Goal: Information Seeking & Learning: Find specific fact

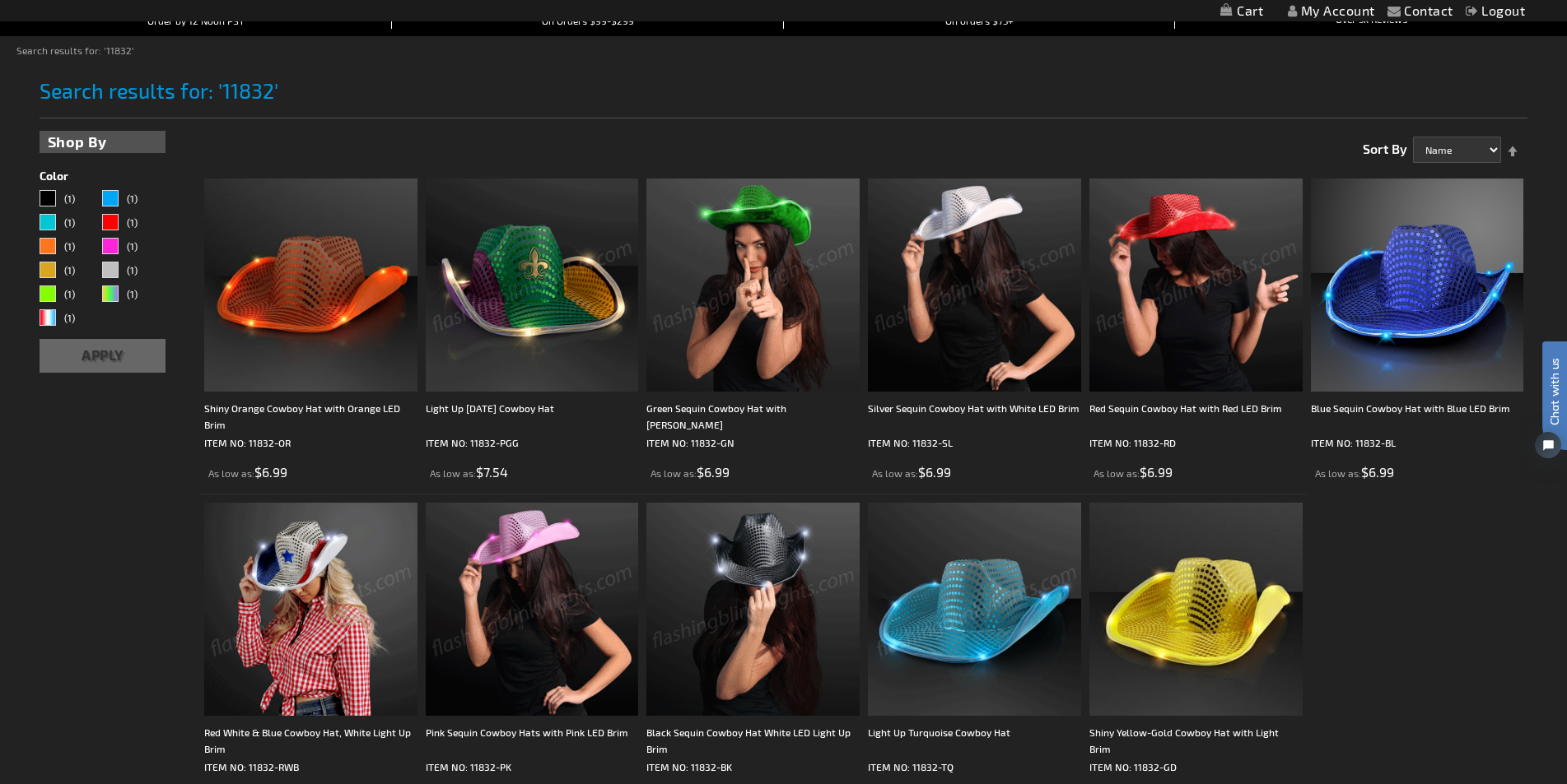
scroll to position [164, 0]
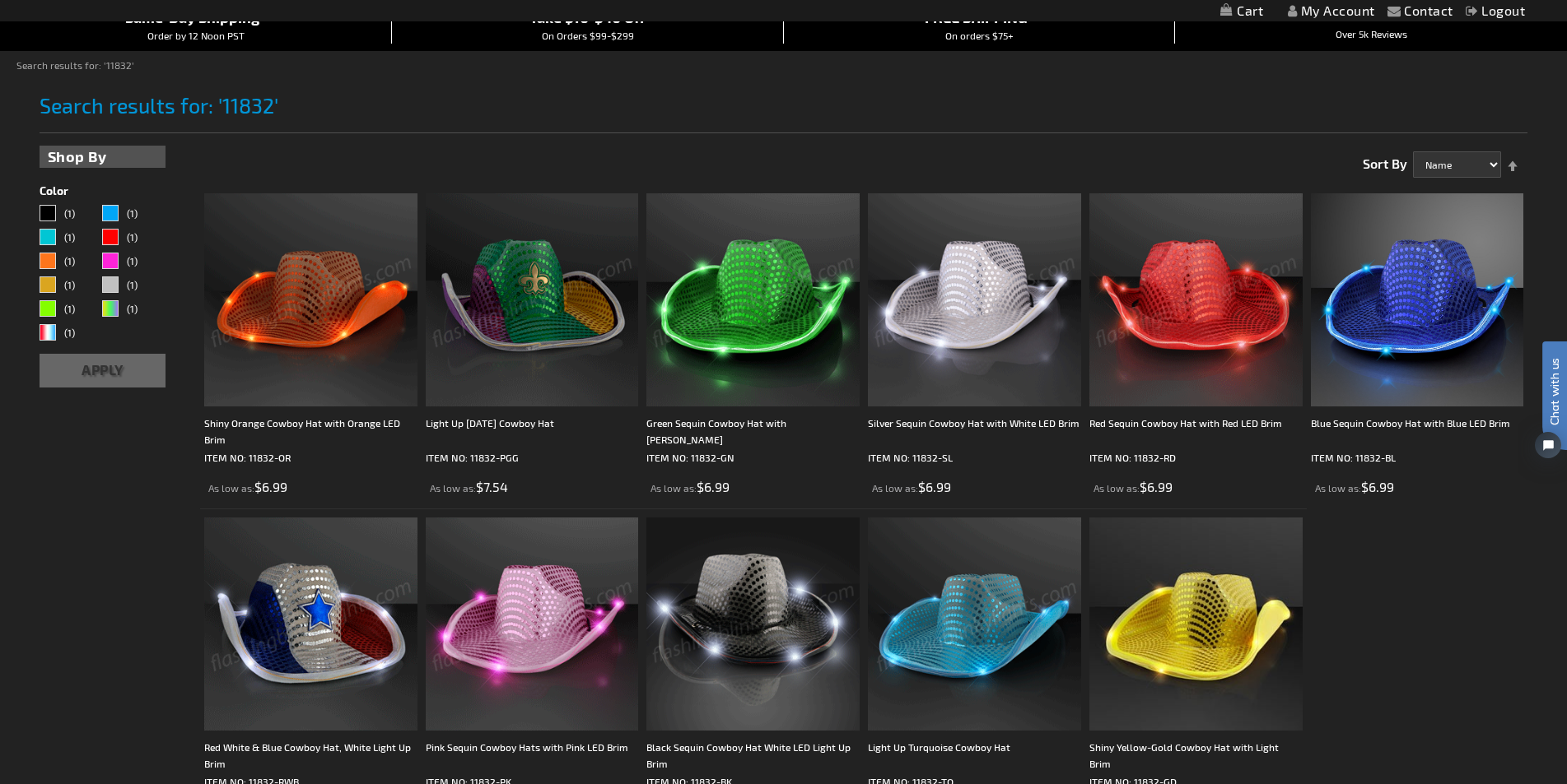
click at [378, 343] on img at bounding box center [310, 300] width 213 height 213
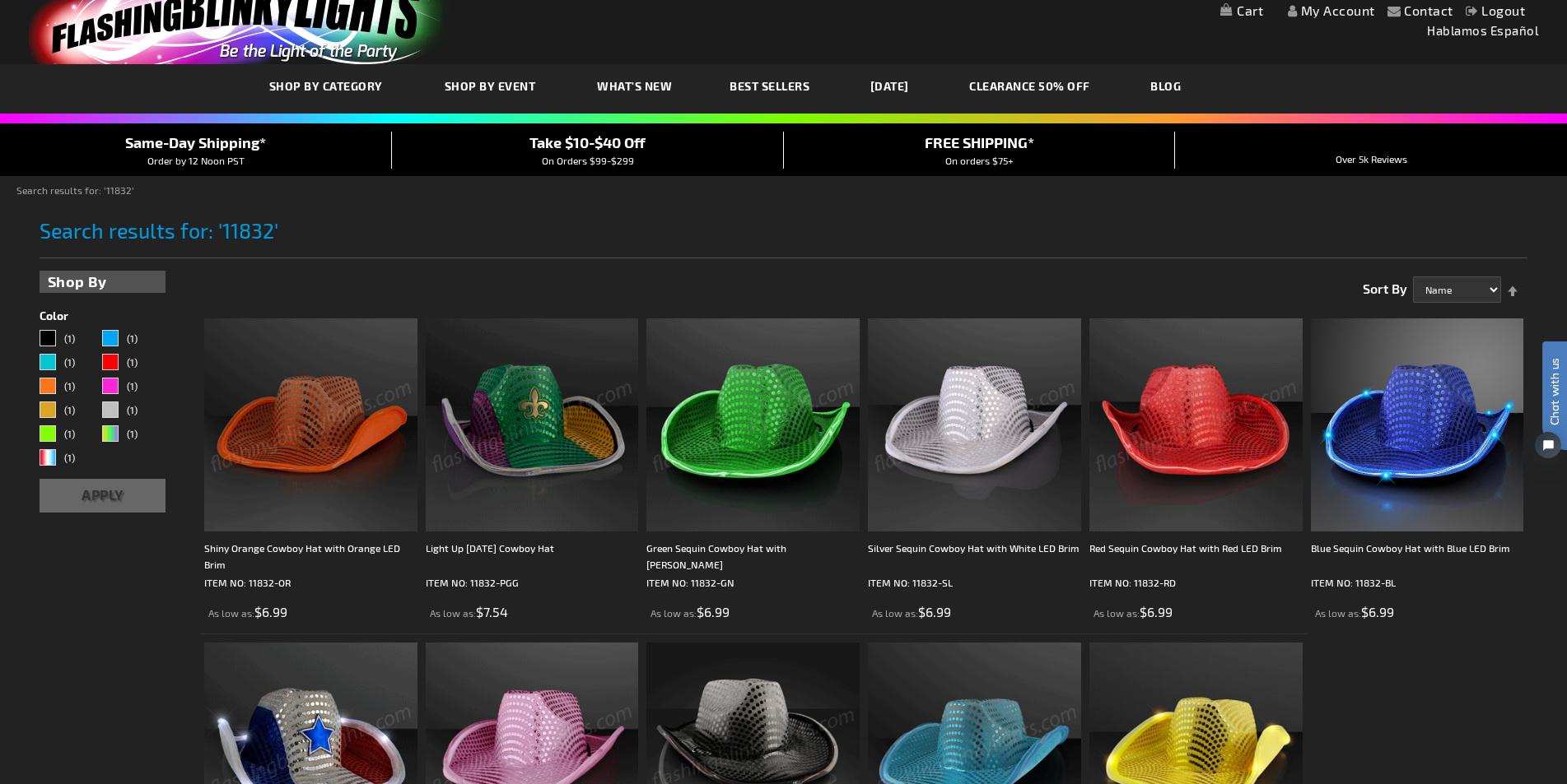
scroll to position [0, 0]
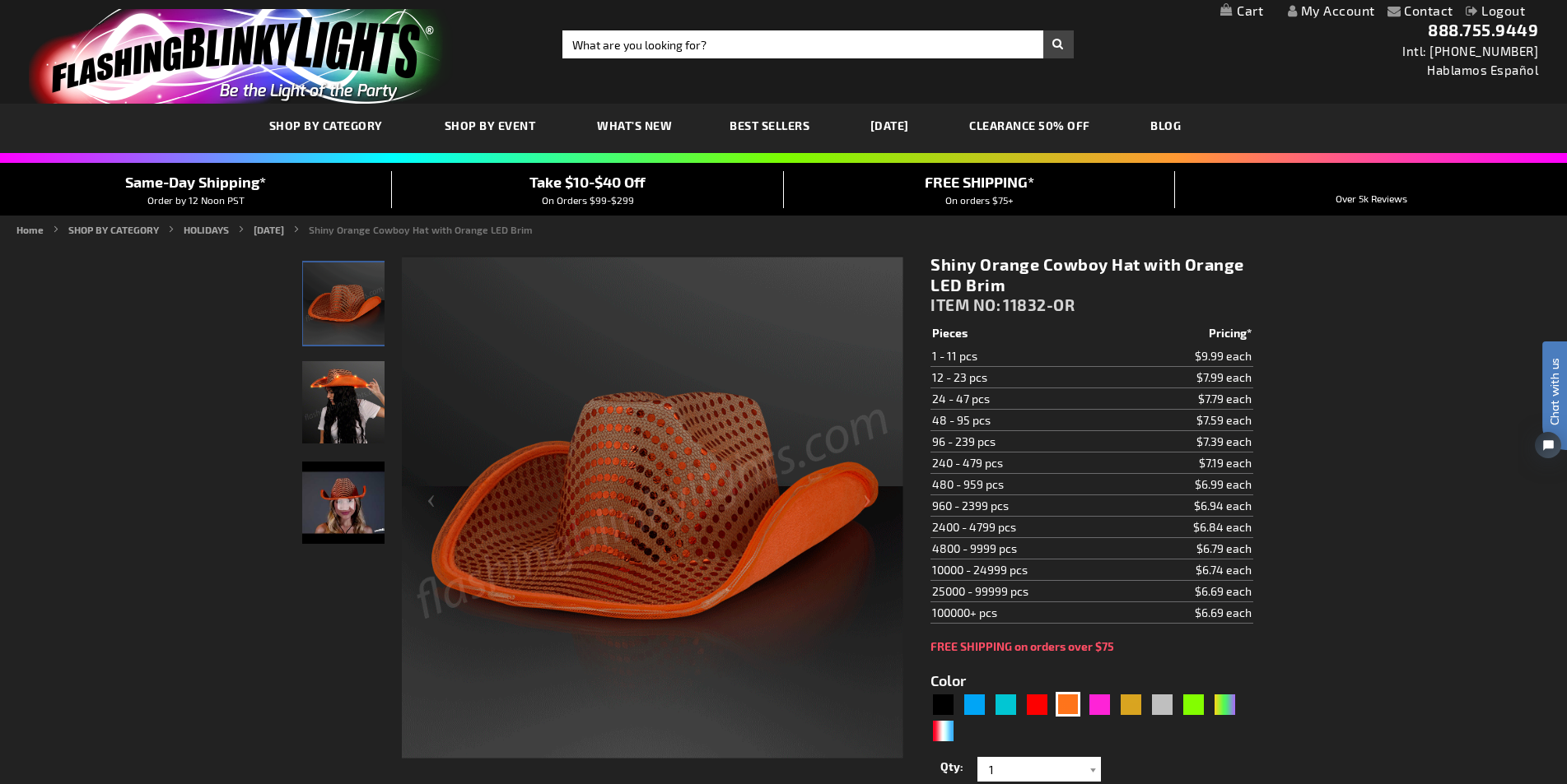
click at [1071, 307] on div "Shiny Orange Cowboy Hat with Orange LED Brim ITEM NO: 11832-OR" at bounding box center [1092, 288] width 322 height 69
click at [947, 695] on div "Black" at bounding box center [943, 704] width 25 height 25
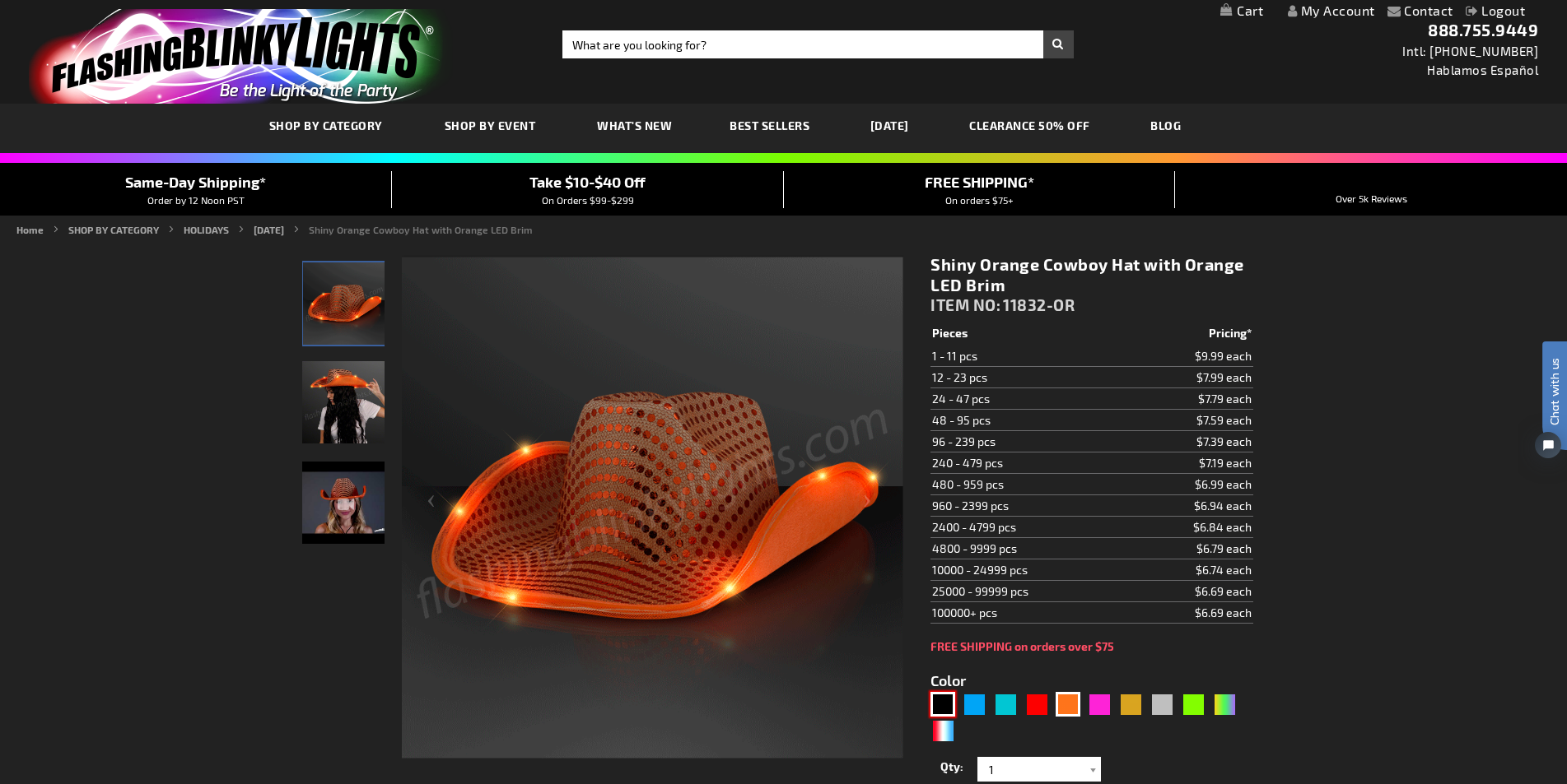
type input "5631"
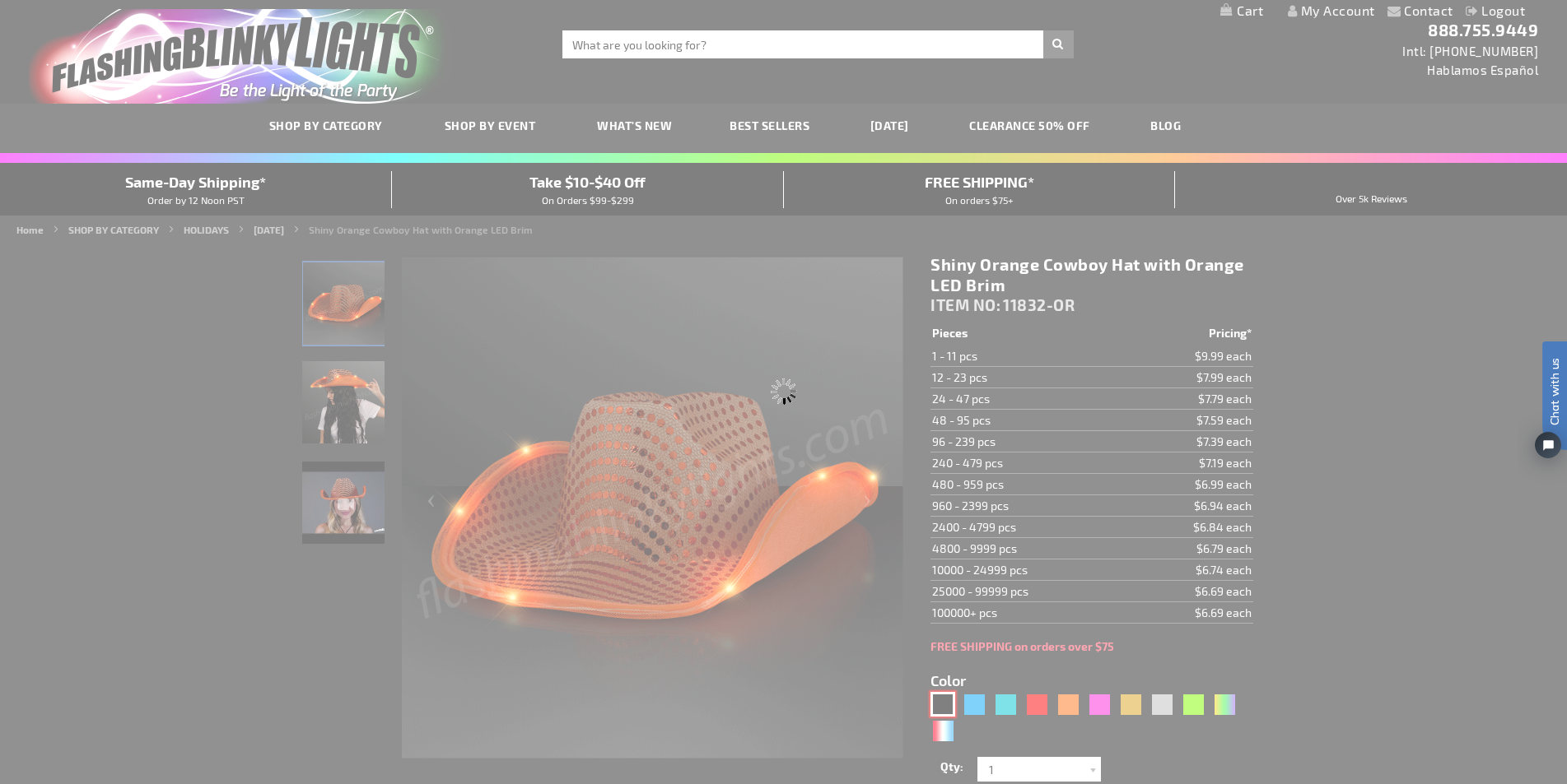
type input "11832-BK"
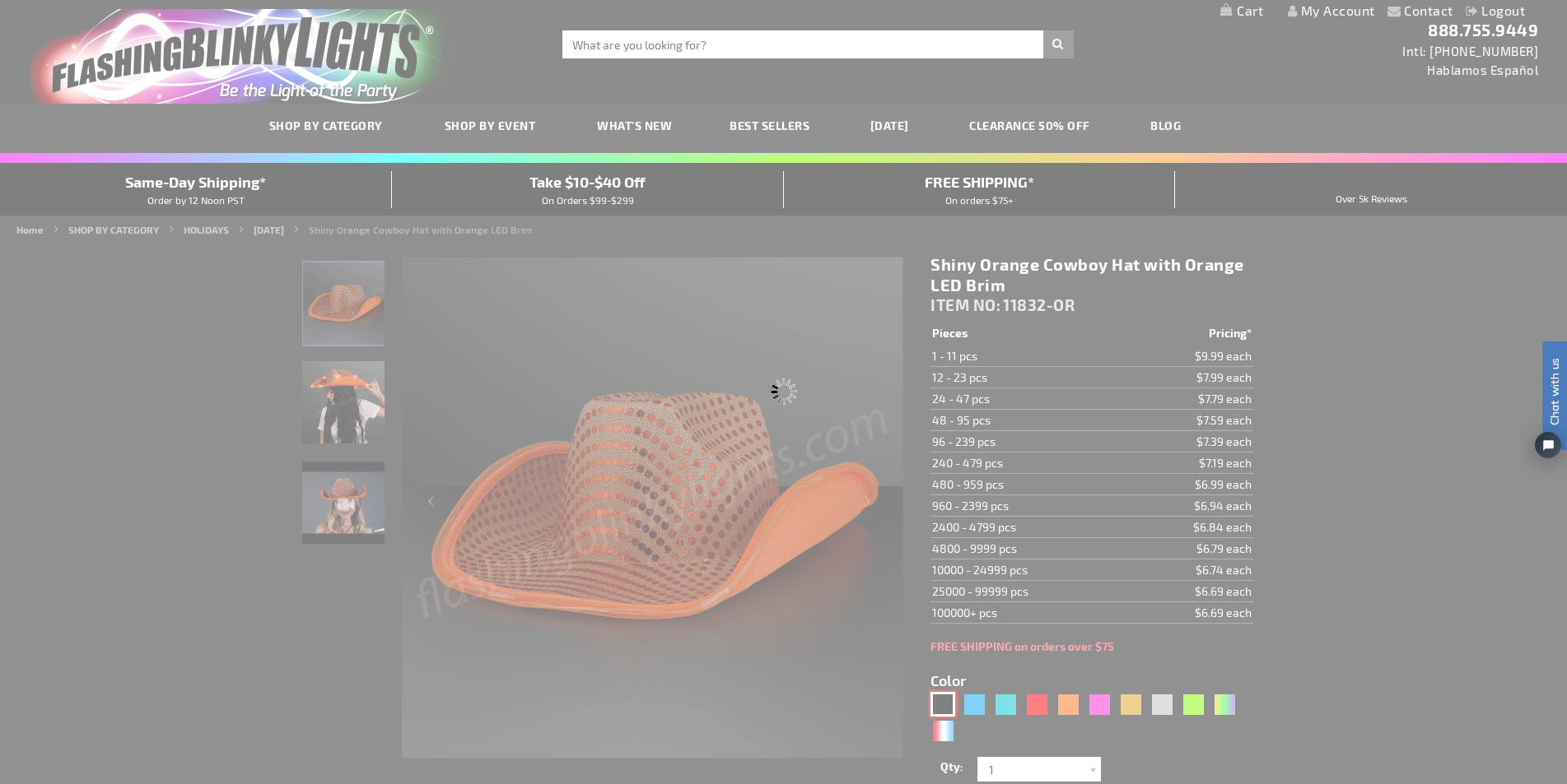
type input "Customize - Black Sequin Cowboy Hat White LED Light Up Brim - ITEM NO: 11832-BK"
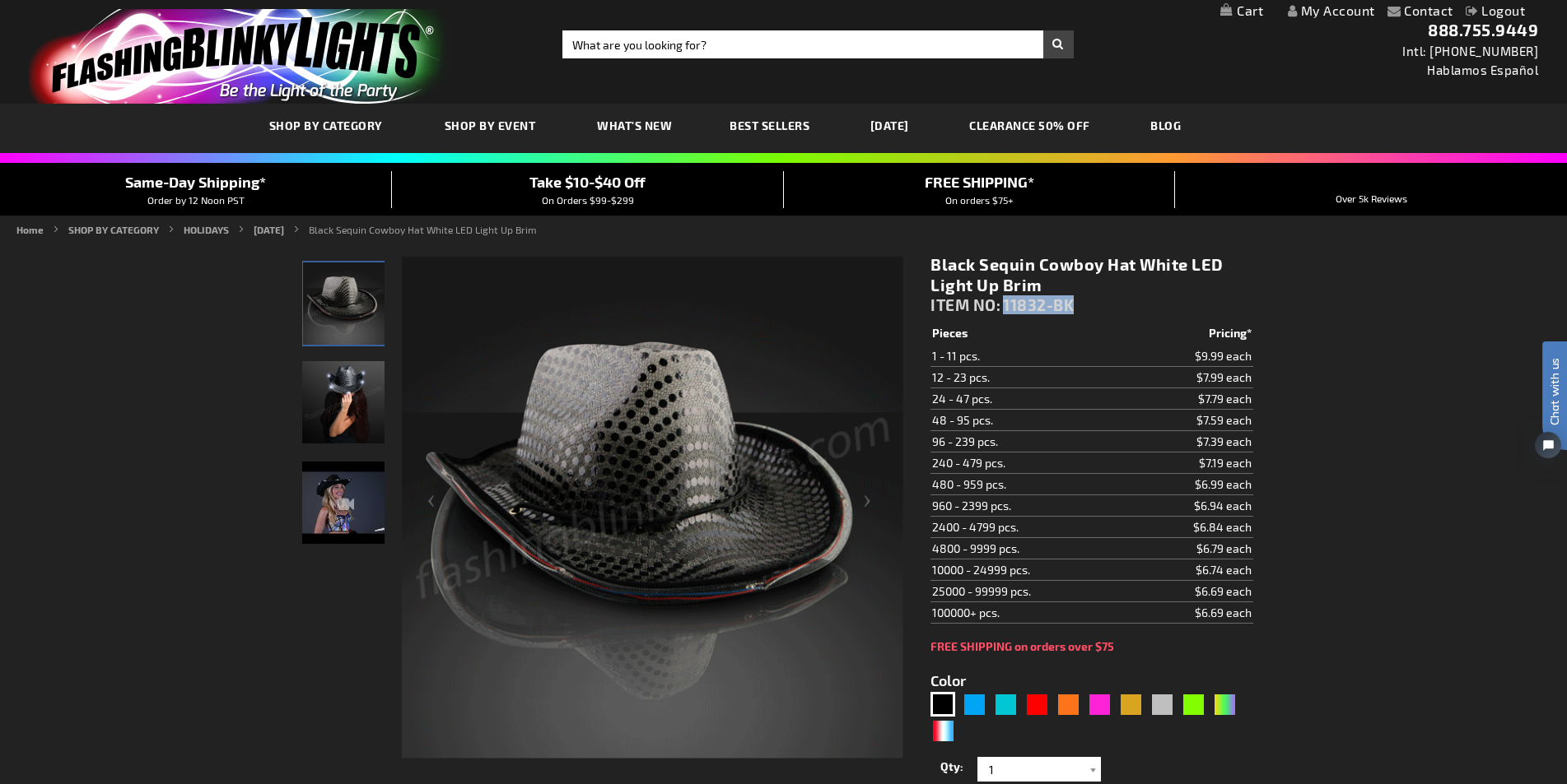
drag, startPoint x: 1080, startPoint y: 302, endPoint x: 1007, endPoint y: 310, distance: 73.4
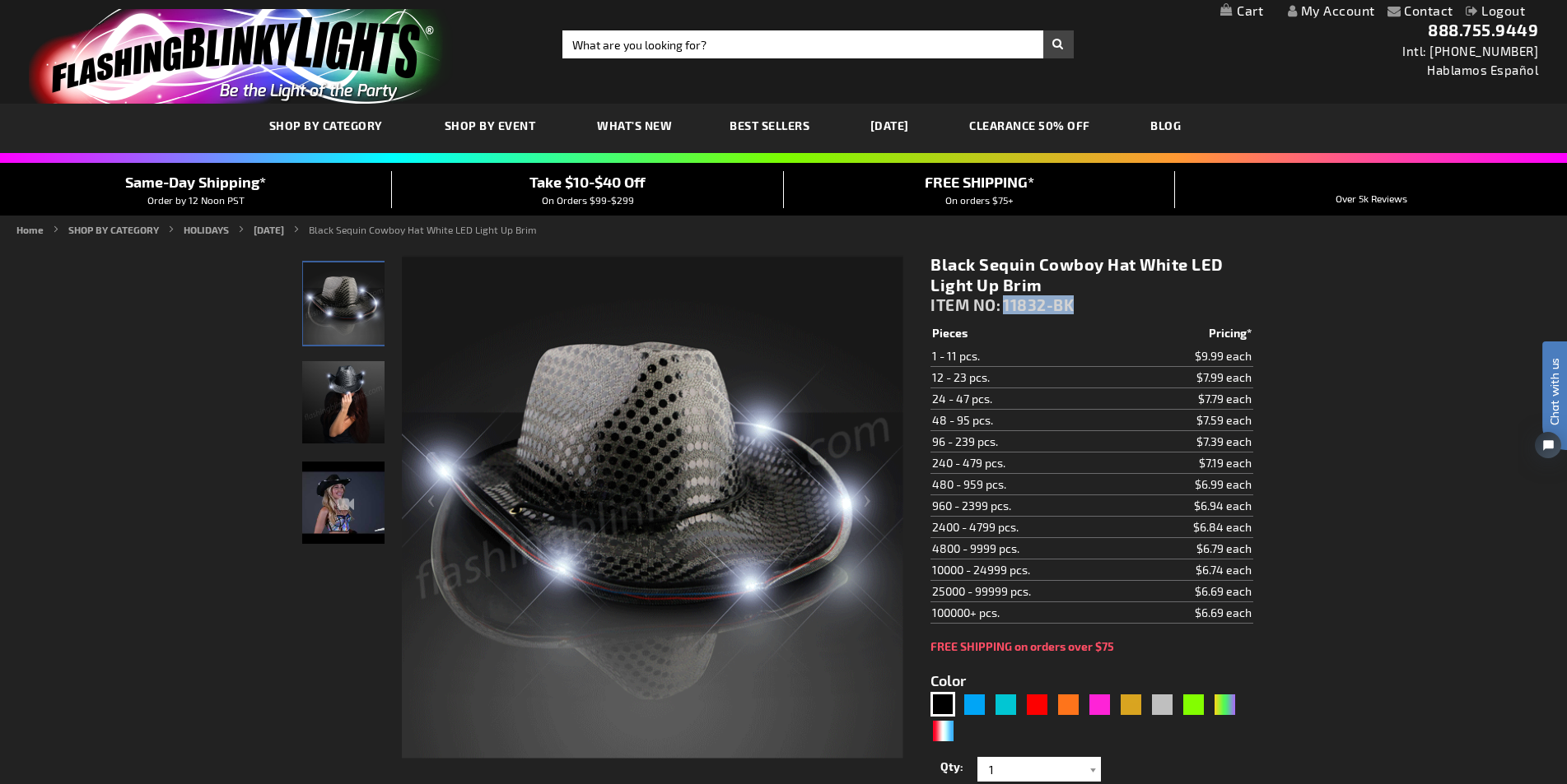
click at [1007, 310] on div "Black Sequin Cowboy Hat White LED Light Up Brim ITEM NO: 11832-BK" at bounding box center [1092, 288] width 322 height 69
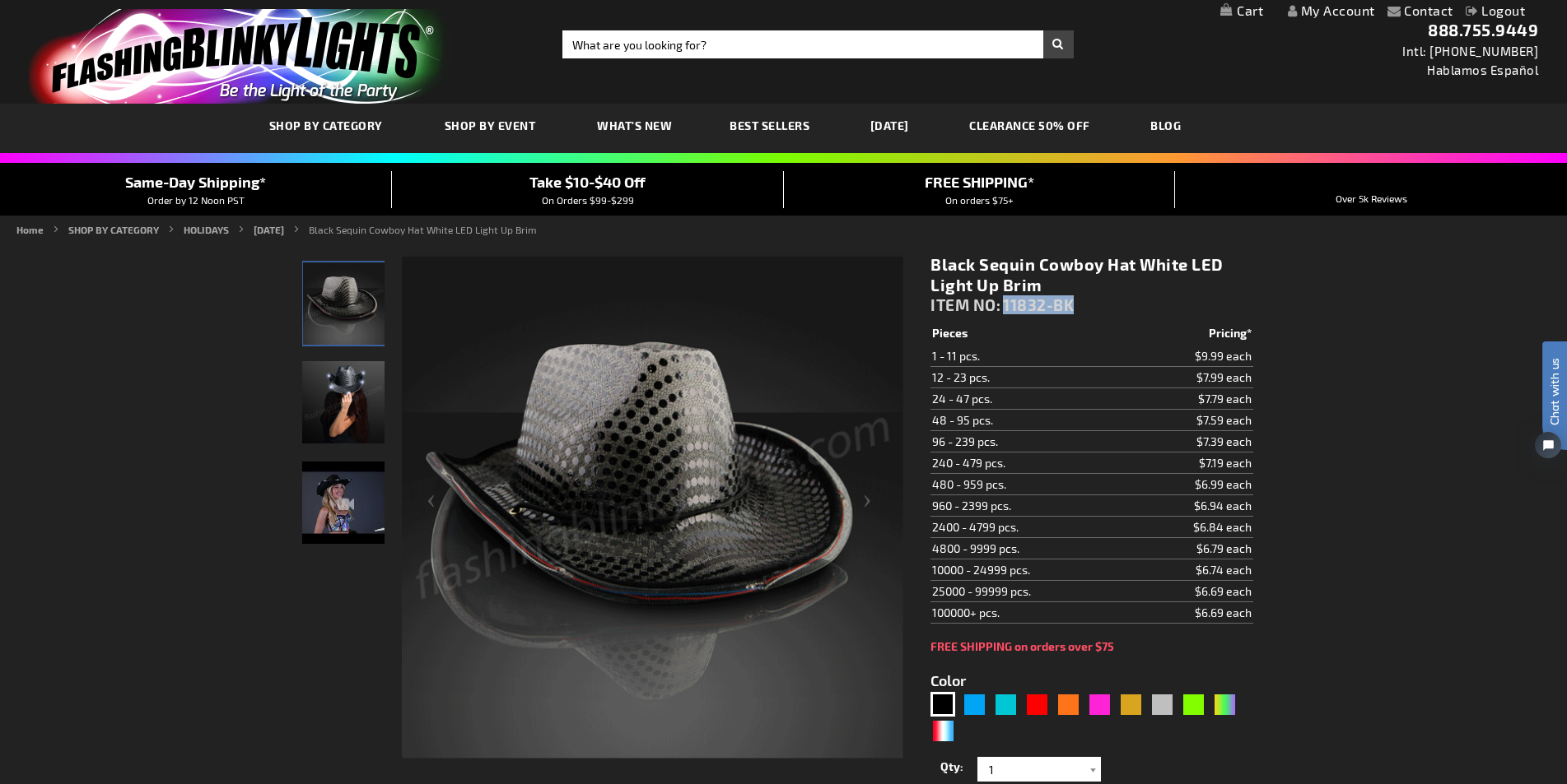
copy span "11832-BK"
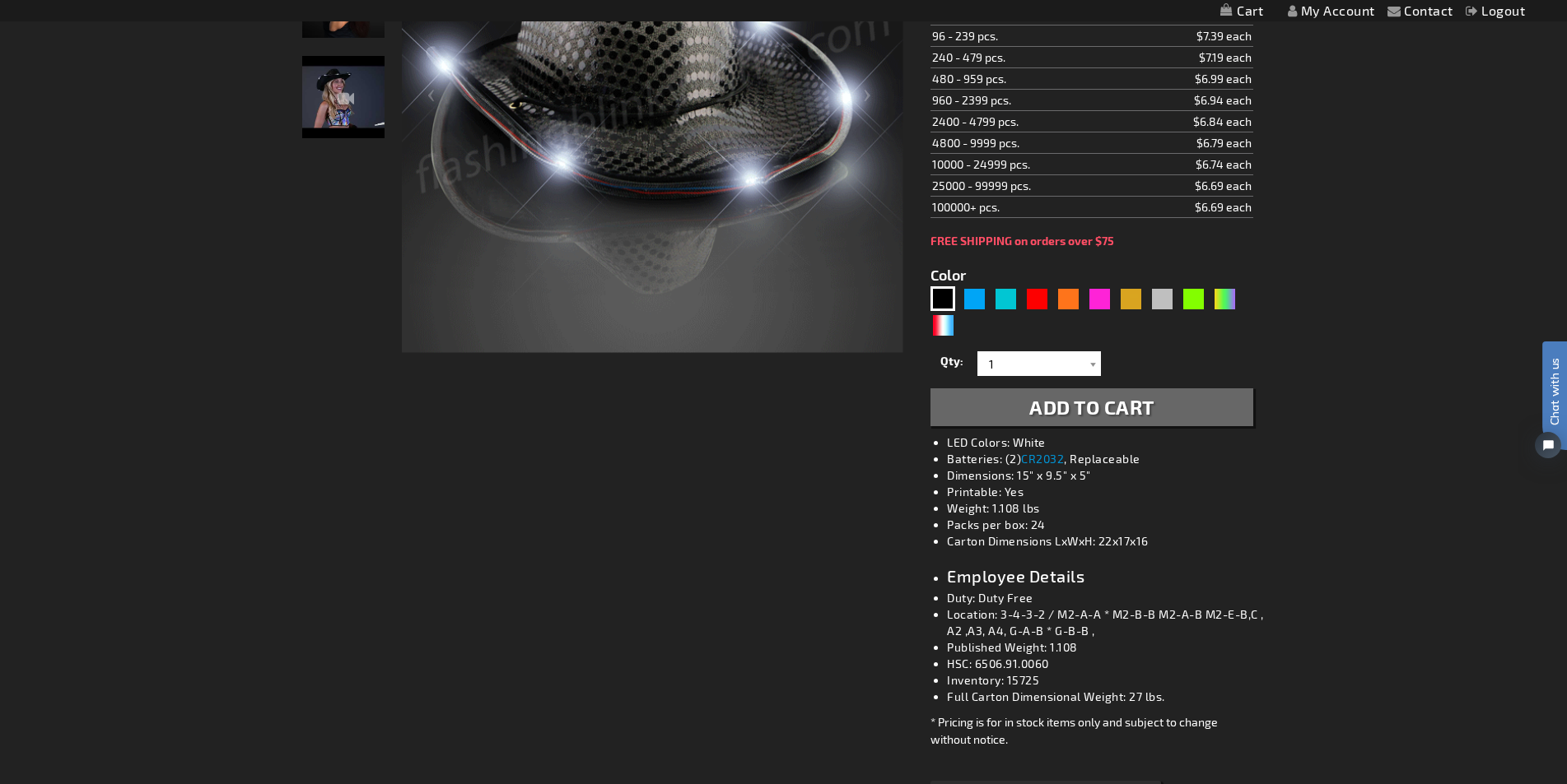
scroll to position [411, 0]
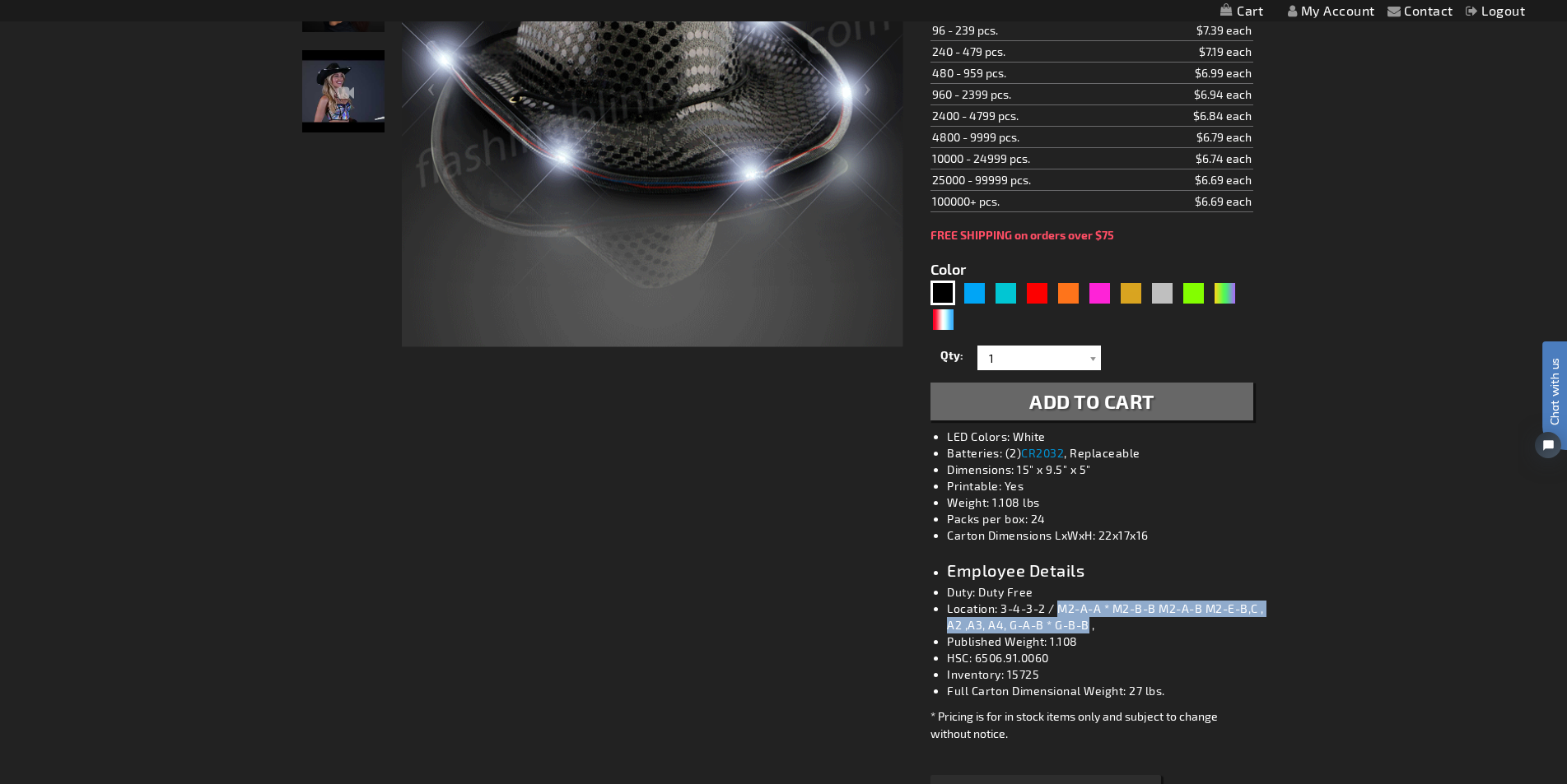
drag, startPoint x: 1062, startPoint y: 610, endPoint x: 1088, endPoint y: 624, distance: 29.5
click at [1088, 624] on li "Location: 3-4-3-2 / M2-A-A * M2-B-B M2-A-B M2-E-B,C , A2 ,A3, A4, G-A-B * G-B-B…" at bounding box center [1108, 617] width 322 height 33
copy li "M2-A-A * M2-B-B M2-A-B M2-E-B,C , A2 ,A3, A4, G-A-B * G-B-B"
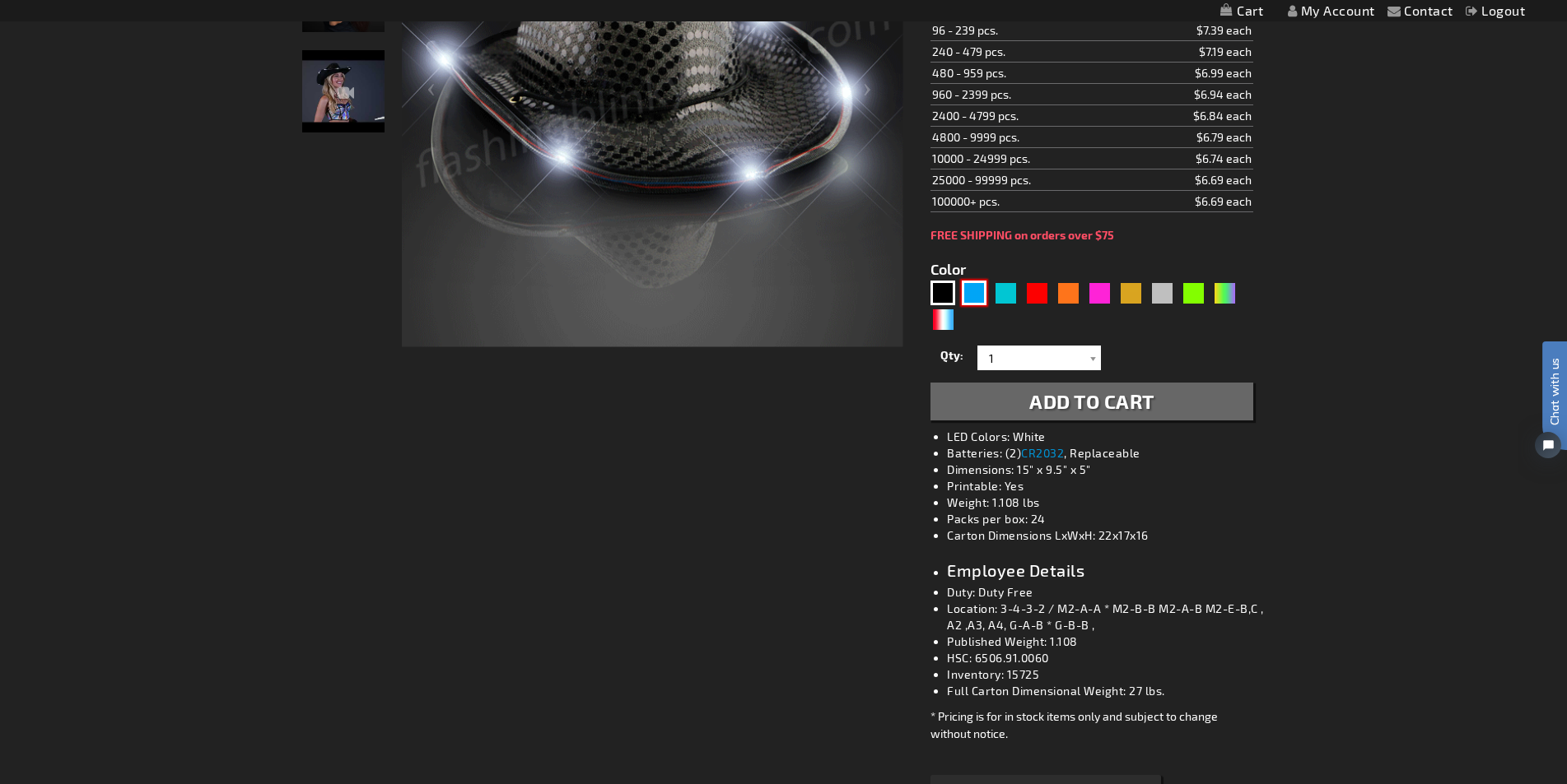
click at [968, 286] on div "Blue" at bounding box center [974, 292] width 25 height 25
type input "5629"
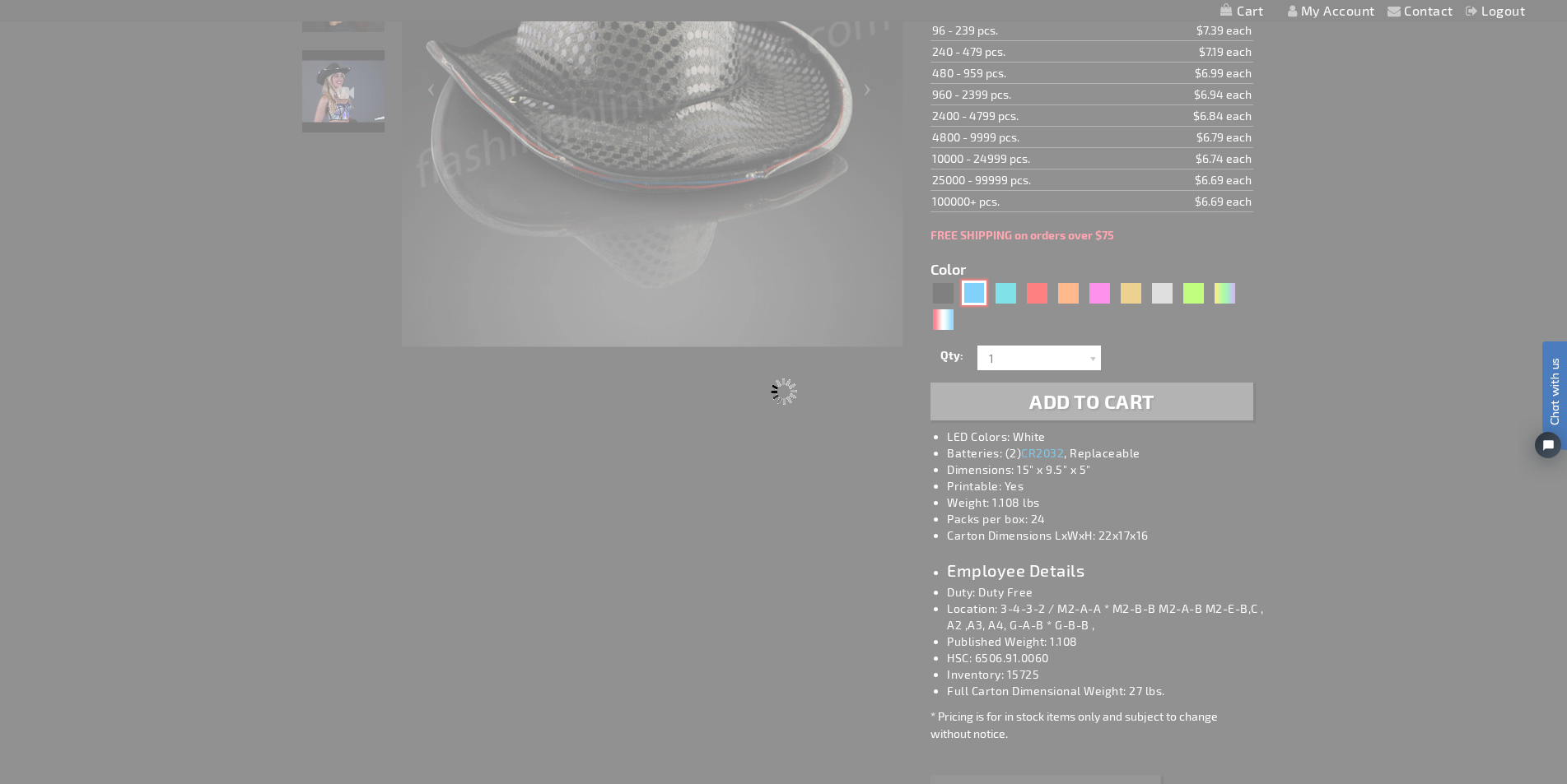
type input "11832-BL"
type input "Customize - Blue Sequin Cowboy Hat with Blue LED Brim - ITEM NO: 11832-BL"
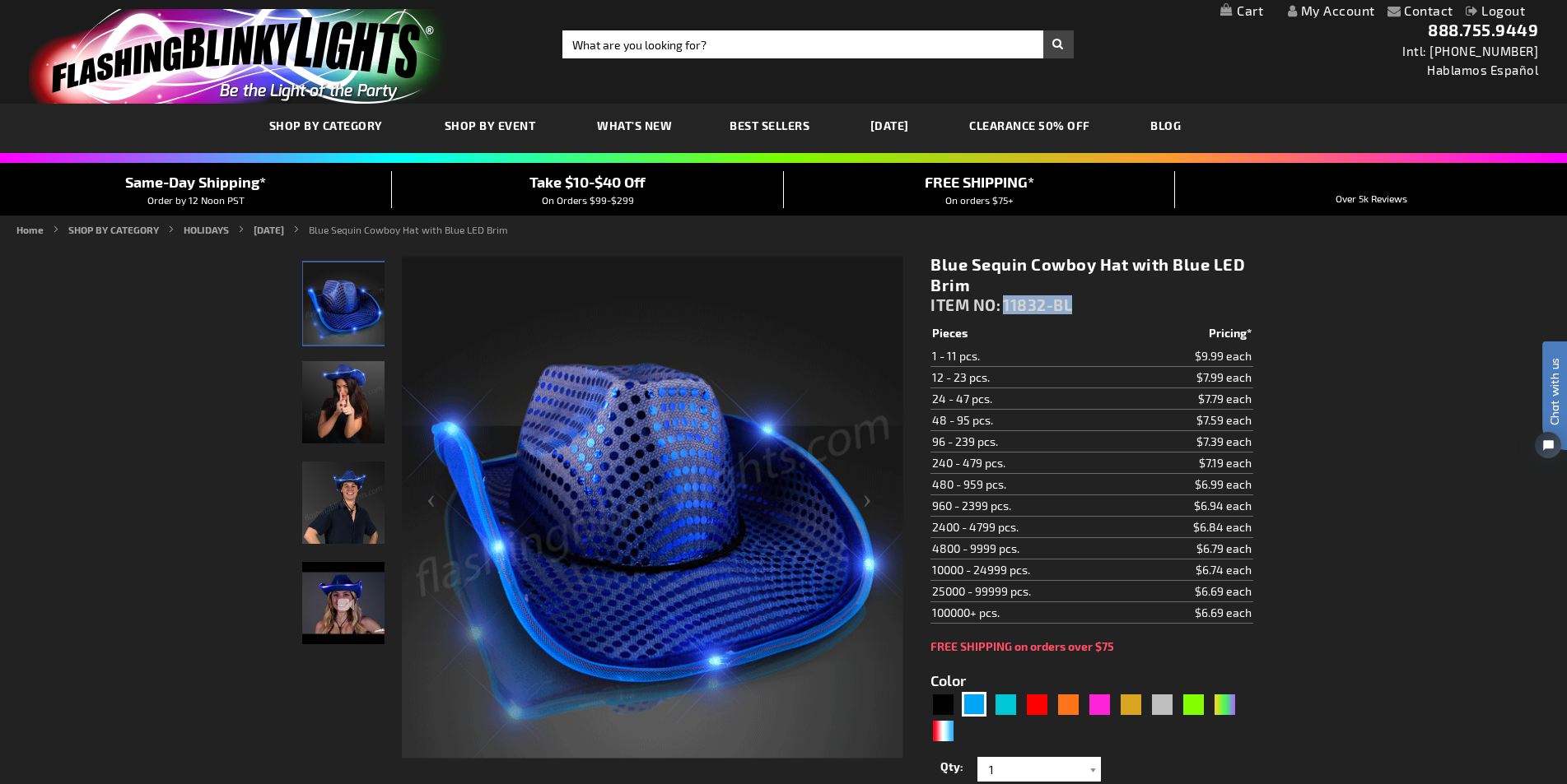
drag, startPoint x: 1029, startPoint y: 301, endPoint x: 1005, endPoint y: 298, distance: 24.2
click at [1005, 298] on div "Blue Sequin Cowboy Hat with Blue LED Brim ITEM NO: 11832-BL" at bounding box center [1092, 288] width 322 height 69
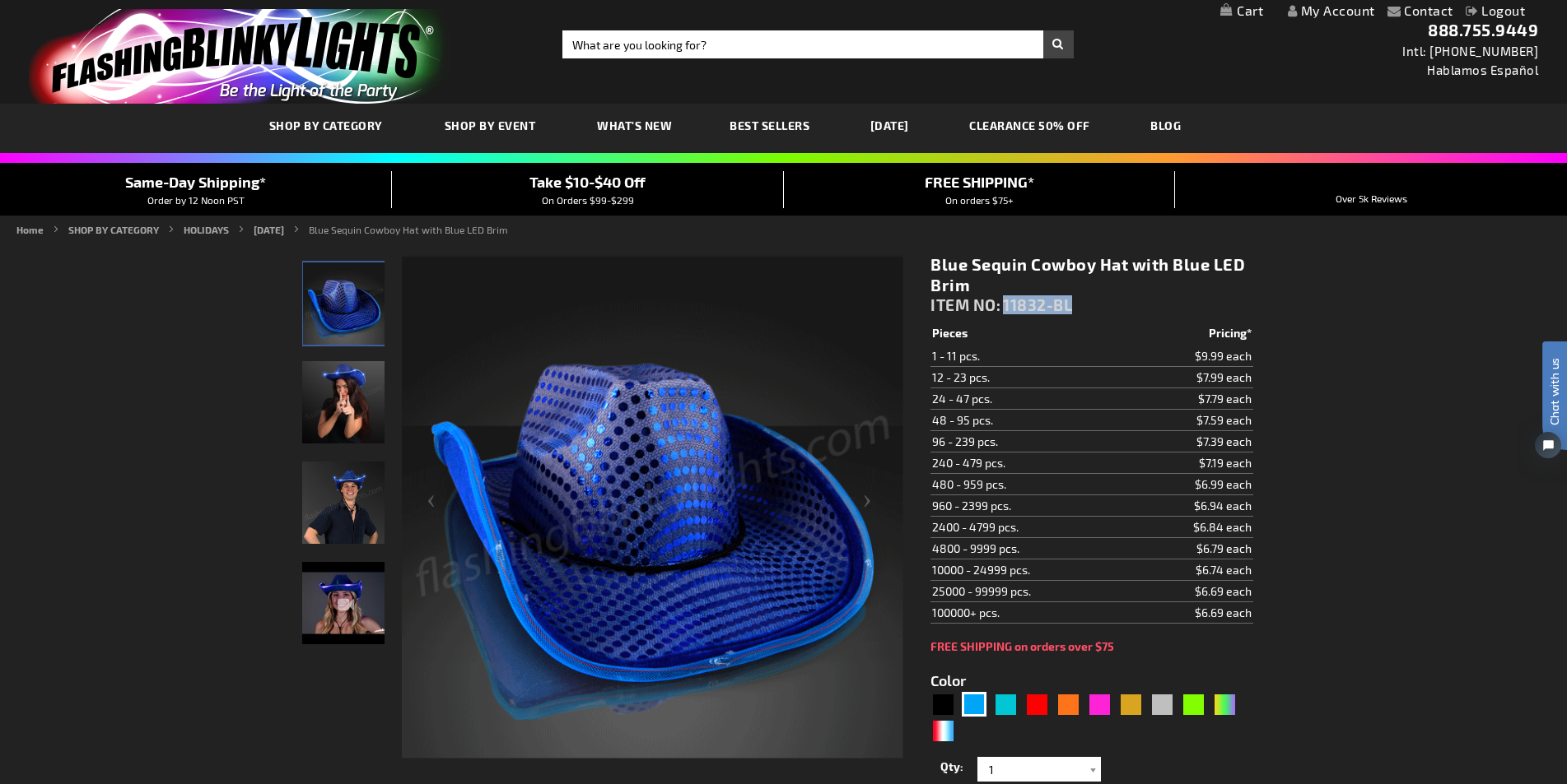
copy span "11832-BL"
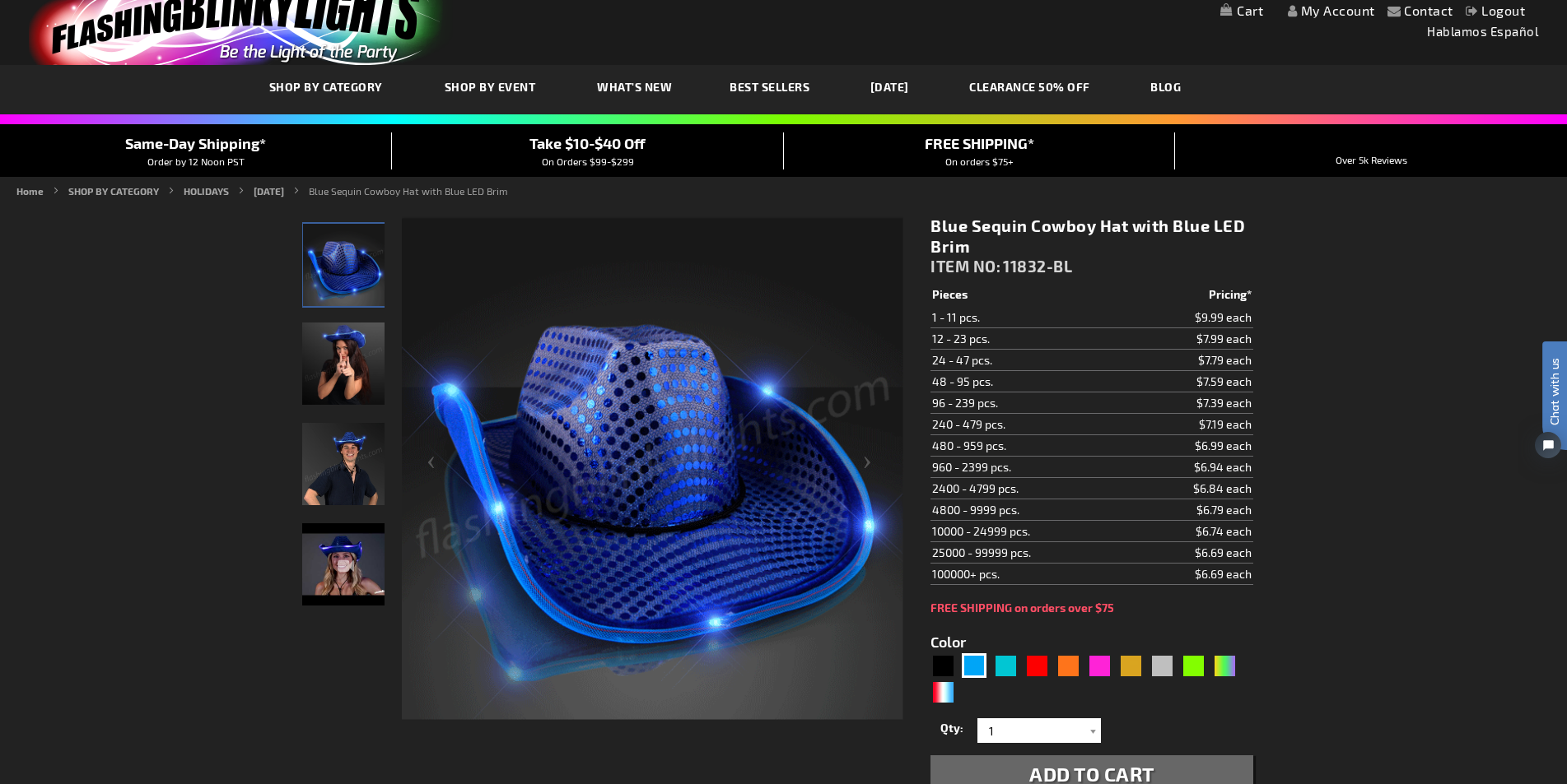
scroll to position [329, 0]
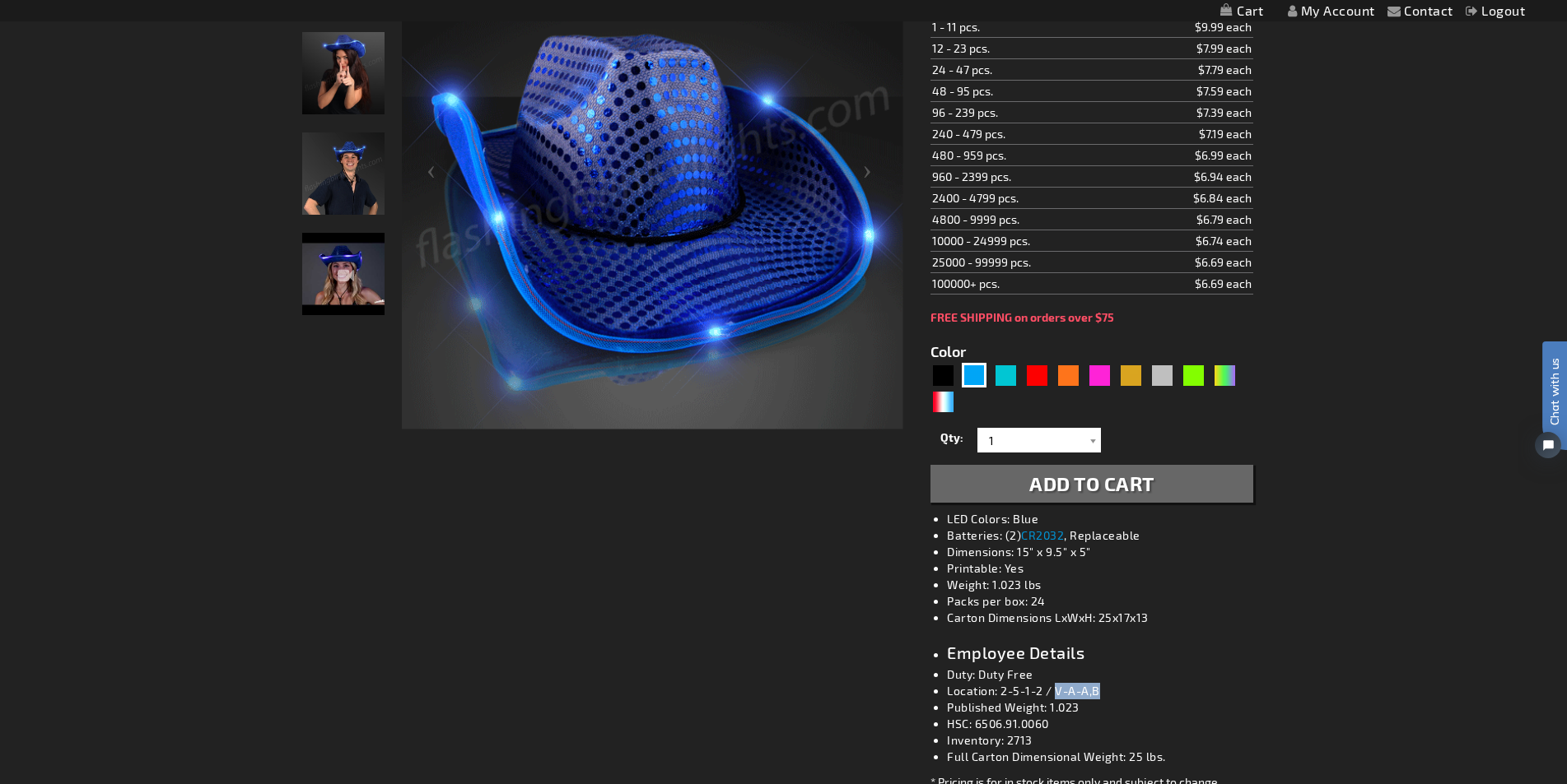
drag, startPoint x: 1095, startPoint y: 690, endPoint x: 1056, endPoint y: 692, distance: 39.1
click at [1056, 692] on li "Location: 2-5-1-2 / V-A-A,B" at bounding box center [1108, 691] width 322 height 16
copy li "V-A-A,B"
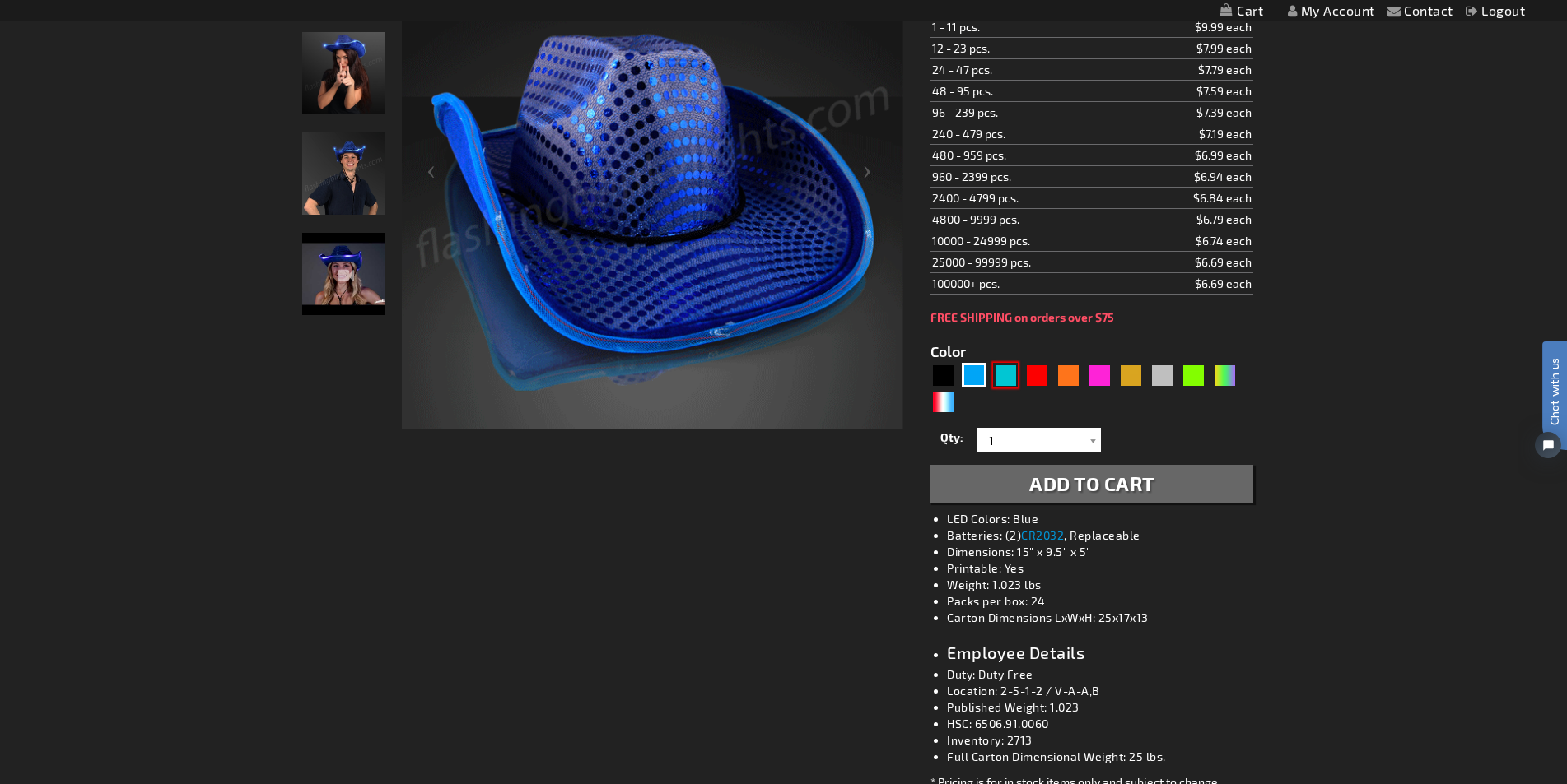
click at [1004, 377] on div "Turquoise" at bounding box center [1005, 375] width 25 height 25
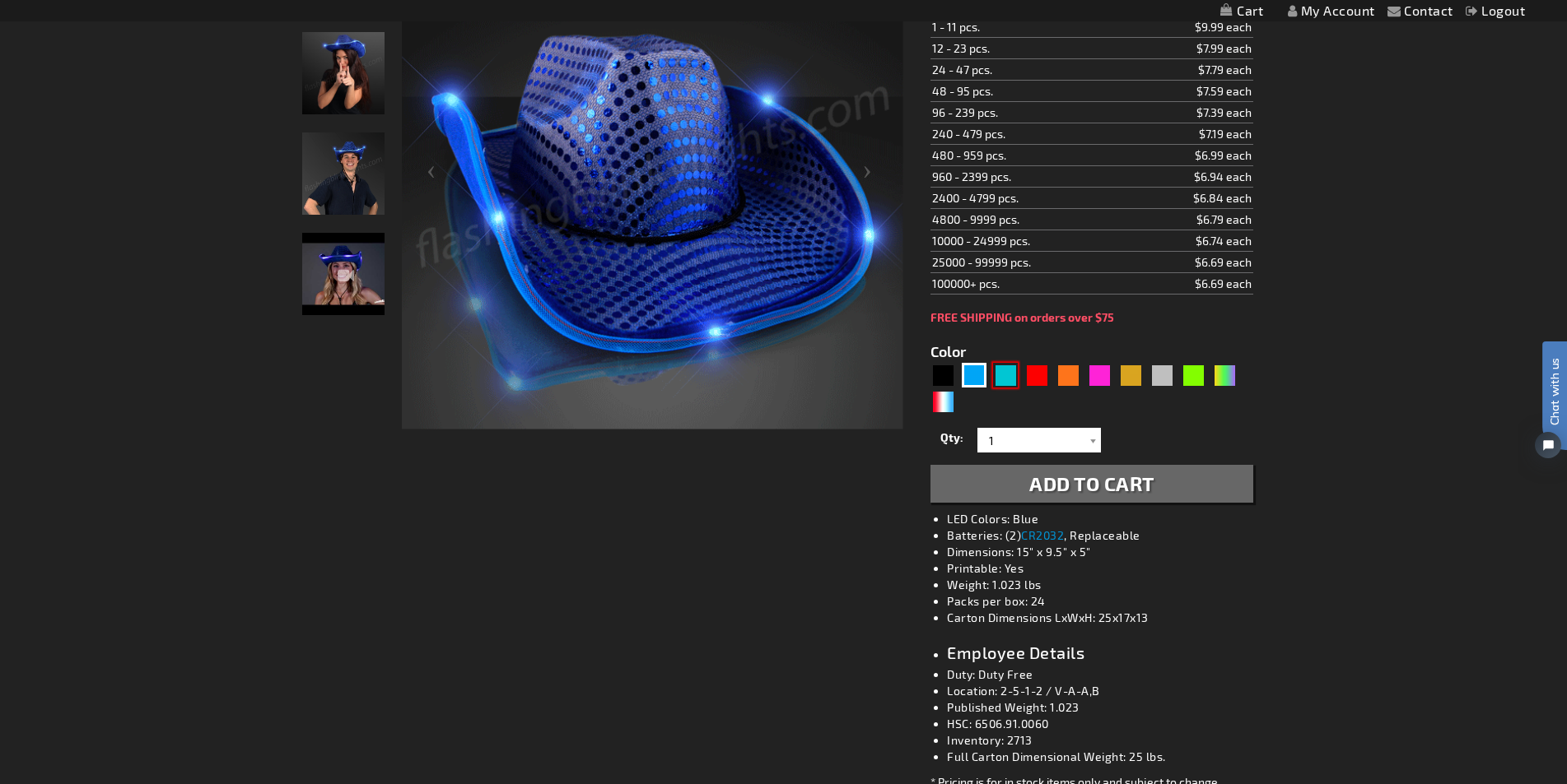
type input "5653"
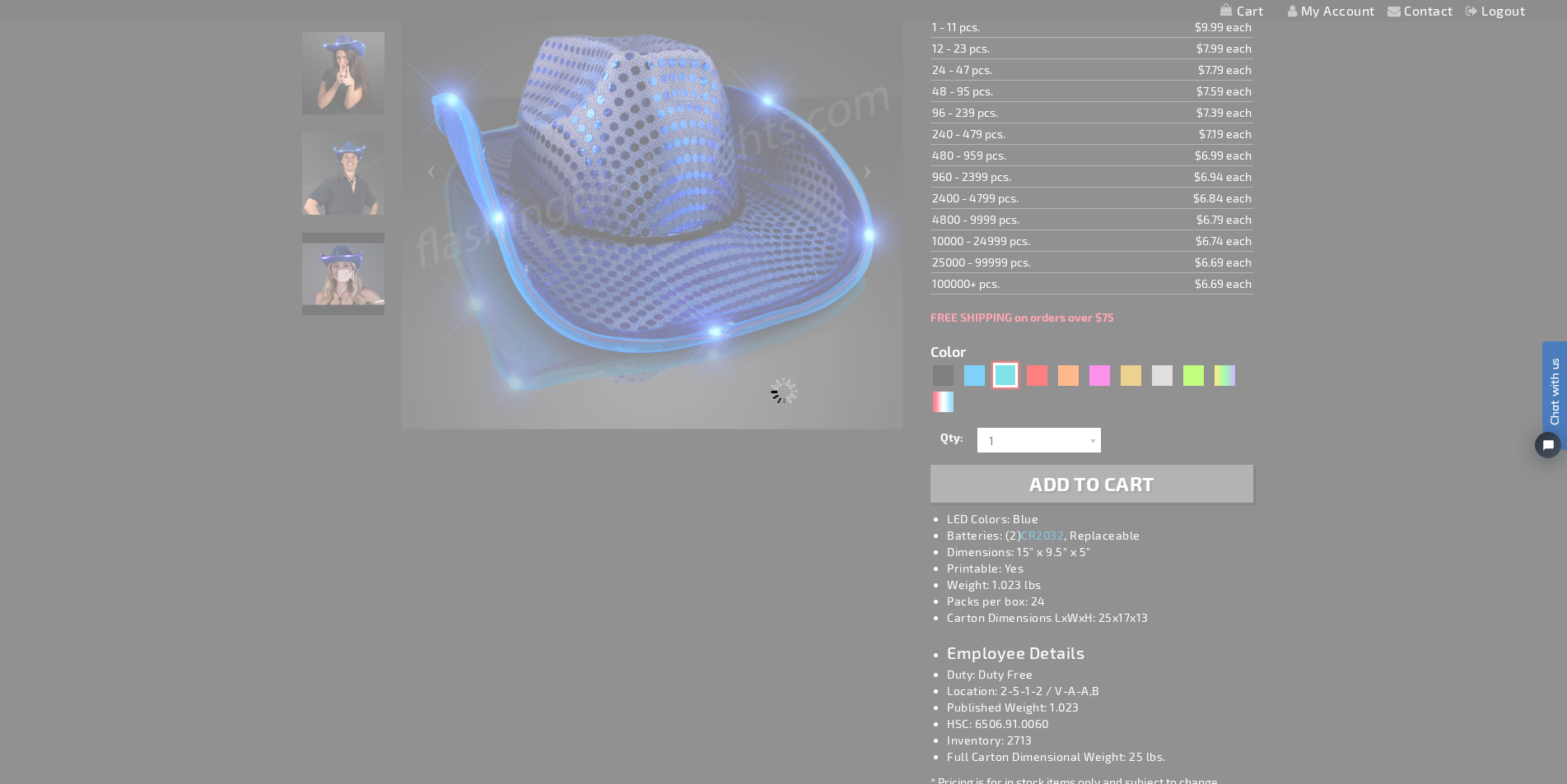
type input "11832-TQ"
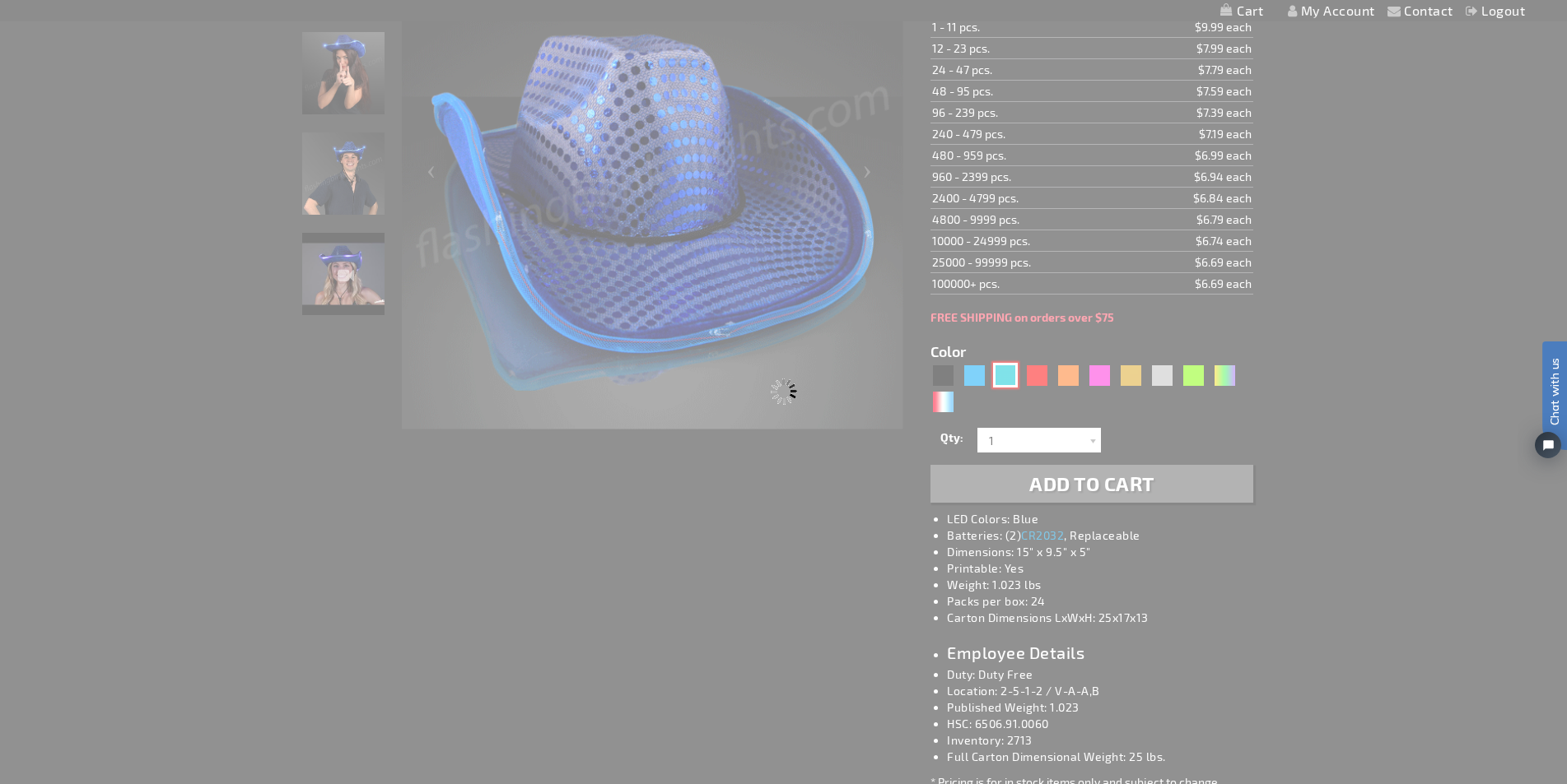
type input "Customize - Light Up Turquoise Cowboy Hat - ITEM NO: 11832-TQ"
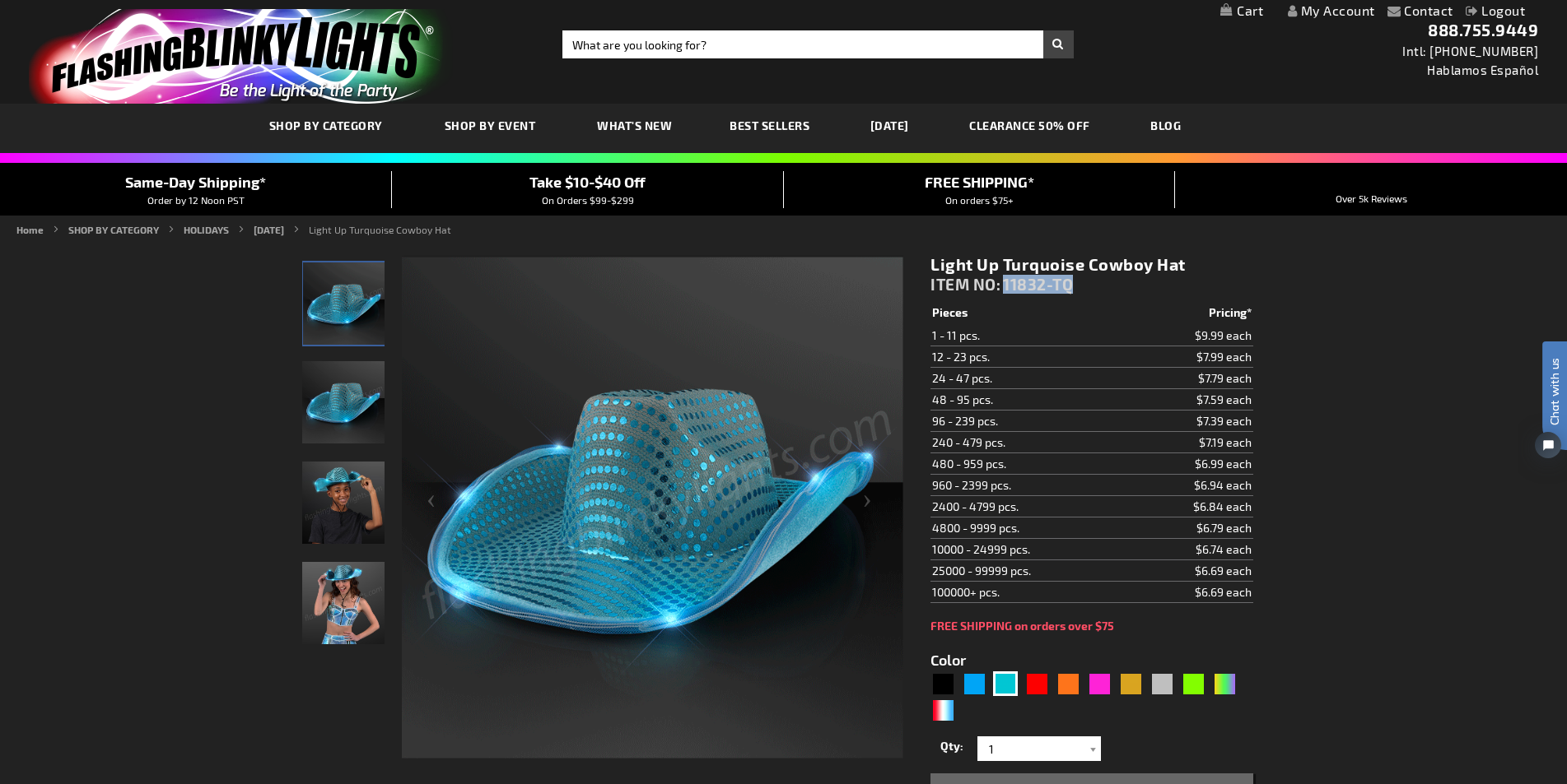
drag, startPoint x: 1071, startPoint y: 282, endPoint x: 1007, endPoint y: 285, distance: 64.1
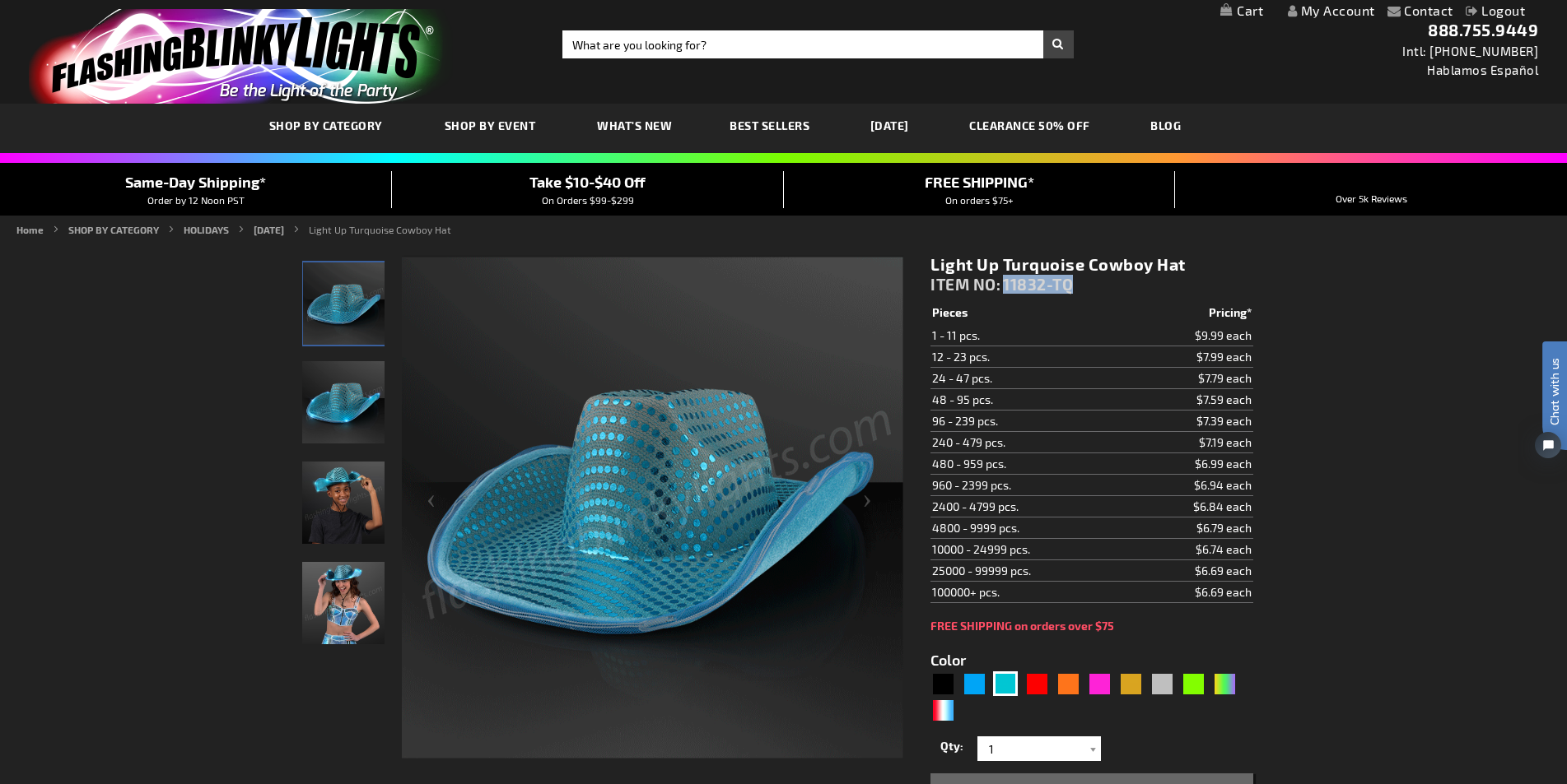
click at [1007, 285] on span "11832-TQ" at bounding box center [1038, 284] width 70 height 19
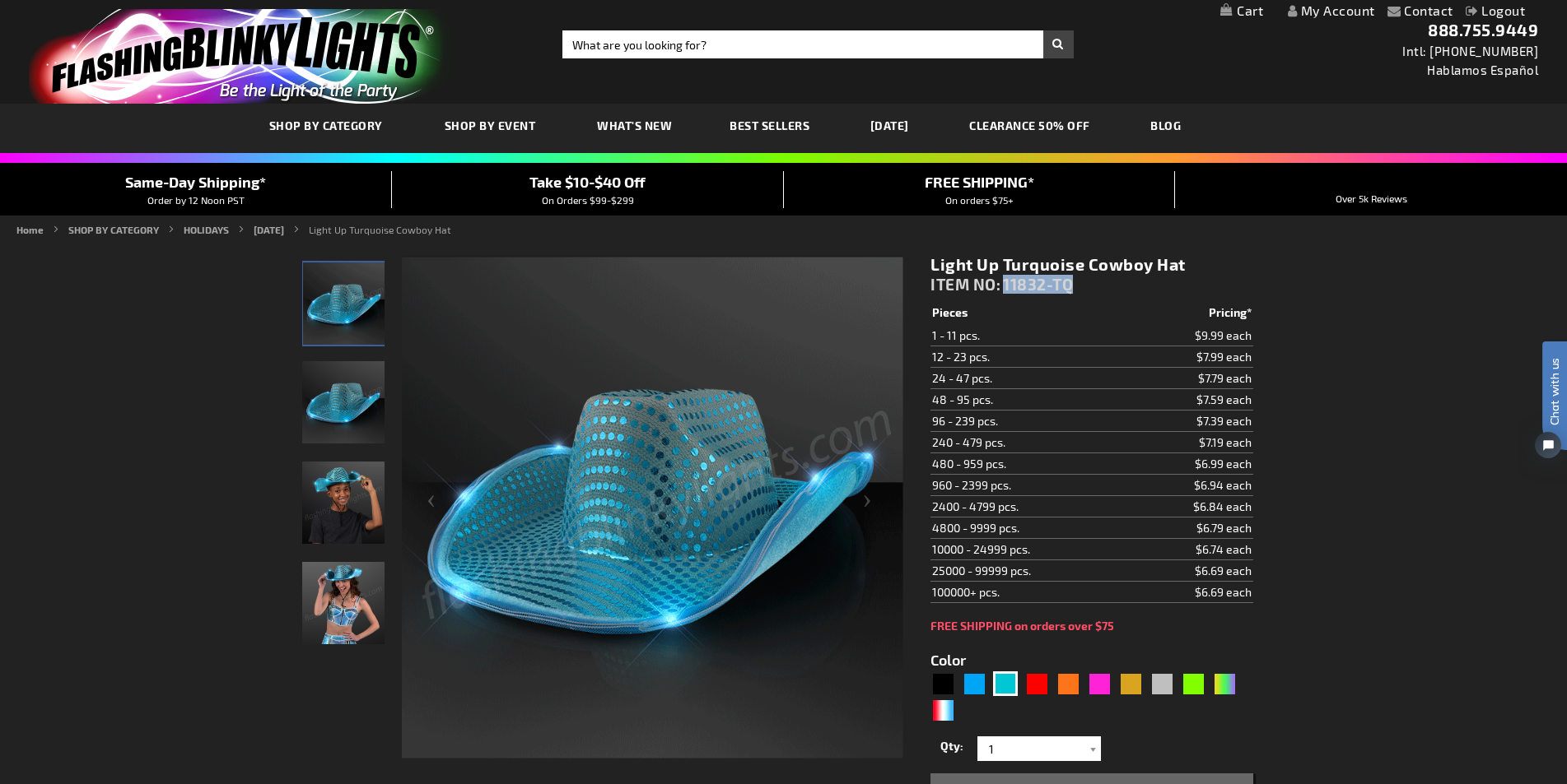
copy span "11832-TQ"
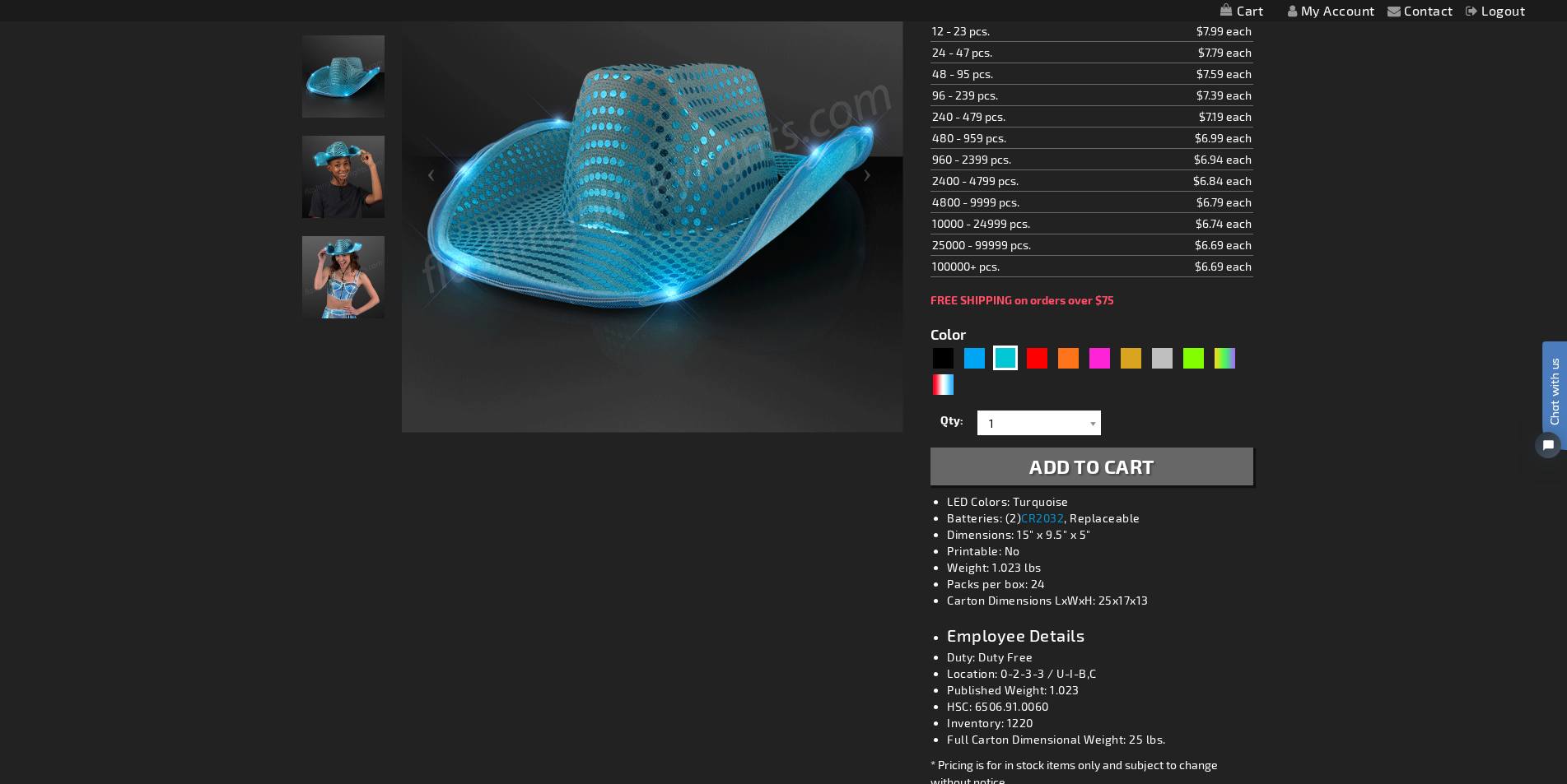
scroll to position [329, 0]
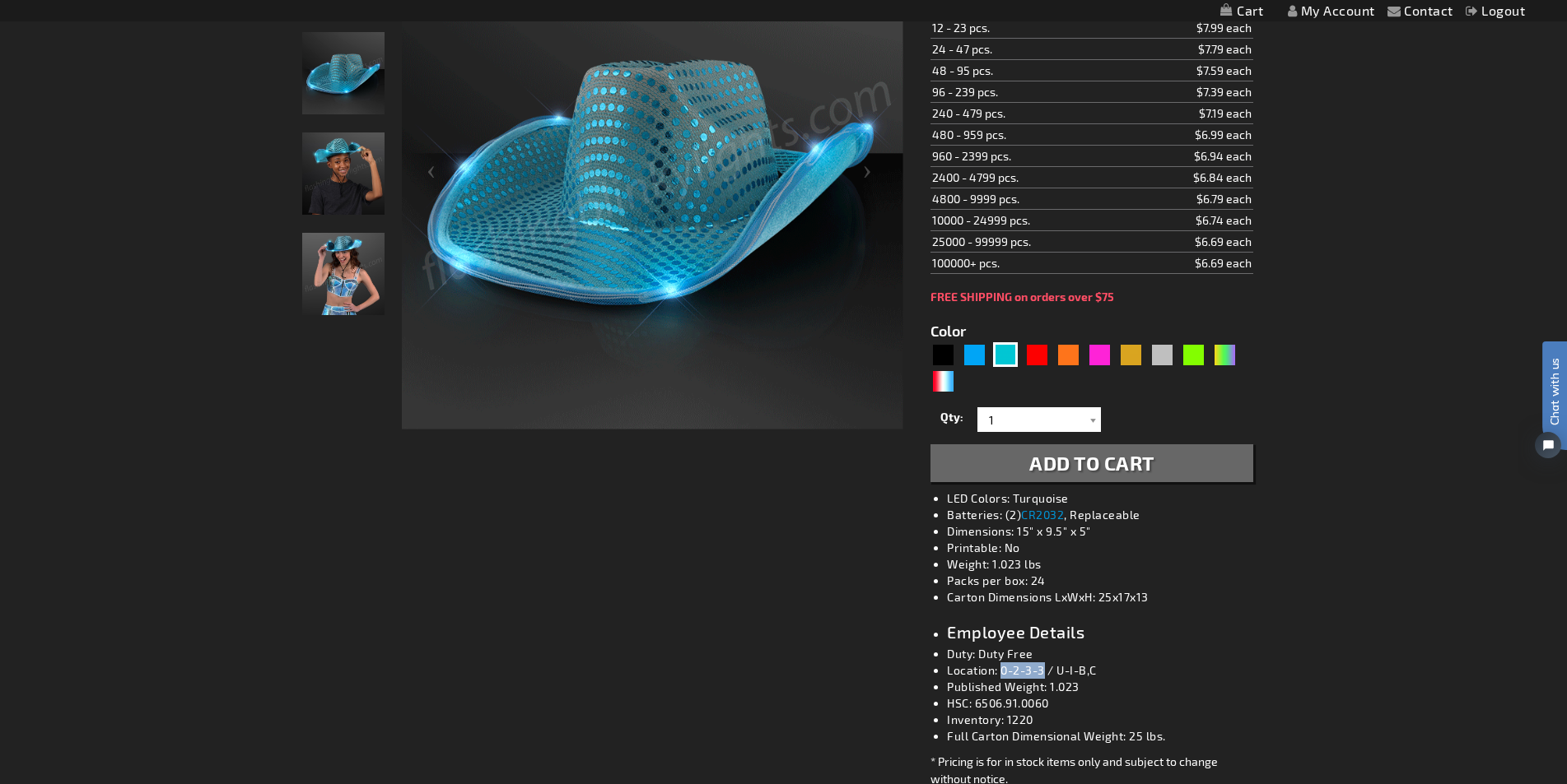
drag, startPoint x: 1046, startPoint y: 665, endPoint x: 1005, endPoint y: 667, distance: 41.0
click at [1005, 667] on li "Location: 0-2-3-3 / U-I-B,C" at bounding box center [1108, 671] width 322 height 16
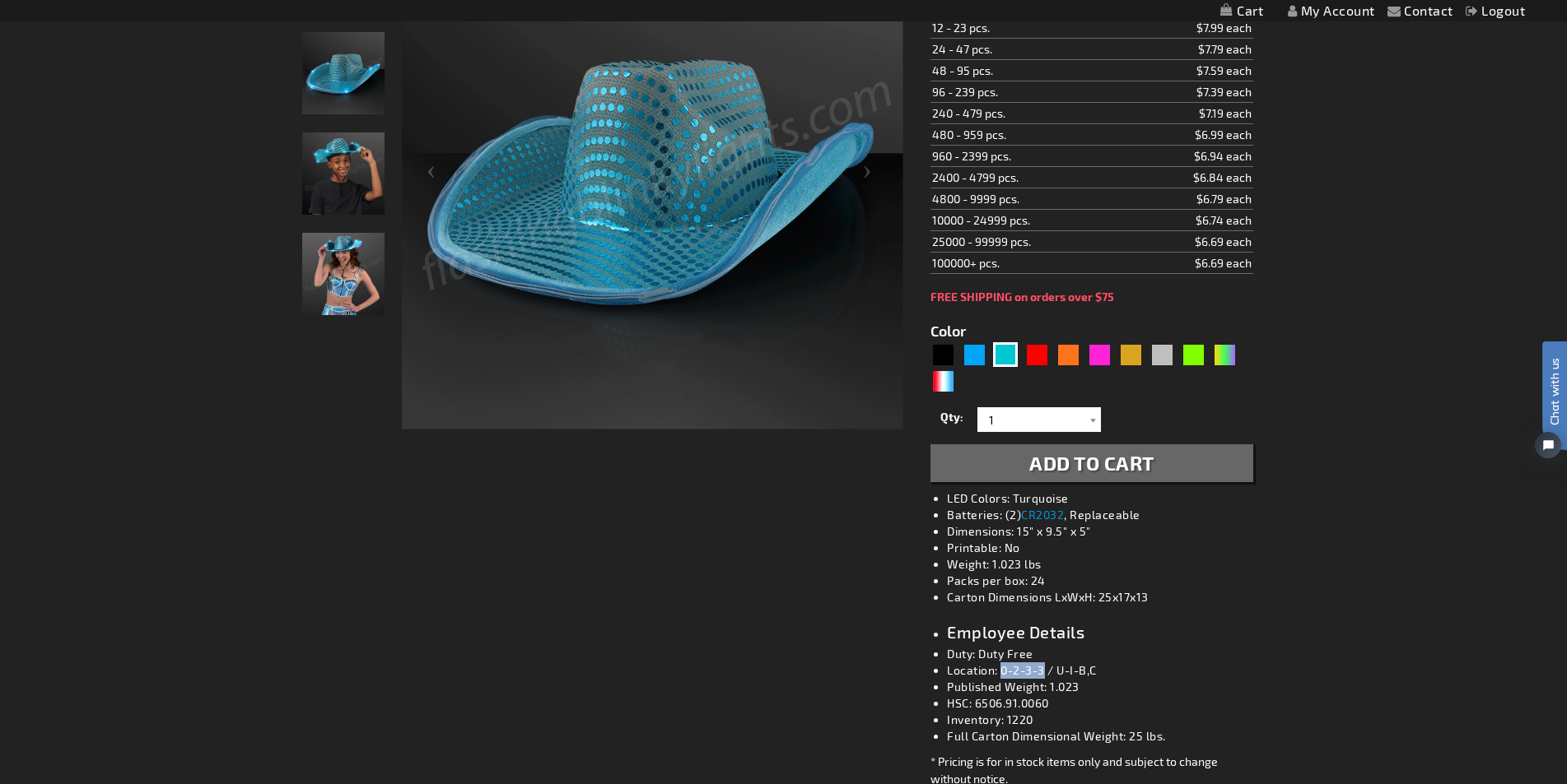
copy li "0-2-3-3"
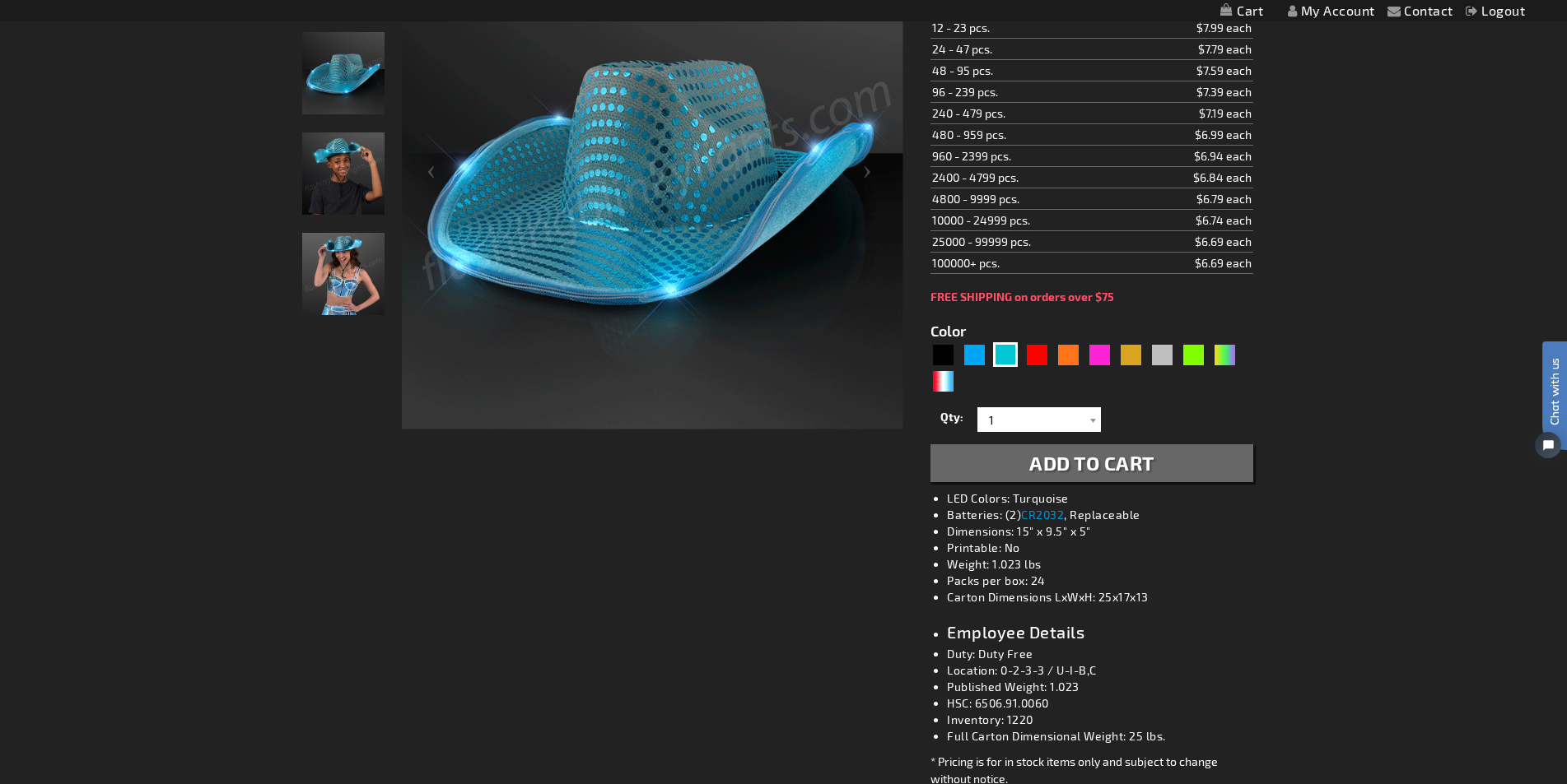
click at [1064, 673] on li "Location: 0-2-3-3 / U-I-B,C" at bounding box center [1108, 671] width 322 height 16
drag, startPoint x: 1101, startPoint y: 670, endPoint x: 1059, endPoint y: 668, distance: 42.0
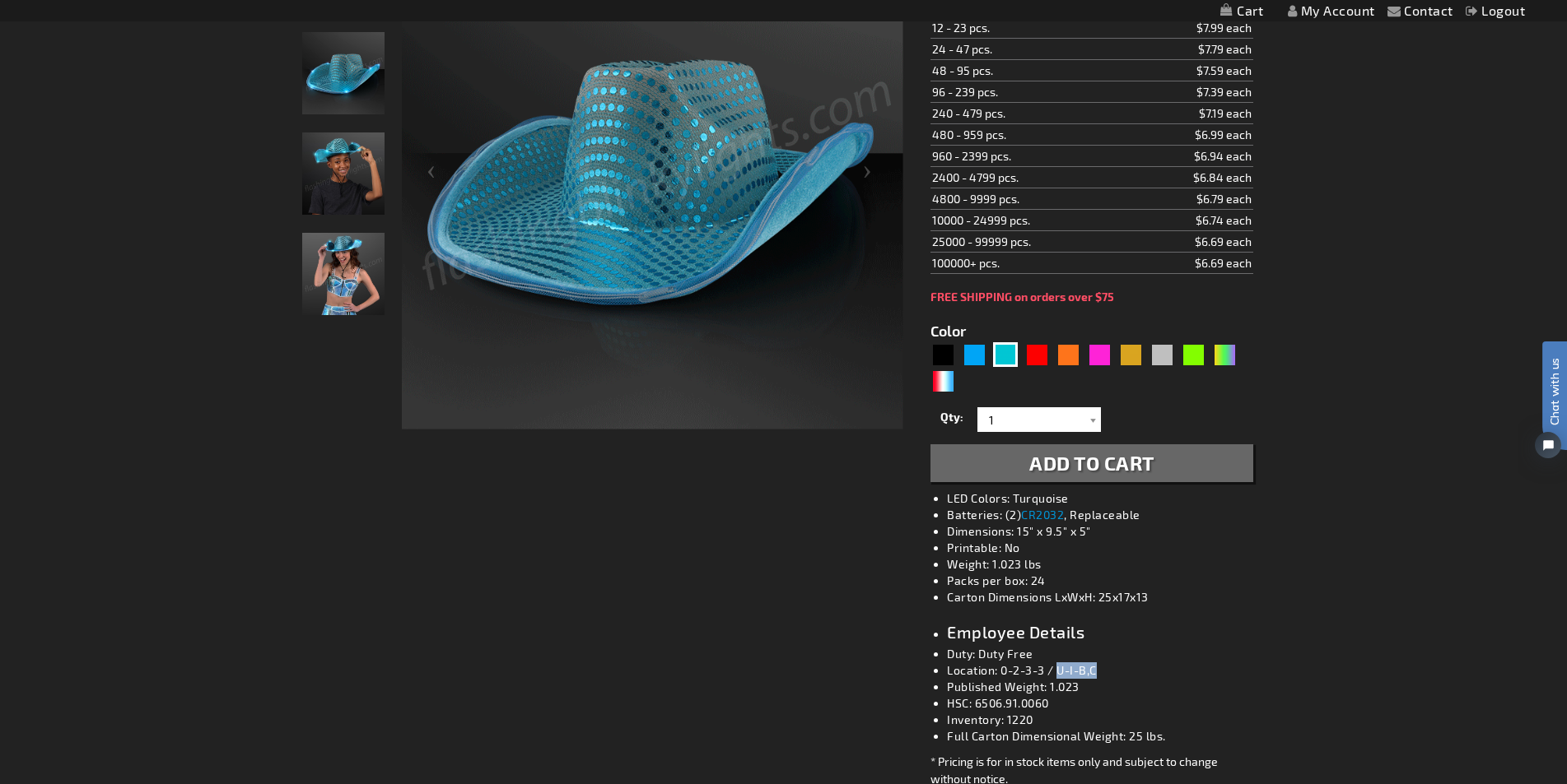
click at [1059, 668] on li "Location: 0-2-3-3 / U-I-B,C" at bounding box center [1108, 671] width 322 height 16
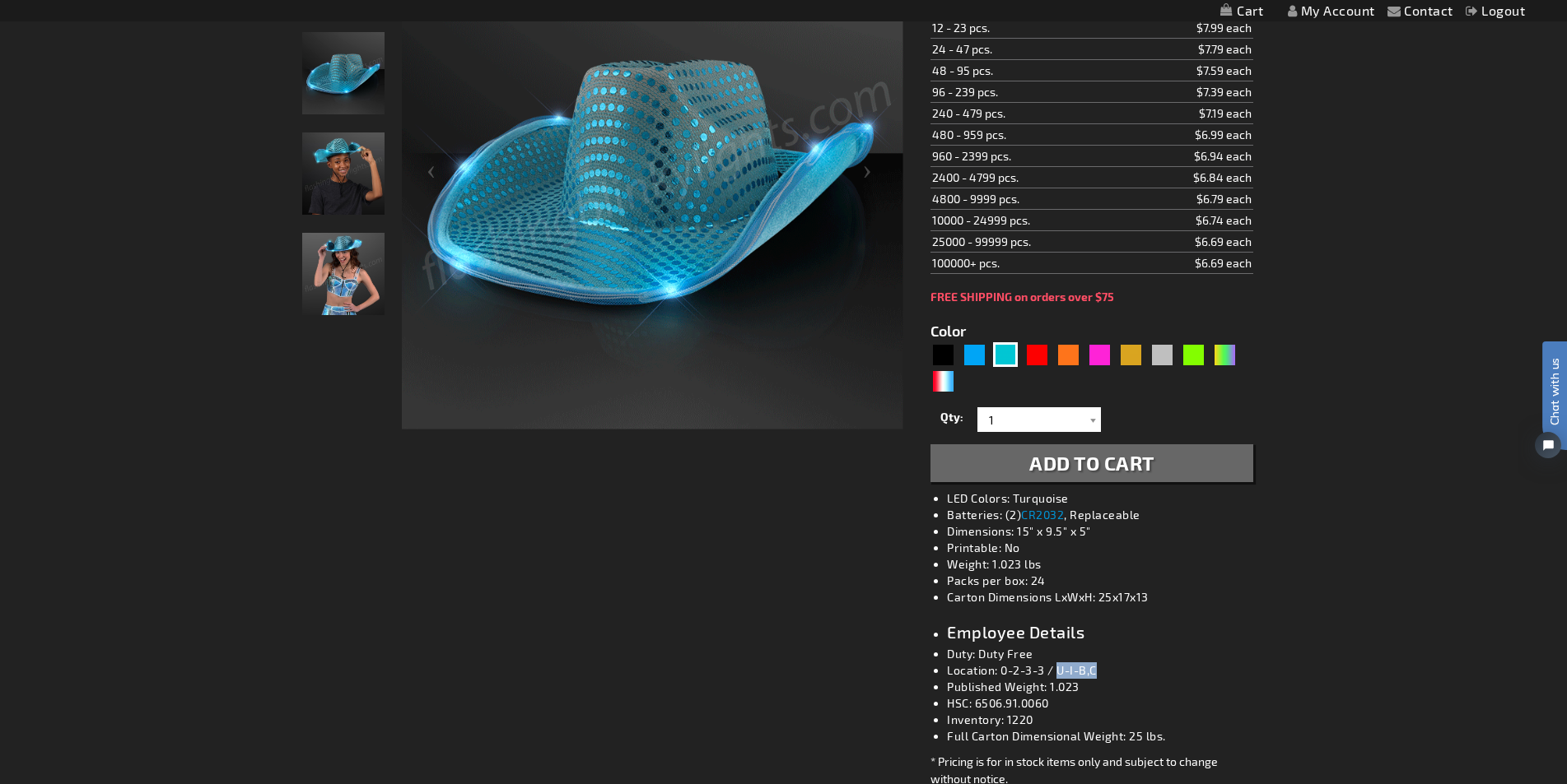
copy li "U-I-B,C"
click at [1046, 350] on div "Red" at bounding box center [1036, 355] width 25 height 25
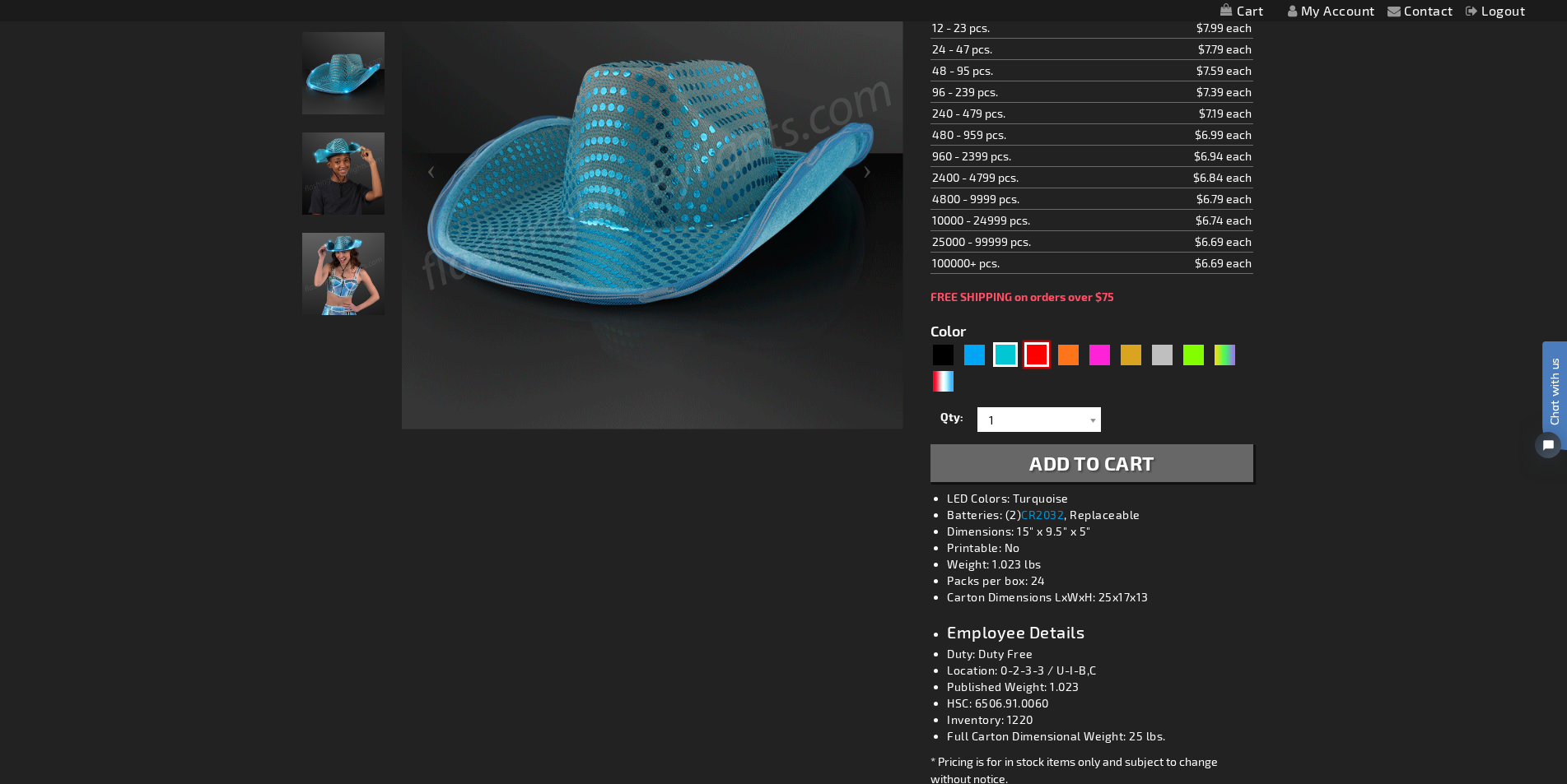
type input "5641"
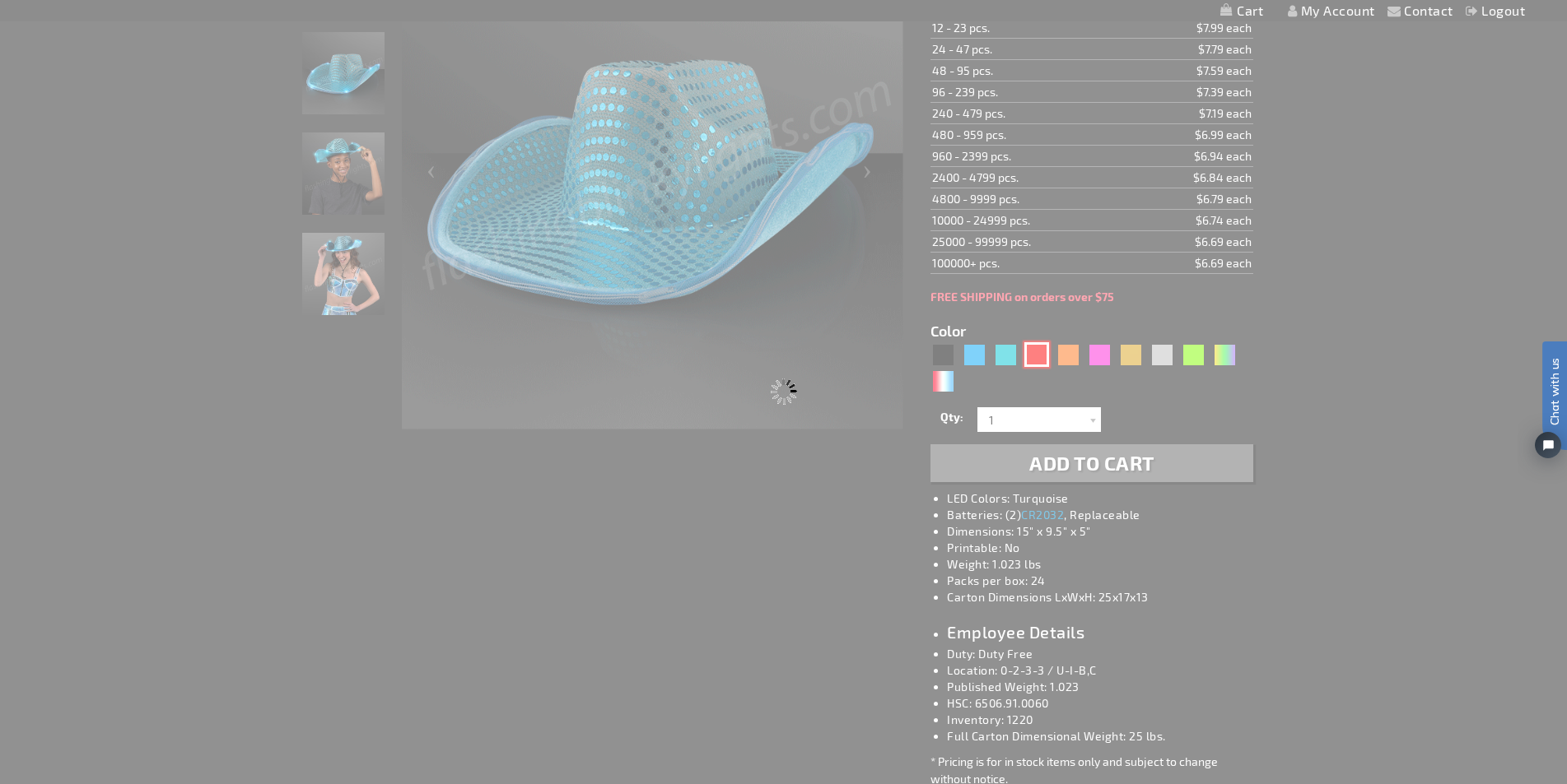
type input "11832-RD"
type input "Customize - Red Sequin Cowboy Hat with Red LED Brim - ITEM NO: 11832-RD"
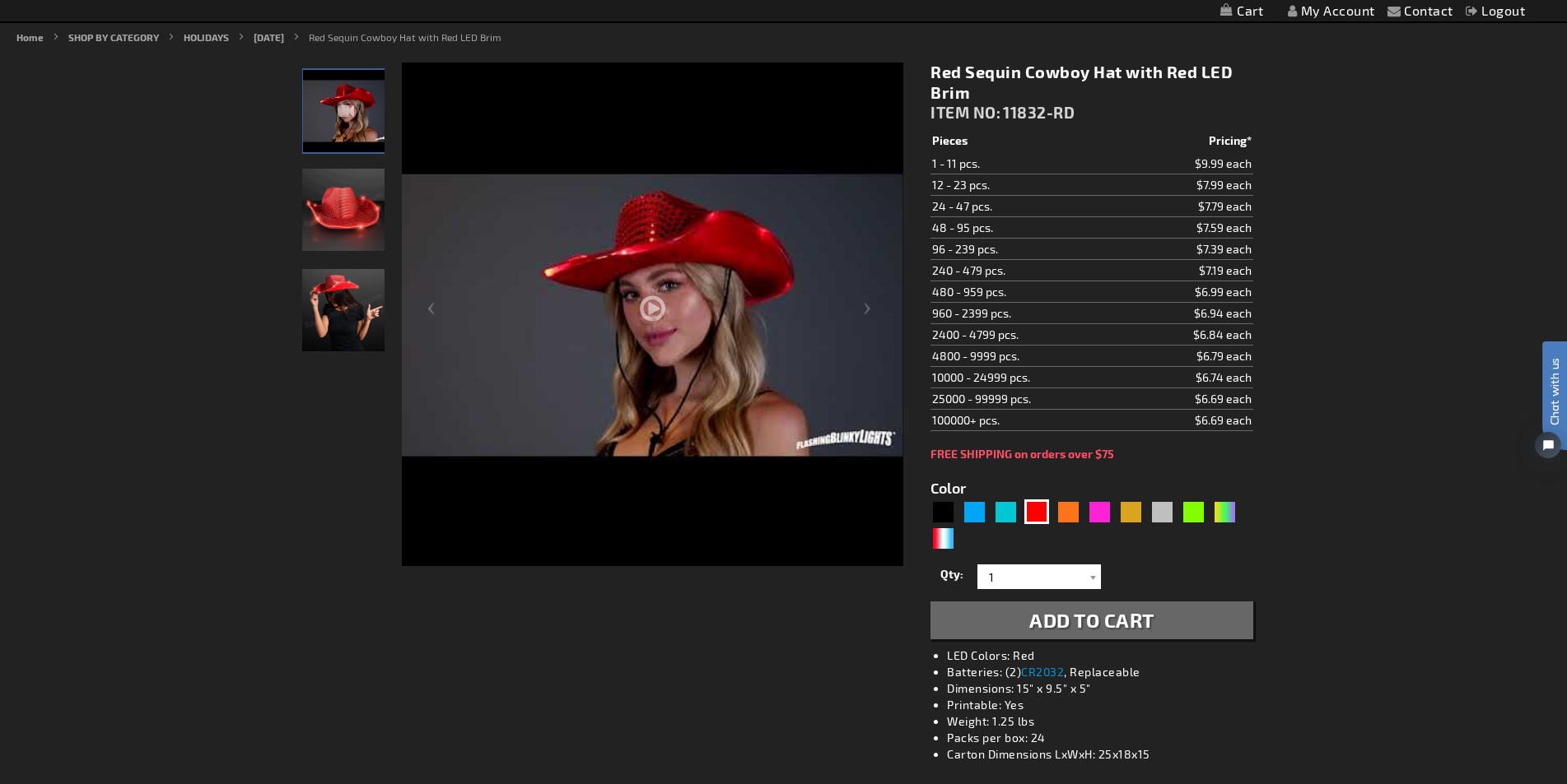
scroll to position [82, 0]
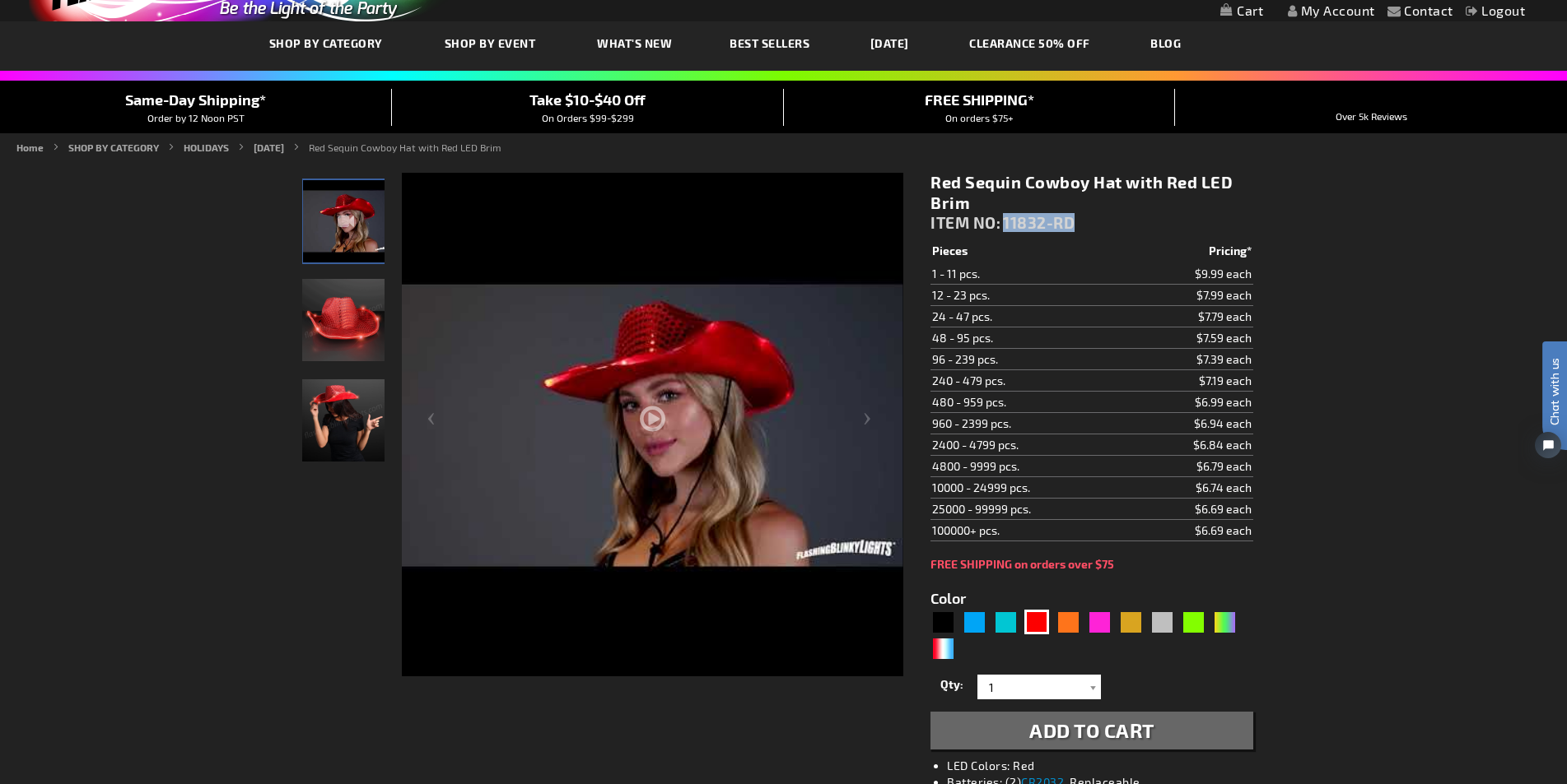
drag, startPoint x: 1075, startPoint y: 219, endPoint x: 1005, endPoint y: 219, distance: 70.0
click at [1005, 219] on span "11832-RD" at bounding box center [1039, 222] width 71 height 19
copy span "11832-RD"
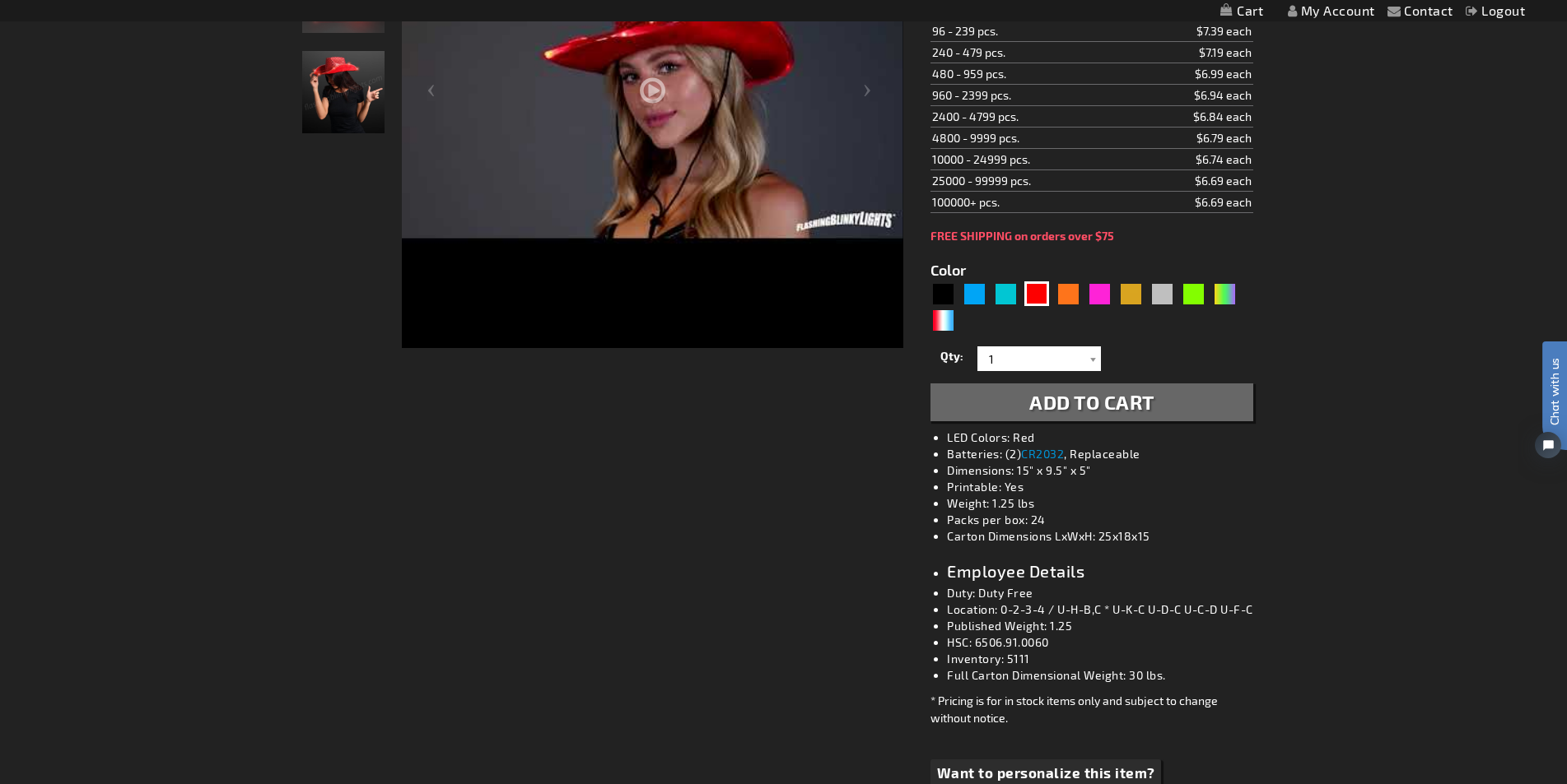
scroll to position [411, 0]
drag, startPoint x: 1062, startPoint y: 608, endPoint x: 1256, endPoint y: 610, distance: 194.0
click at [1256, 610] on li "Location: 0-2-3-4 / U-H-B,C * U-K-C U-D-C U-C-D U-F-C" at bounding box center [1108, 609] width 322 height 16
copy li "U-H-B,C * U-K-C U-D-C U-C-D U-F-C"
click at [1075, 291] on div "Orange" at bounding box center [1067, 292] width 25 height 25
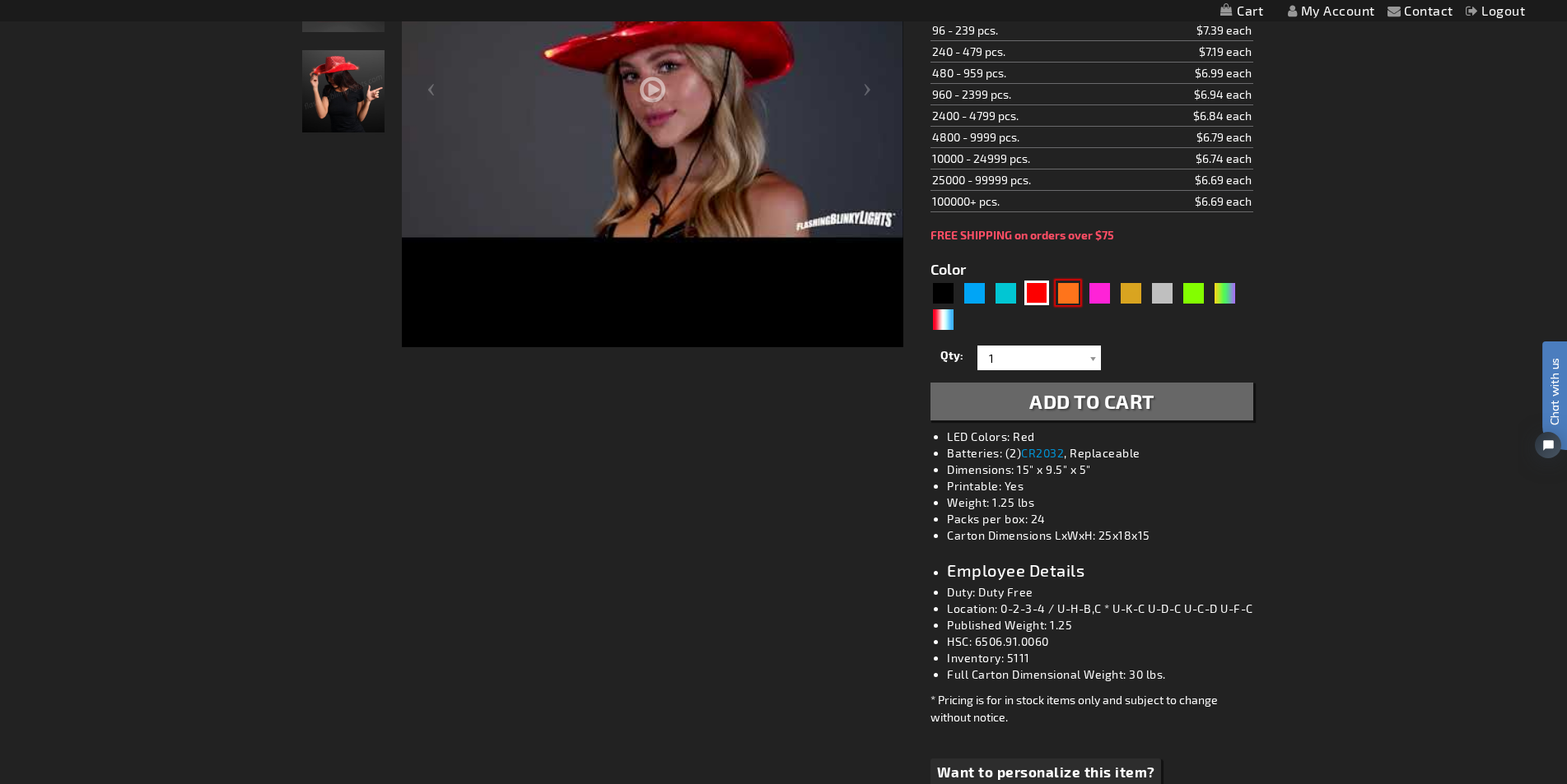
type input "5637"
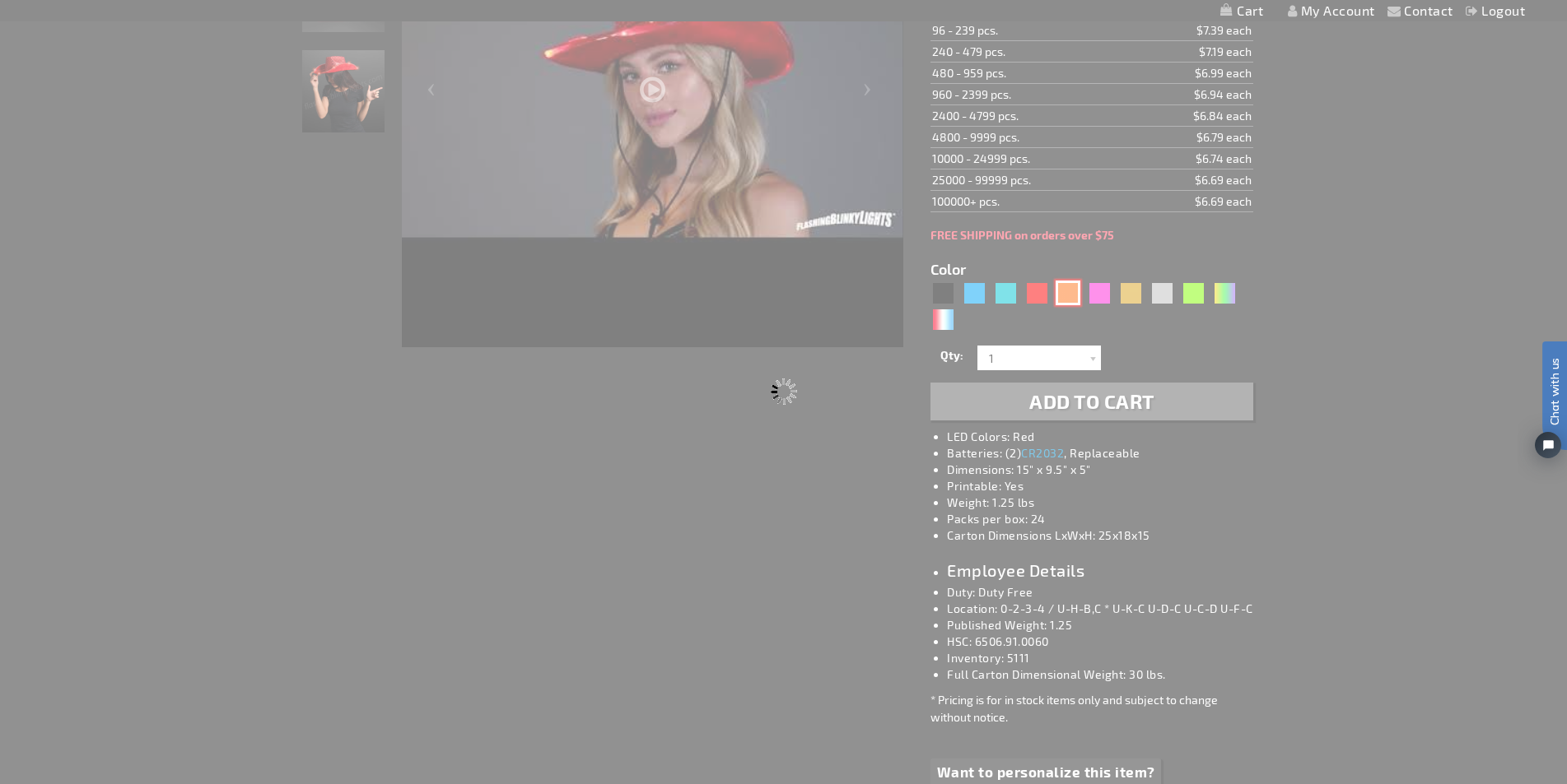
type input "11832-OR"
type input "Customize - Shiny Orange Cowboy Hat with Orange LED Brim - ITEM NO: 11832-OR"
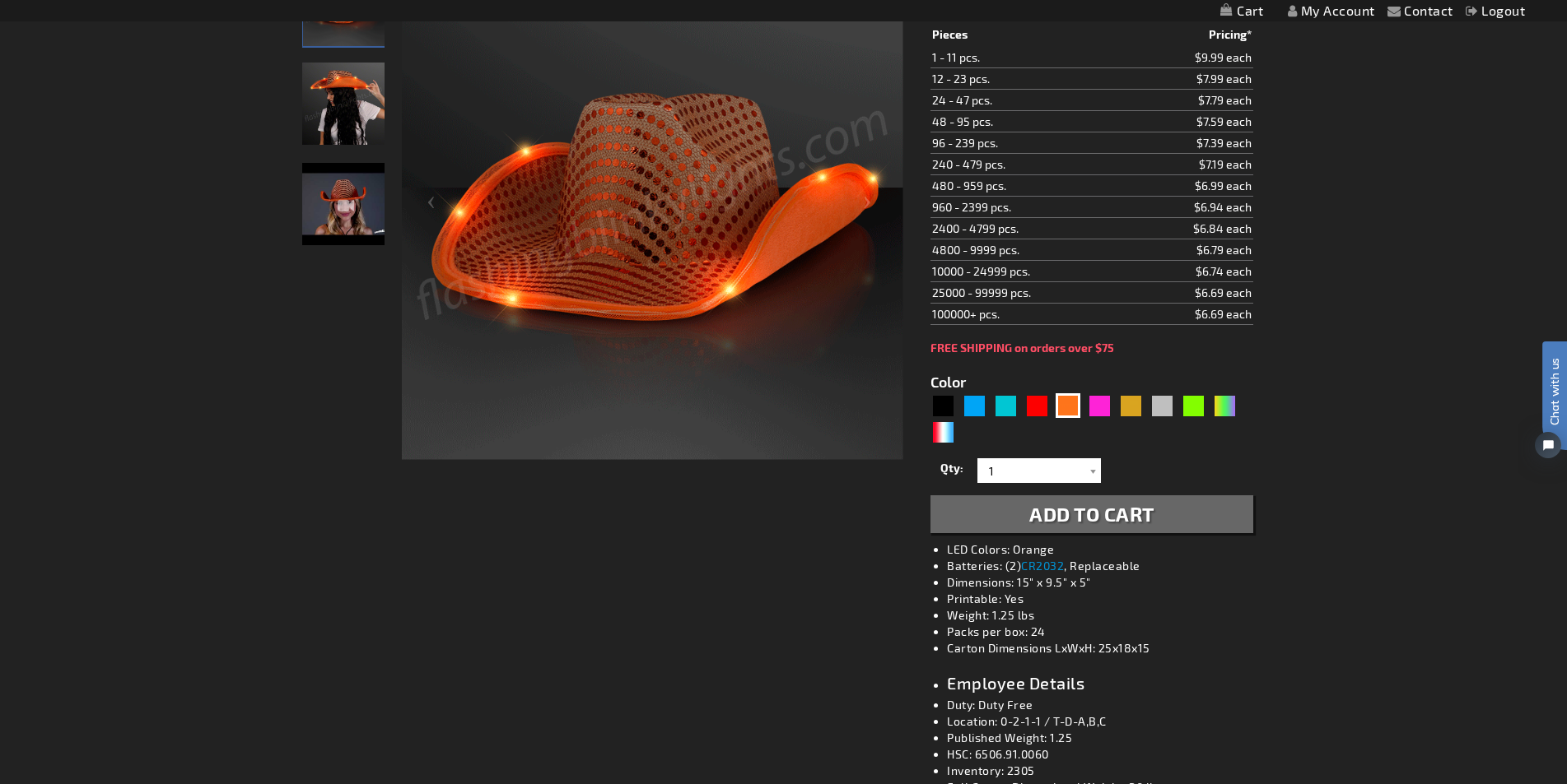
scroll to position [164, 0]
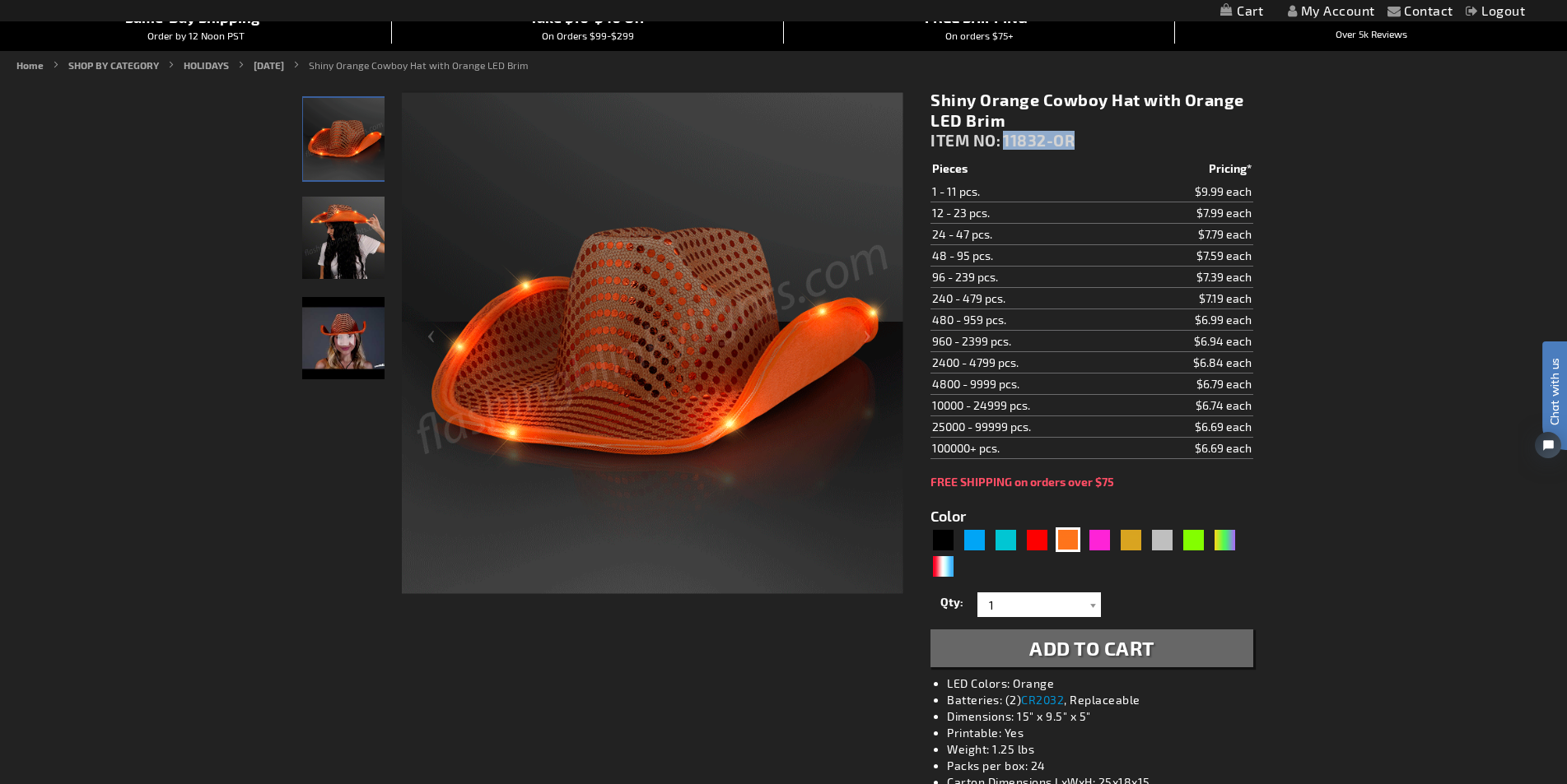
drag, startPoint x: 1100, startPoint y: 131, endPoint x: 1004, endPoint y: 136, distance: 96.1
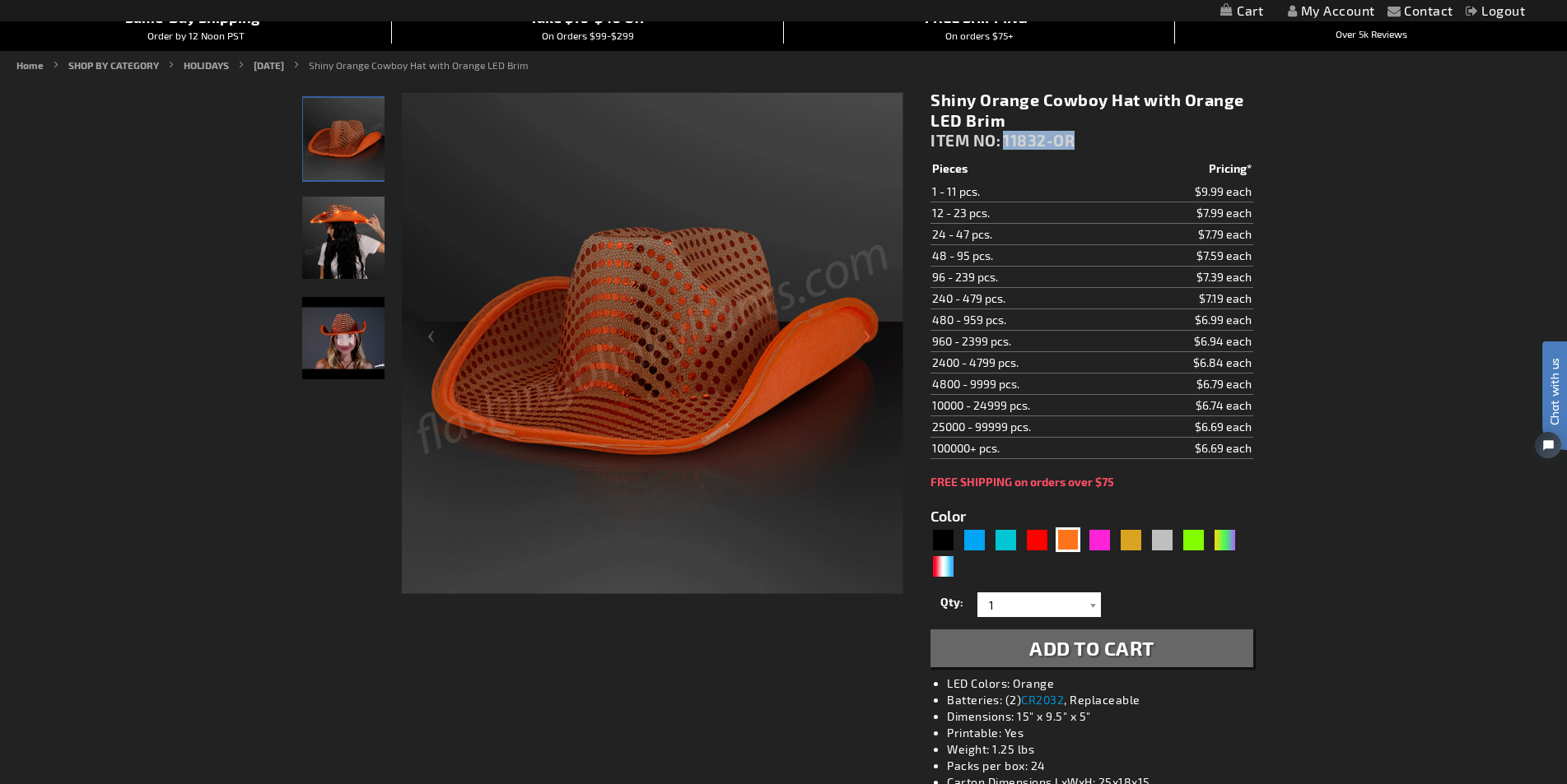
click at [1004, 136] on div "Shiny Orange Cowboy Hat with Orange LED Brim ITEM NO: 11832-OR" at bounding box center [1092, 123] width 322 height 69
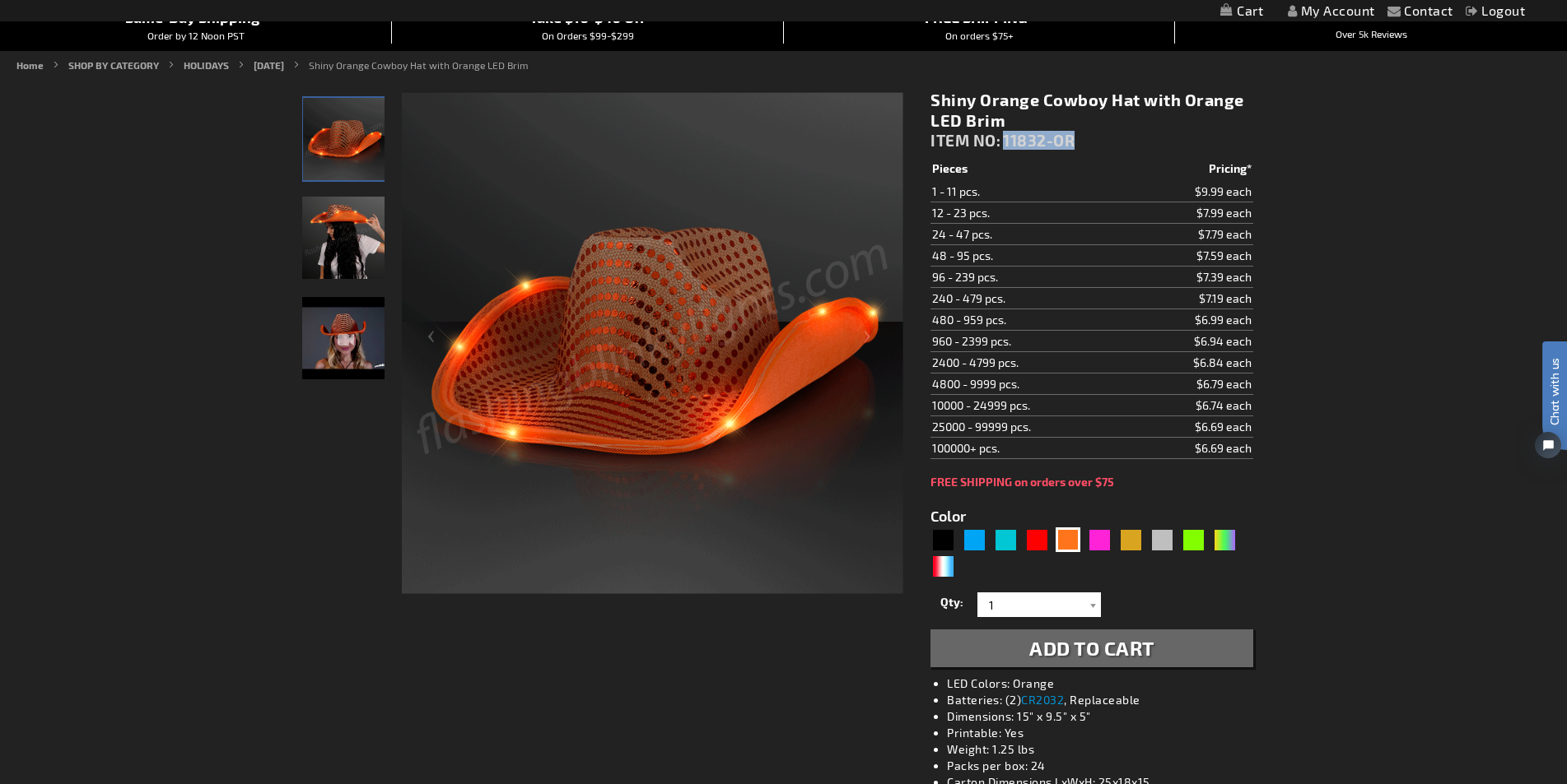
copy span "11832-OR"
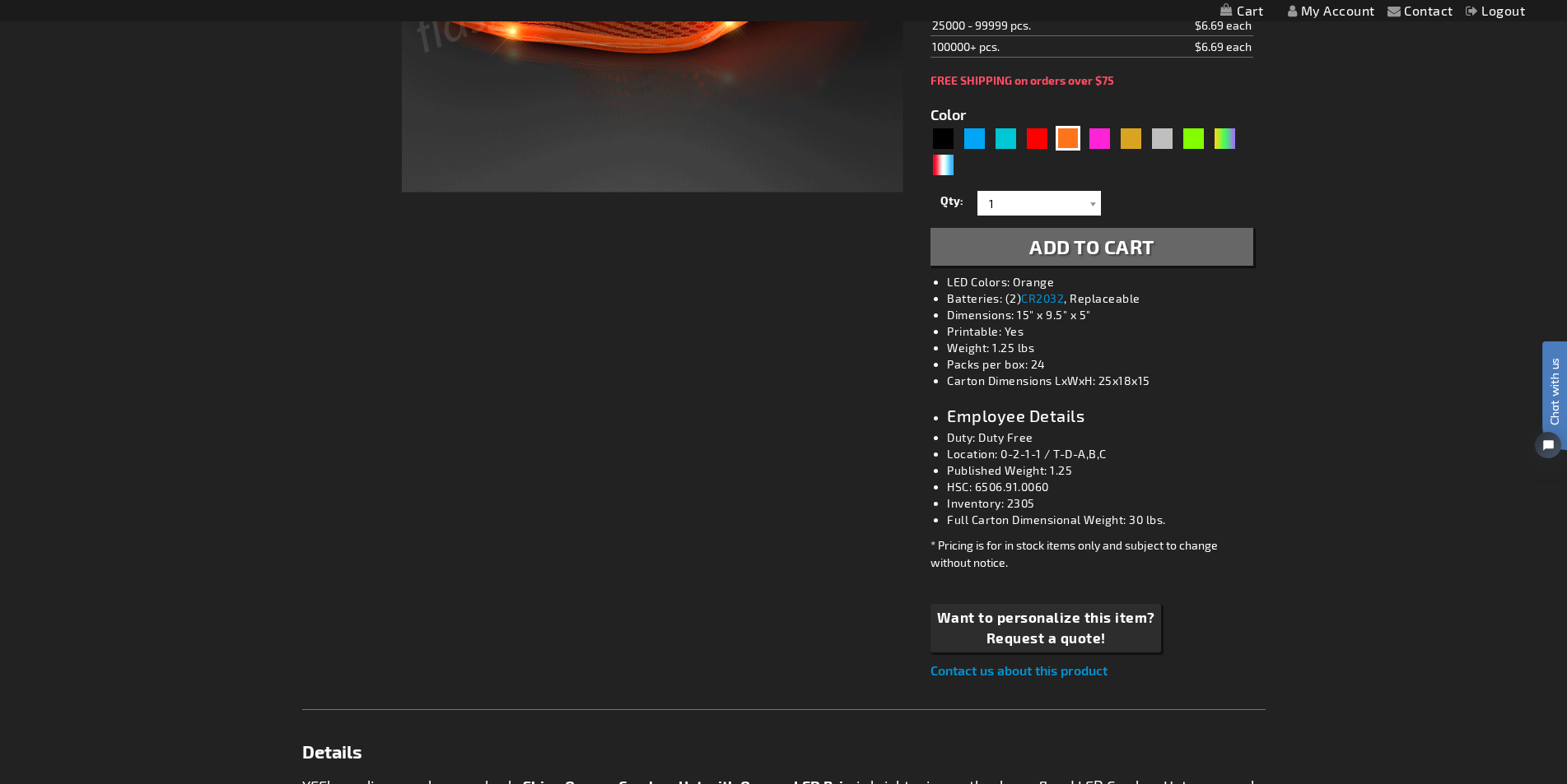
scroll to position [576, 0]
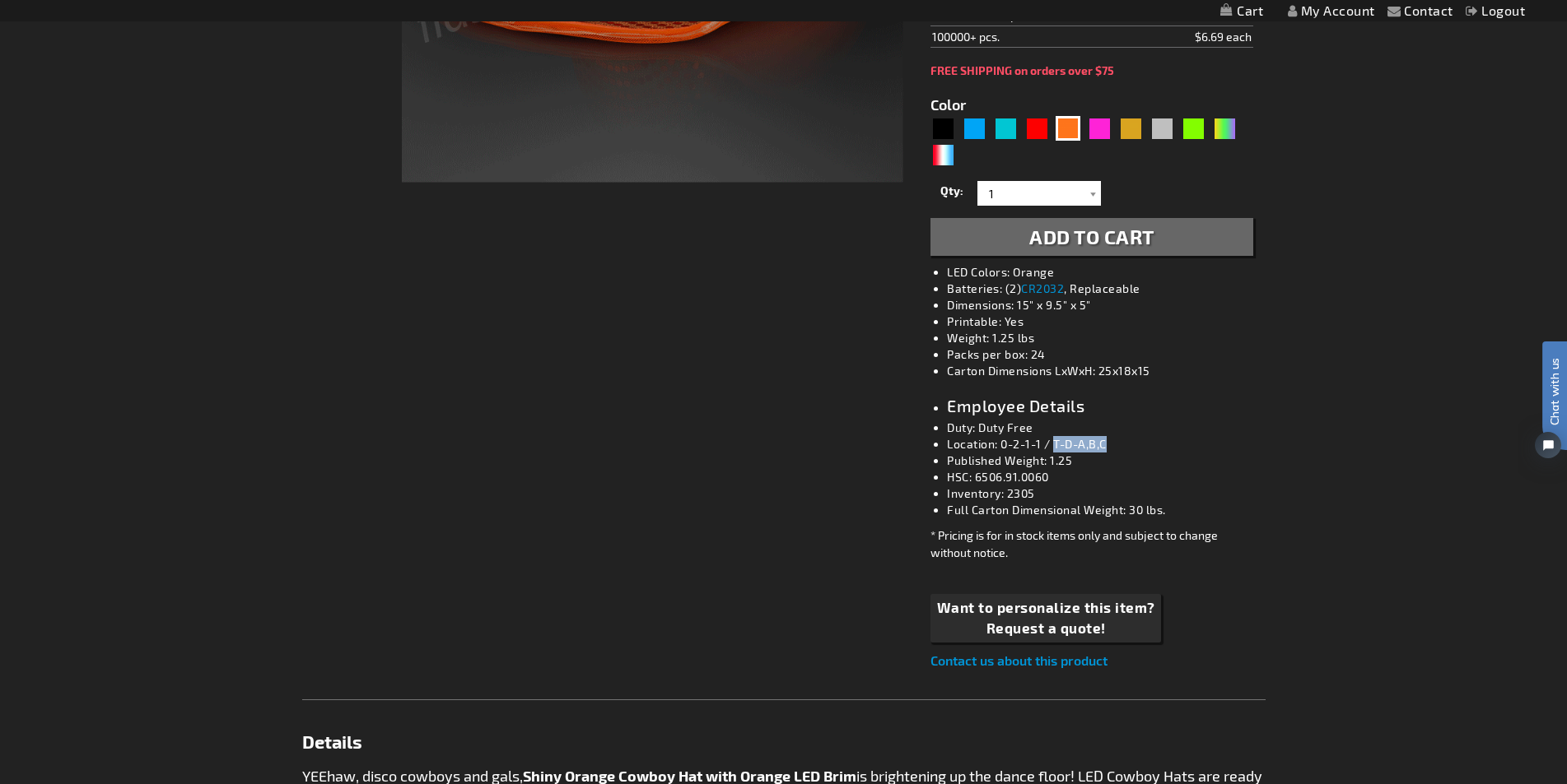
drag, startPoint x: 1111, startPoint y: 443, endPoint x: 1054, endPoint y: 442, distance: 57.0
click at [1054, 442] on li "Location: 0-2-1-1 / T-D-A,B,C" at bounding box center [1108, 444] width 322 height 16
click at [952, 449] on li "Location: 0-2-1-1 / T-D-A,B,C" at bounding box center [1108, 444] width 322 height 16
click at [1099, 144] on div "5637" at bounding box center [1092, 143] width 322 height 53
click at [1098, 139] on div "Pink" at bounding box center [1099, 128] width 25 height 25
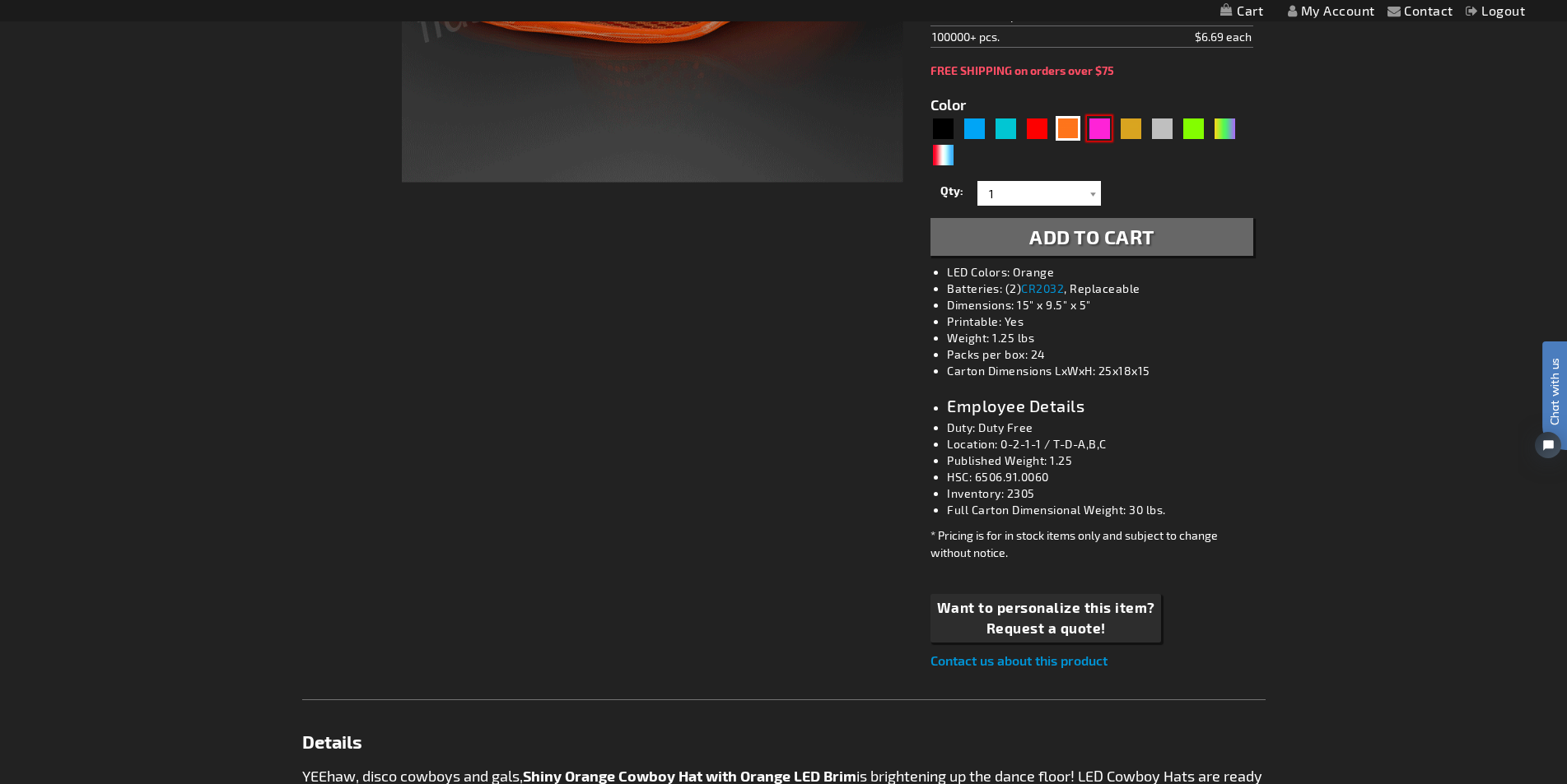
type input "5639"
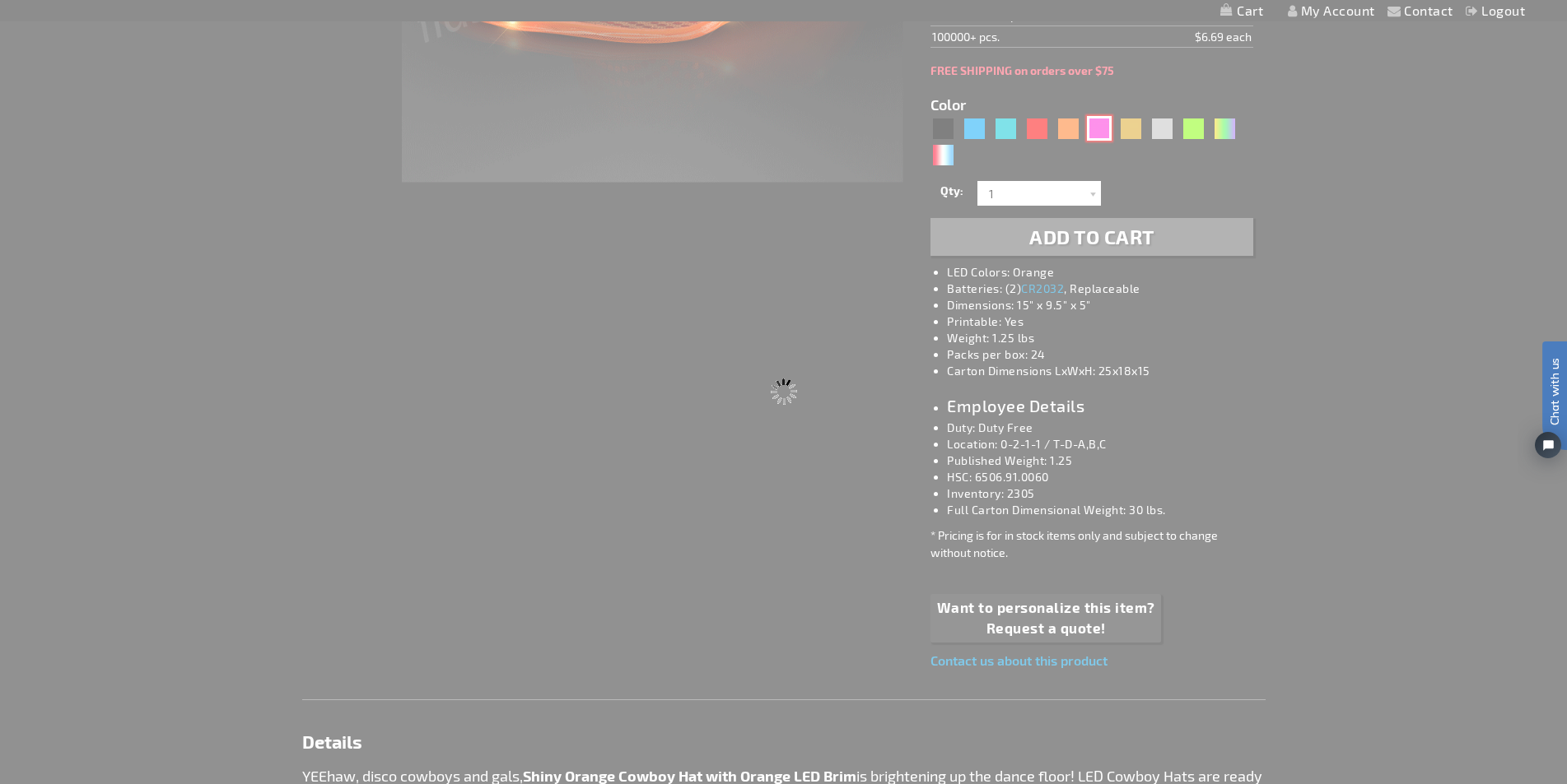
type input "11832-PK"
type input "Customize - Pink Sequin Cowboy Hats with Pink LED Brim - ITEM NO: 11832-PK"
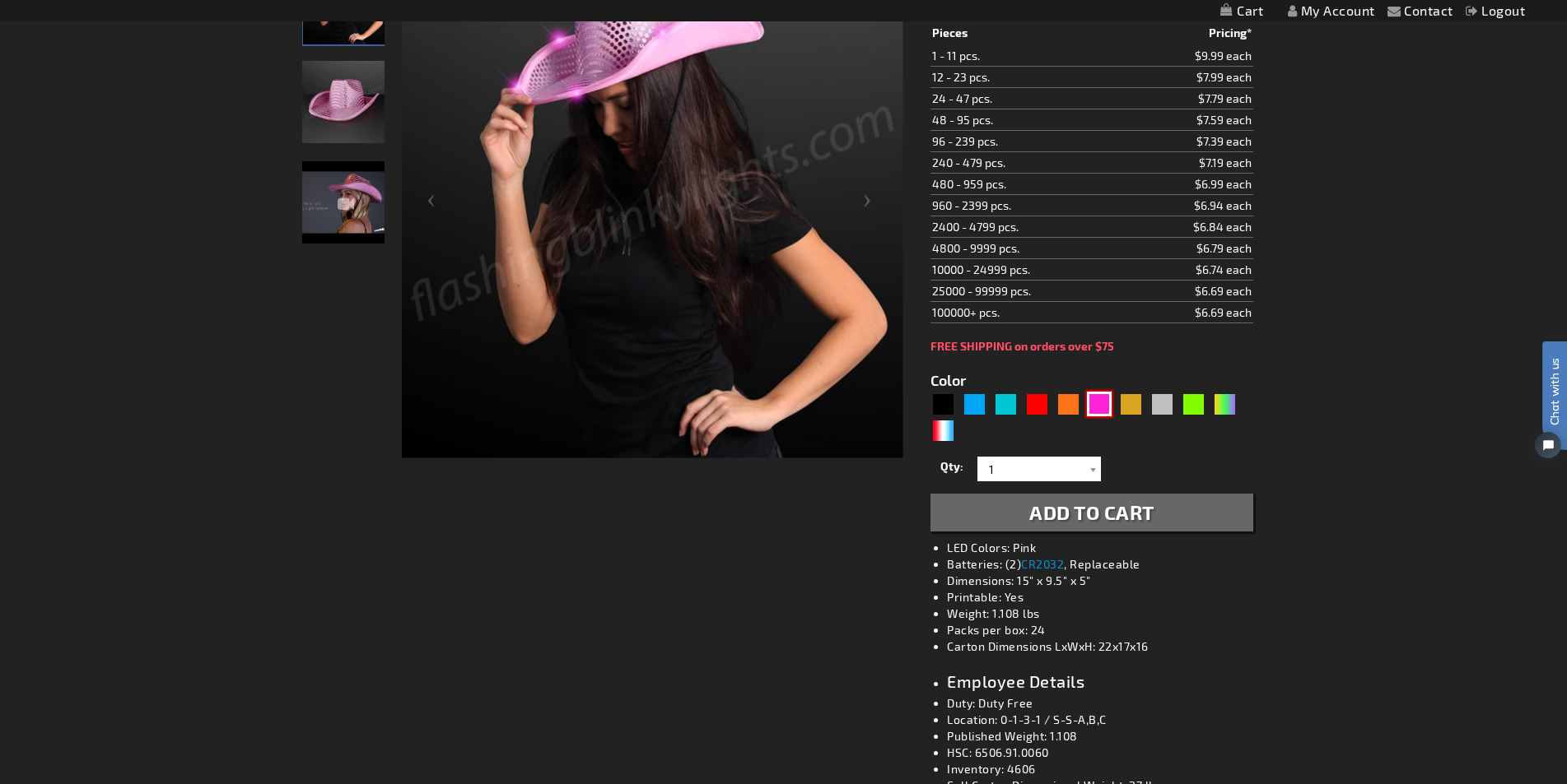
scroll to position [82, 0]
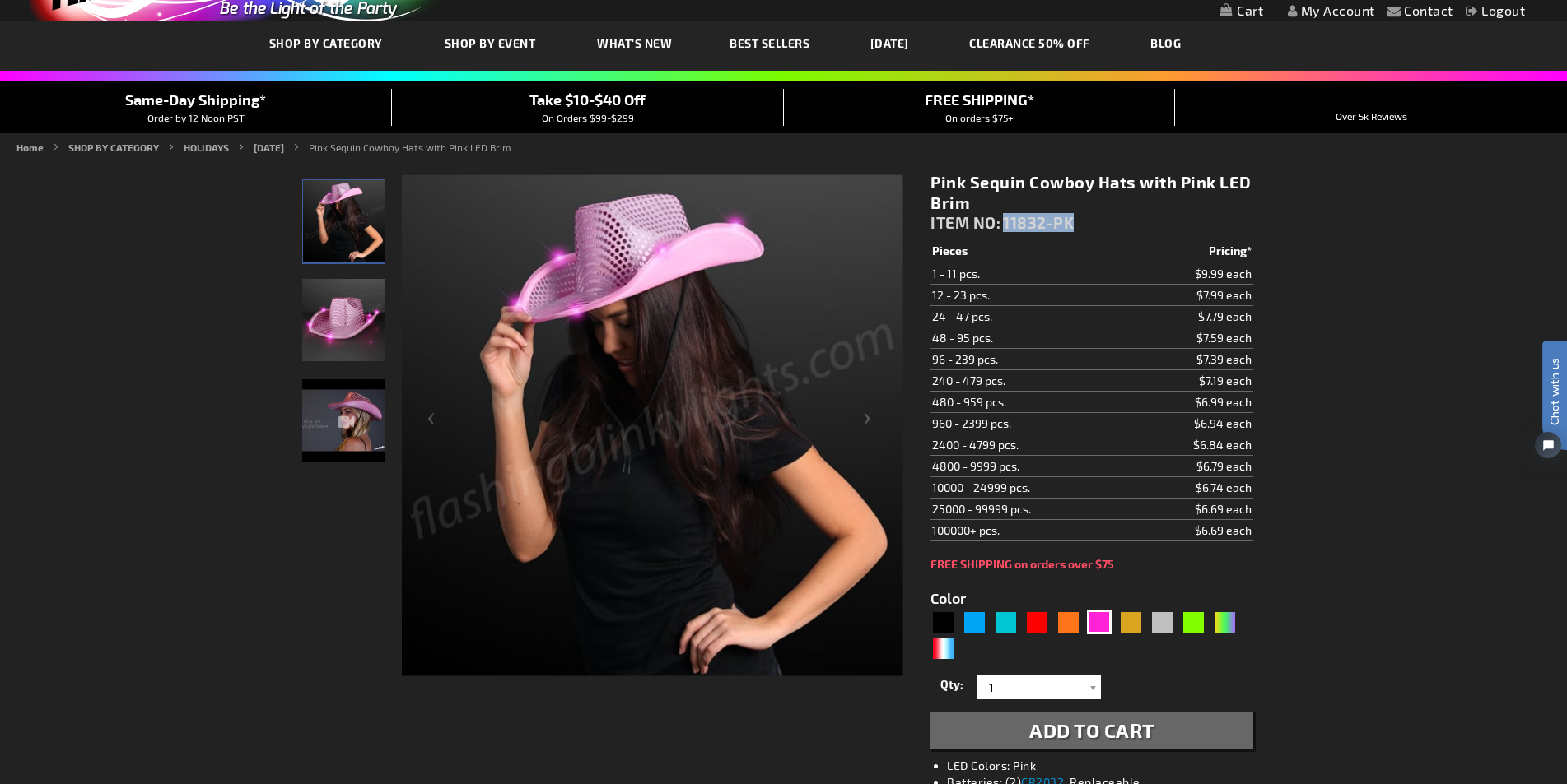
drag, startPoint x: 1084, startPoint y: 219, endPoint x: 1005, endPoint y: 222, distance: 79.1
click at [1005, 222] on div "Pink Sequin Cowboy Hats with Pink LED Brim ITEM NO: 11832-PK" at bounding box center [1092, 206] width 322 height 69
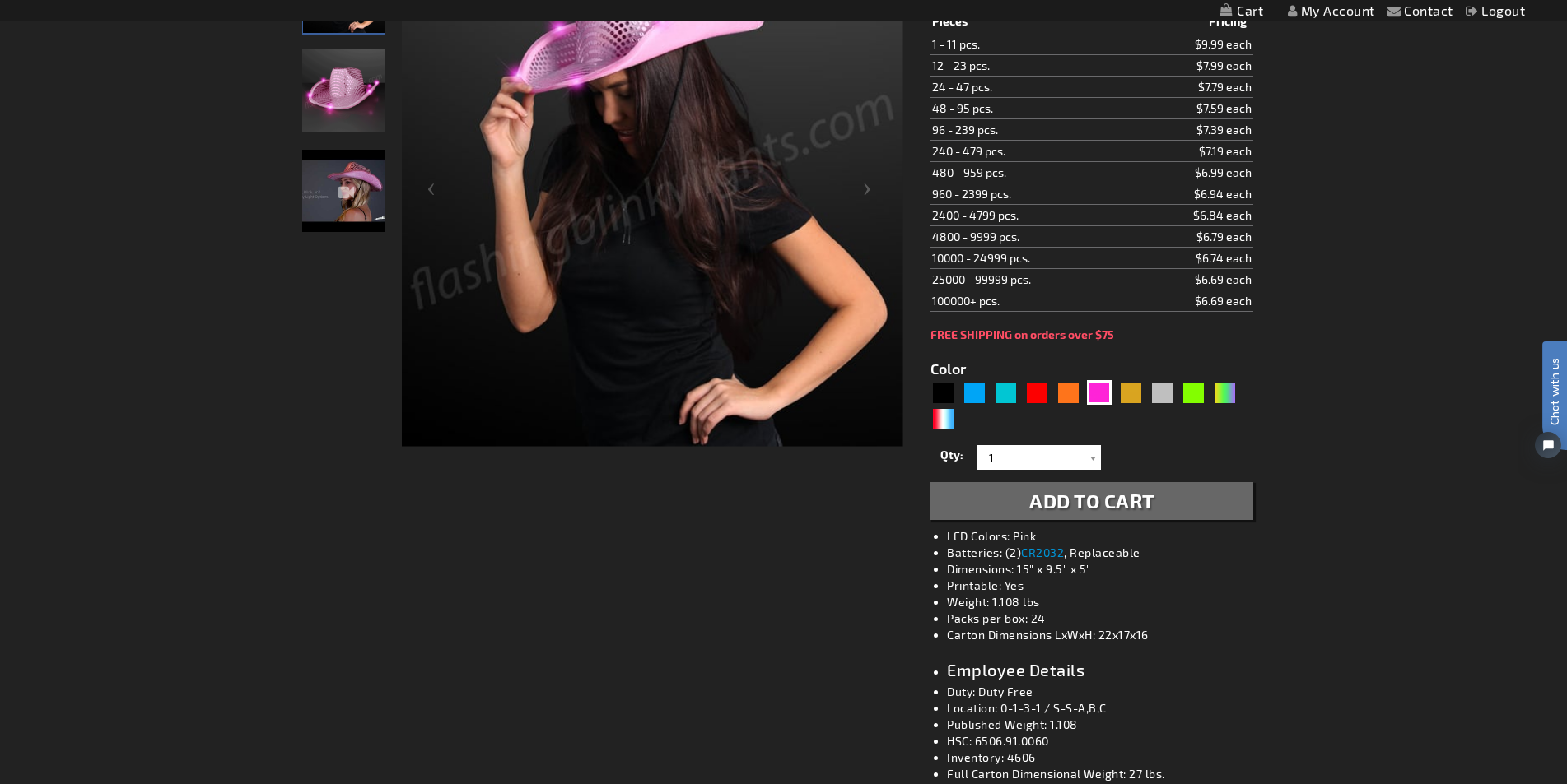
scroll to position [411, 0]
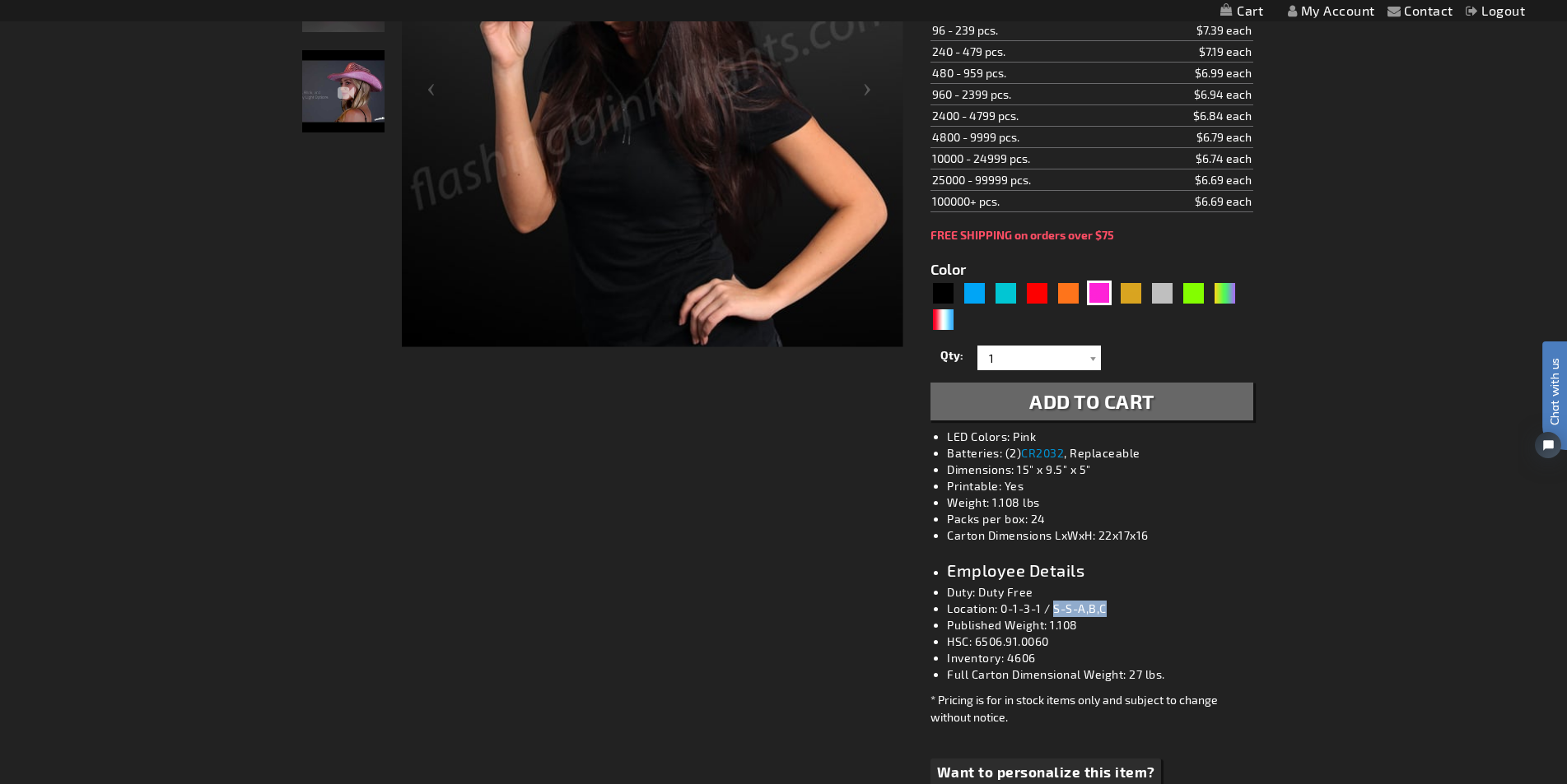
drag, startPoint x: 1056, startPoint y: 609, endPoint x: 1109, endPoint y: 608, distance: 53.0
click at [1109, 608] on li "Location: 0-1-3-1 / S-S-A,B,C" at bounding box center [1108, 609] width 322 height 16
click at [1140, 288] on div "Gold" at bounding box center [1130, 292] width 25 height 25
type input "5633"
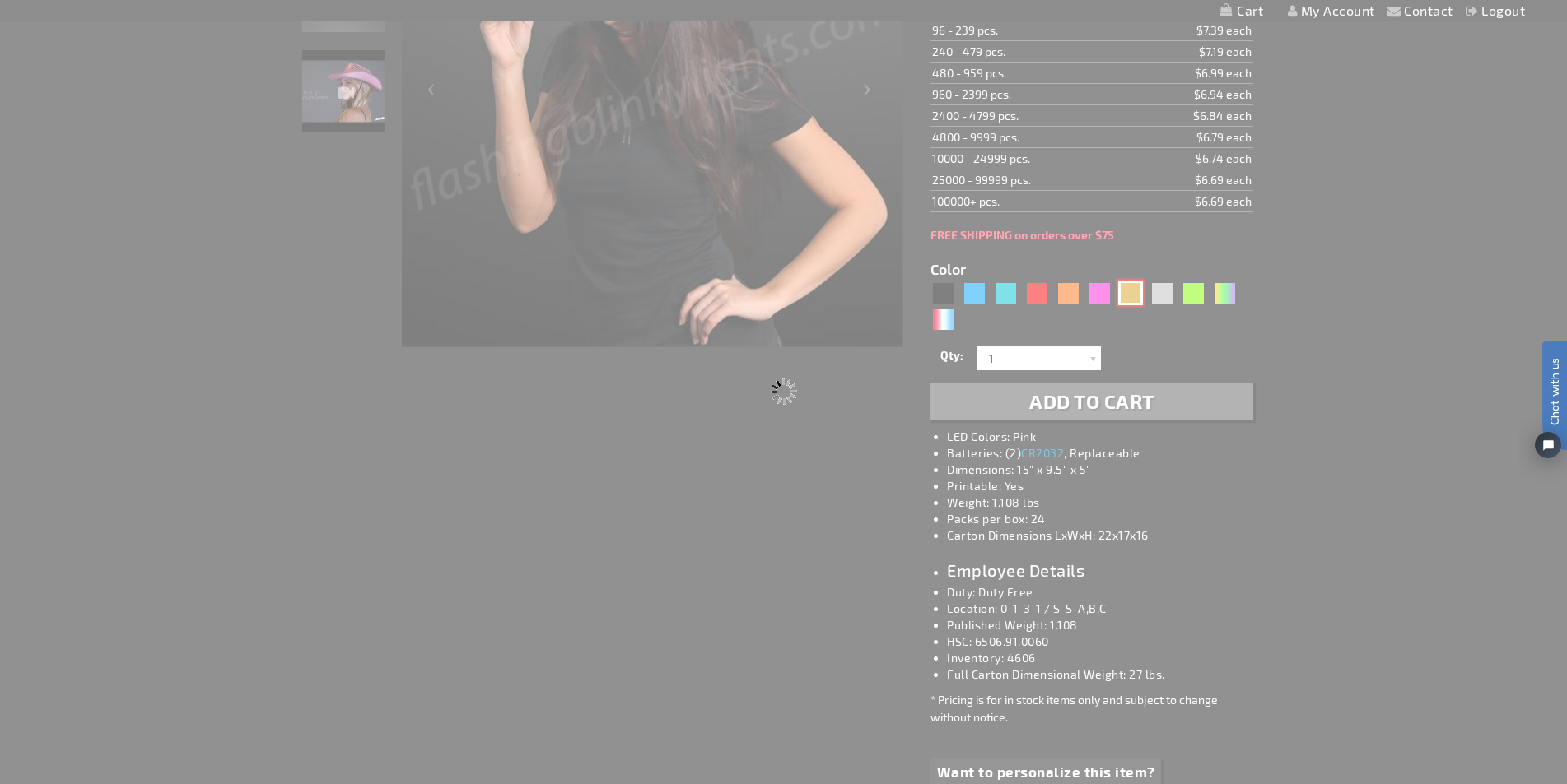
type input "11832-GD"
type input "Customize - Shiny Yellow-Gold Cowboy Hat with Light Brim - ITEM NO: 11832-GD"
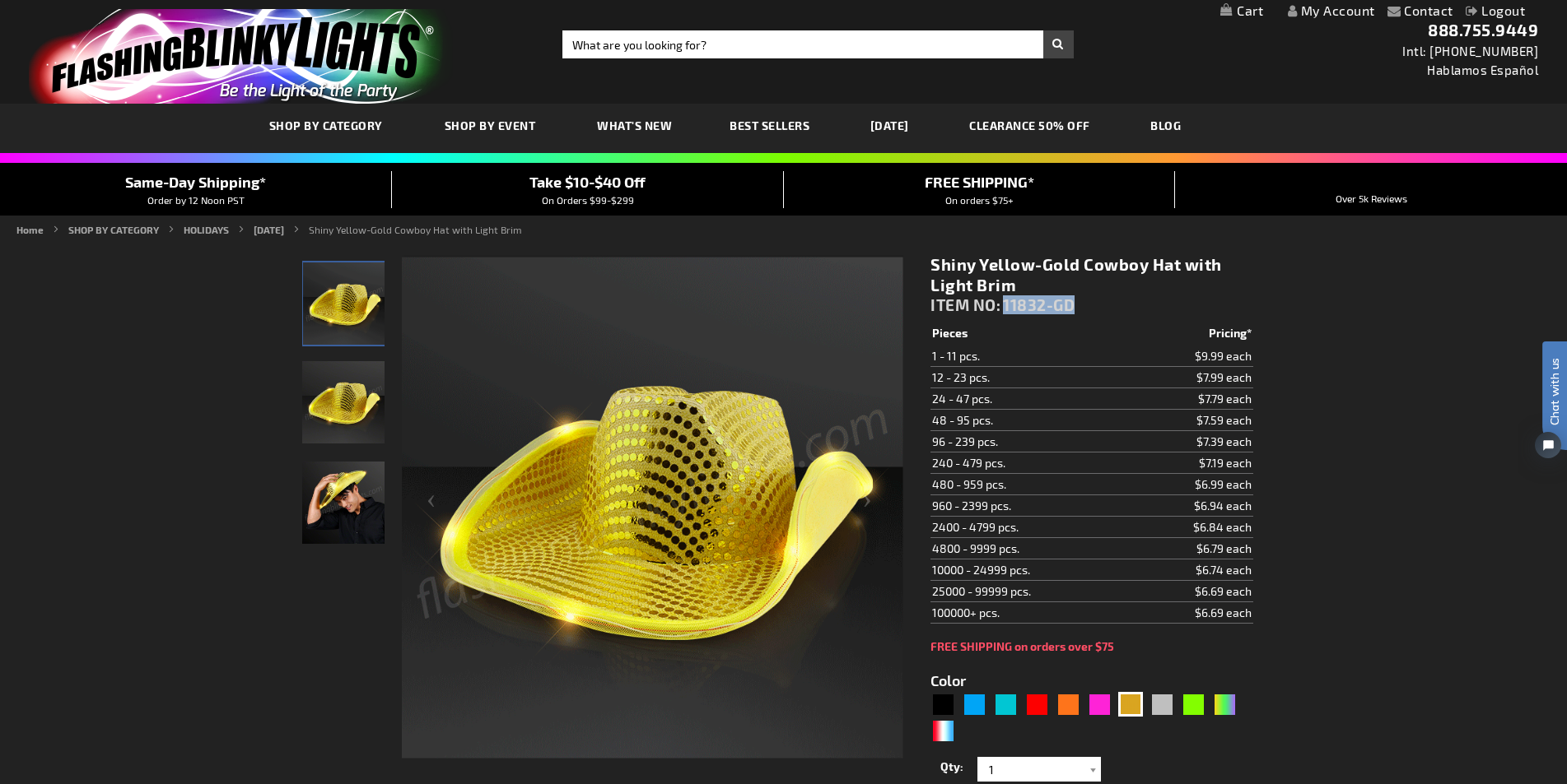
drag, startPoint x: 1007, startPoint y: 300, endPoint x: 1099, endPoint y: 300, distance: 92.0
click at [1099, 300] on div "Shiny Yellow-Gold Cowboy Hat with Light Brim ITEM NO: 11832-GD" at bounding box center [1092, 288] width 322 height 69
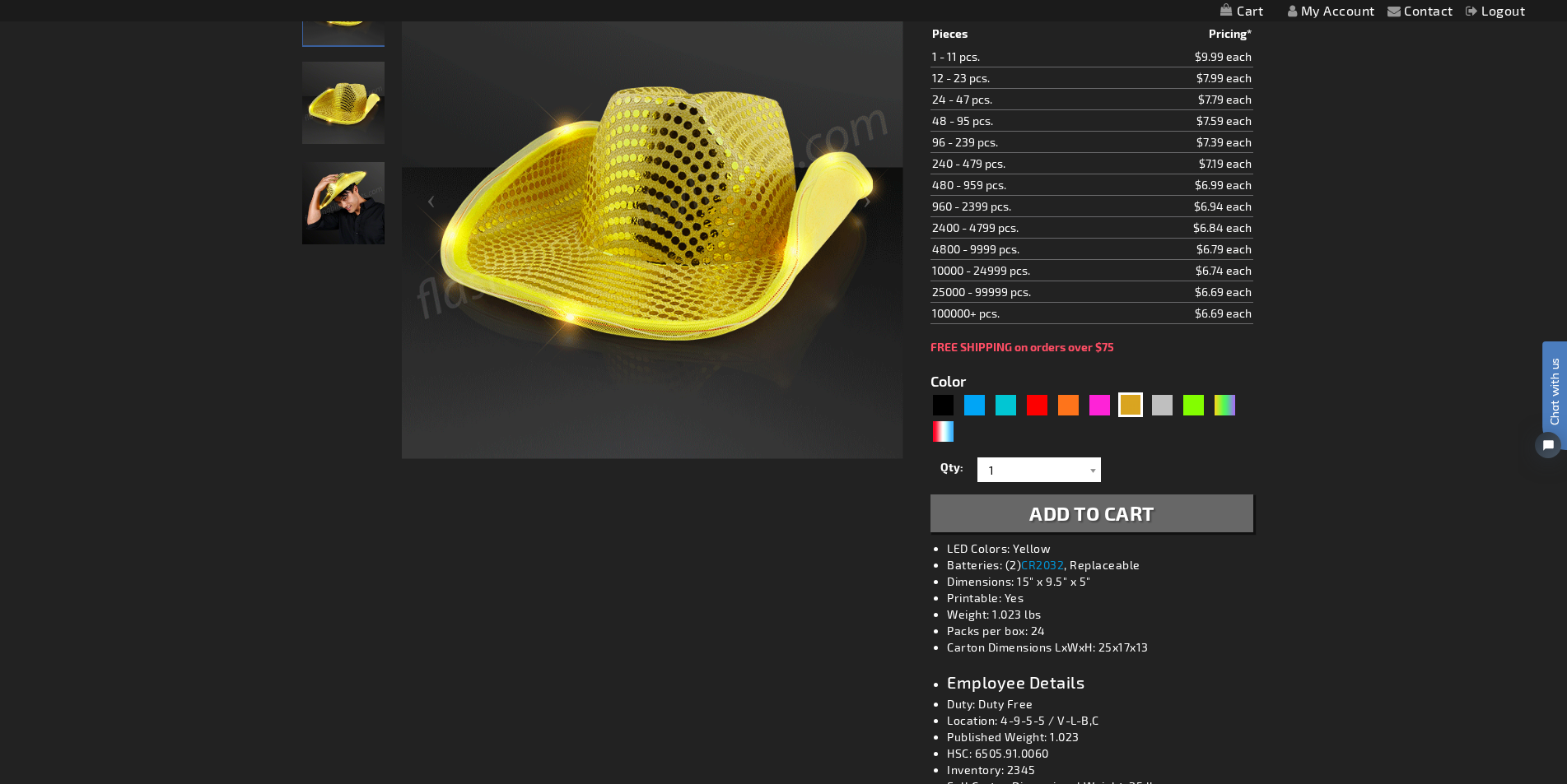
scroll to position [329, 0]
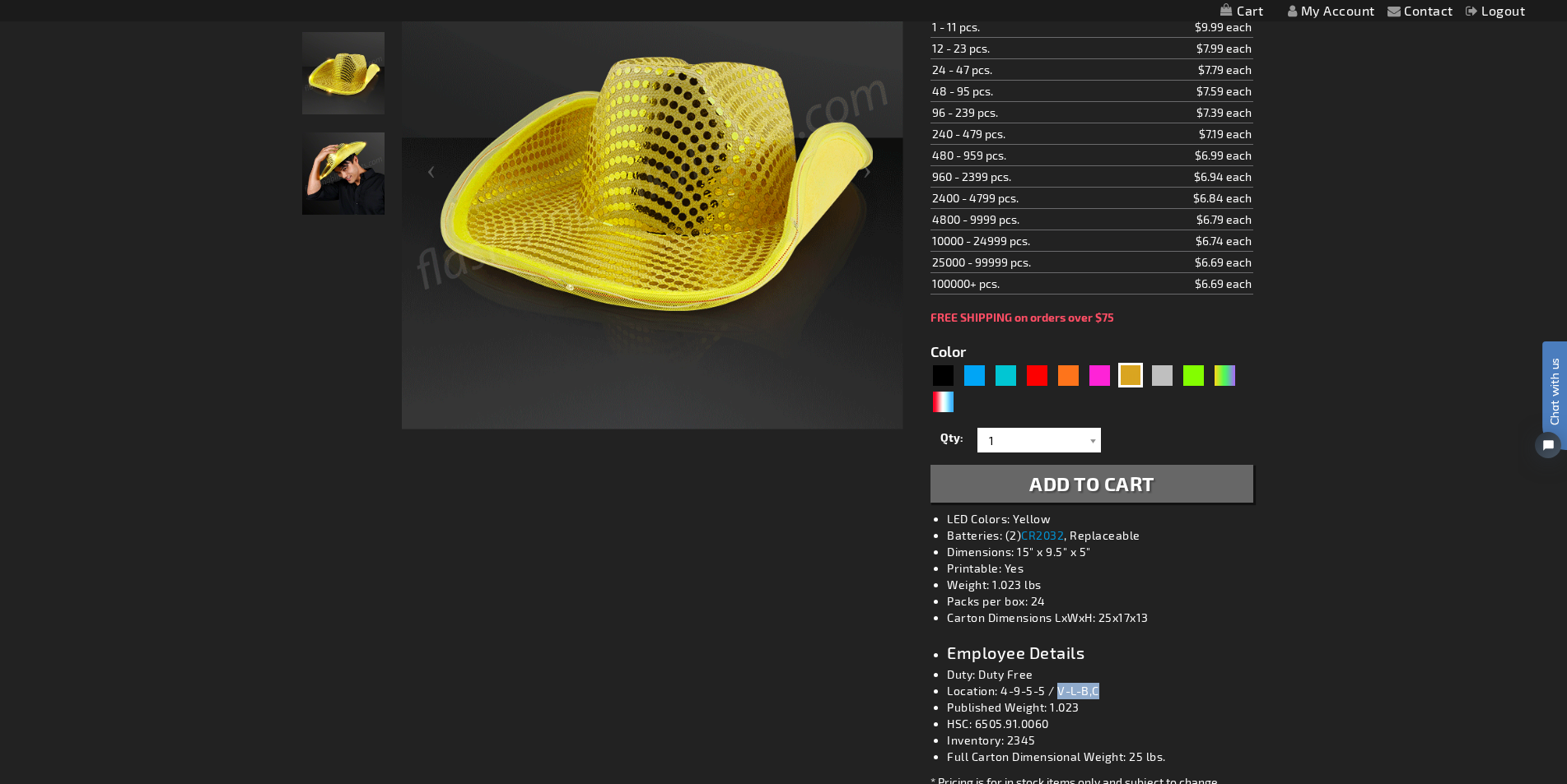
drag, startPoint x: 1061, startPoint y: 693, endPoint x: 1126, endPoint y: 689, distance: 65.1
click at [1124, 689] on li "Location: 4-9-5-5 / V-L-B,C" at bounding box center [1108, 691] width 322 height 16
click at [1150, 371] on div "Silver" at bounding box center [1161, 375] width 25 height 25
type input "5644"
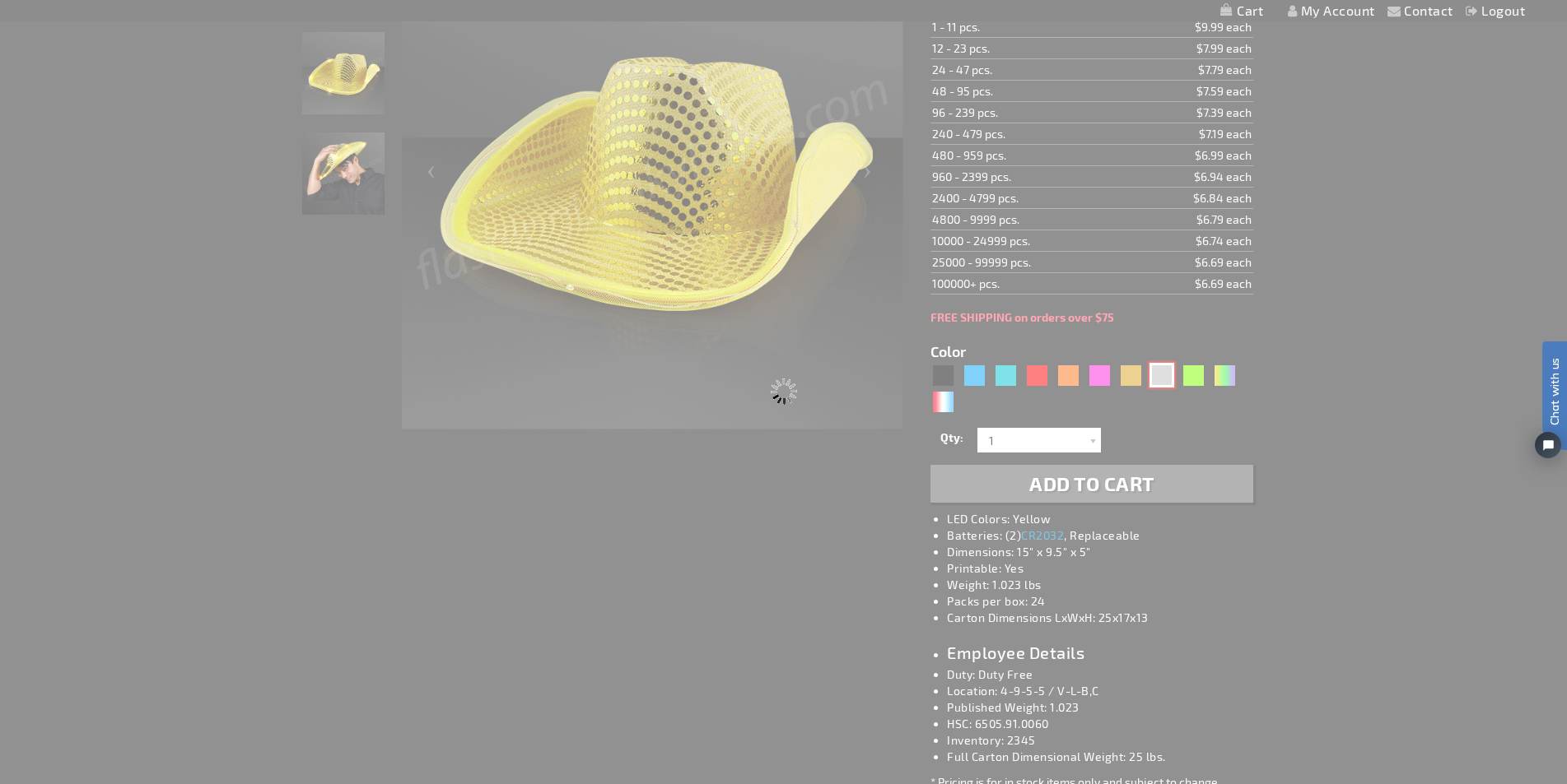
type input "11832-SL"
type input "Customize - Silver Sequin Cowboy Hat with White LED Brim - ITEM NO: 11832-SL"
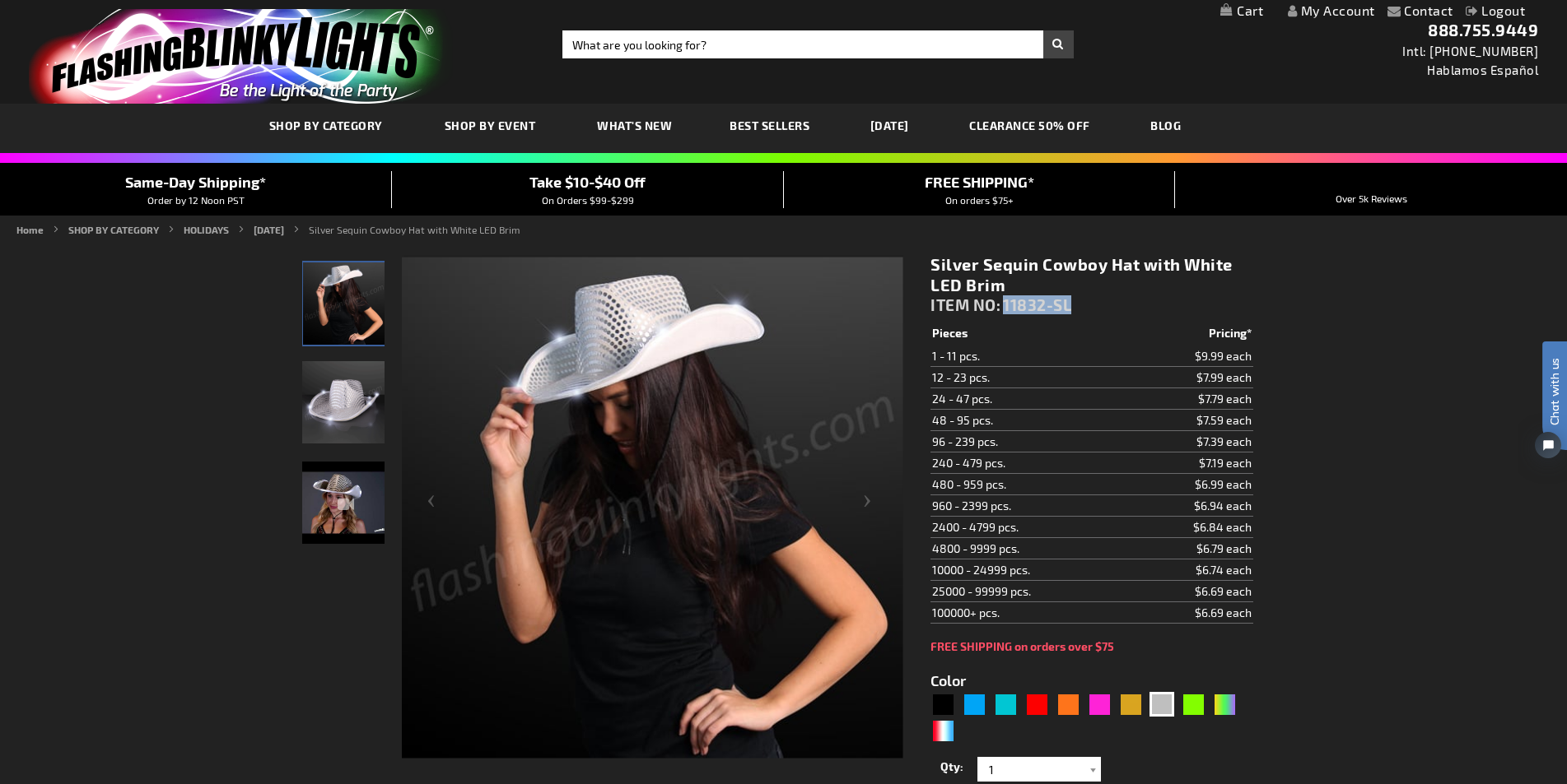
drag, startPoint x: 1083, startPoint y: 303, endPoint x: 1006, endPoint y: 305, distance: 77.0
click at [1006, 305] on div "Silver Sequin Cowboy Hat with White LED Brim ITEM NO: 11832-SL" at bounding box center [1092, 288] width 322 height 69
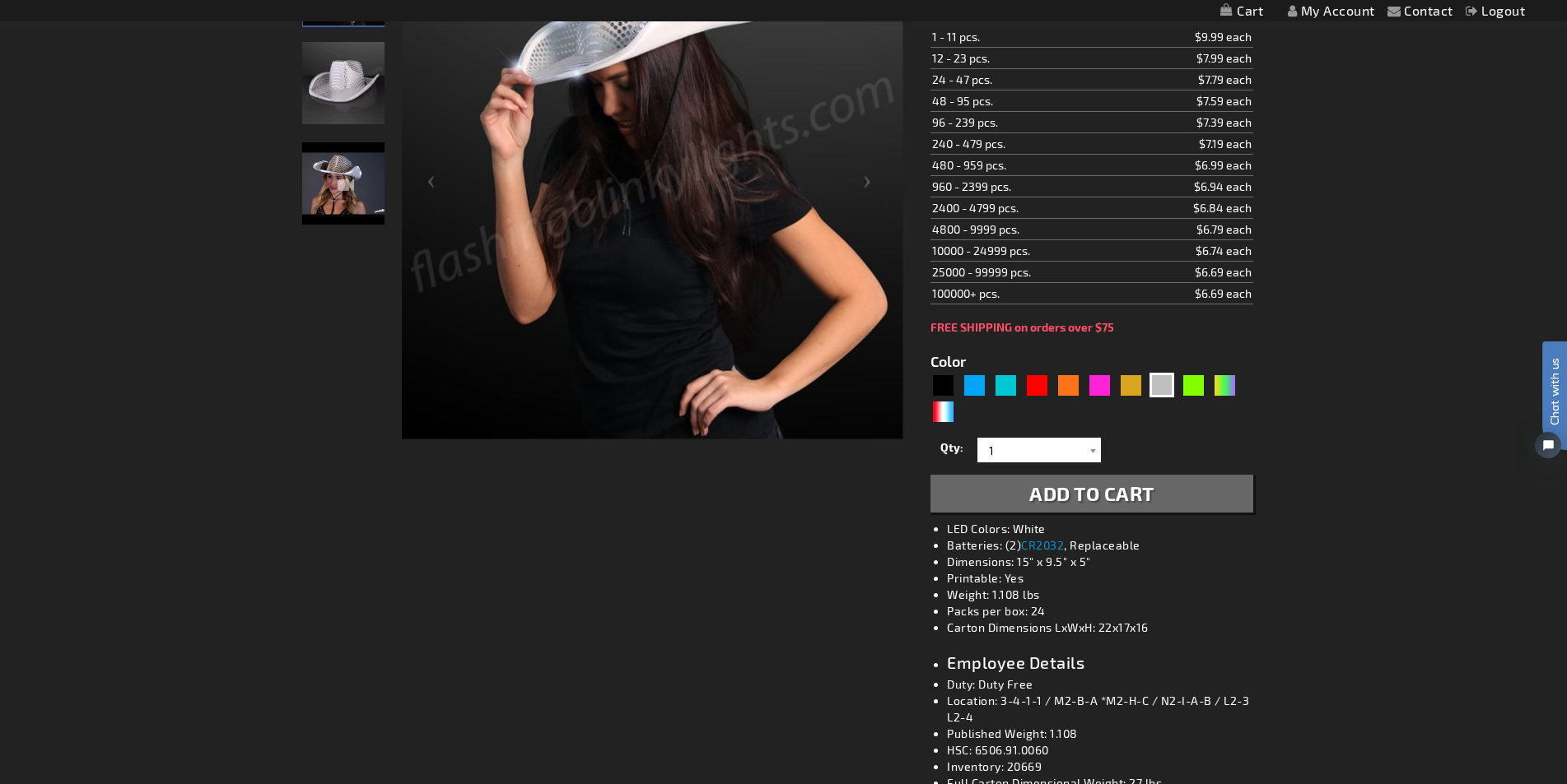
scroll to position [329, 0]
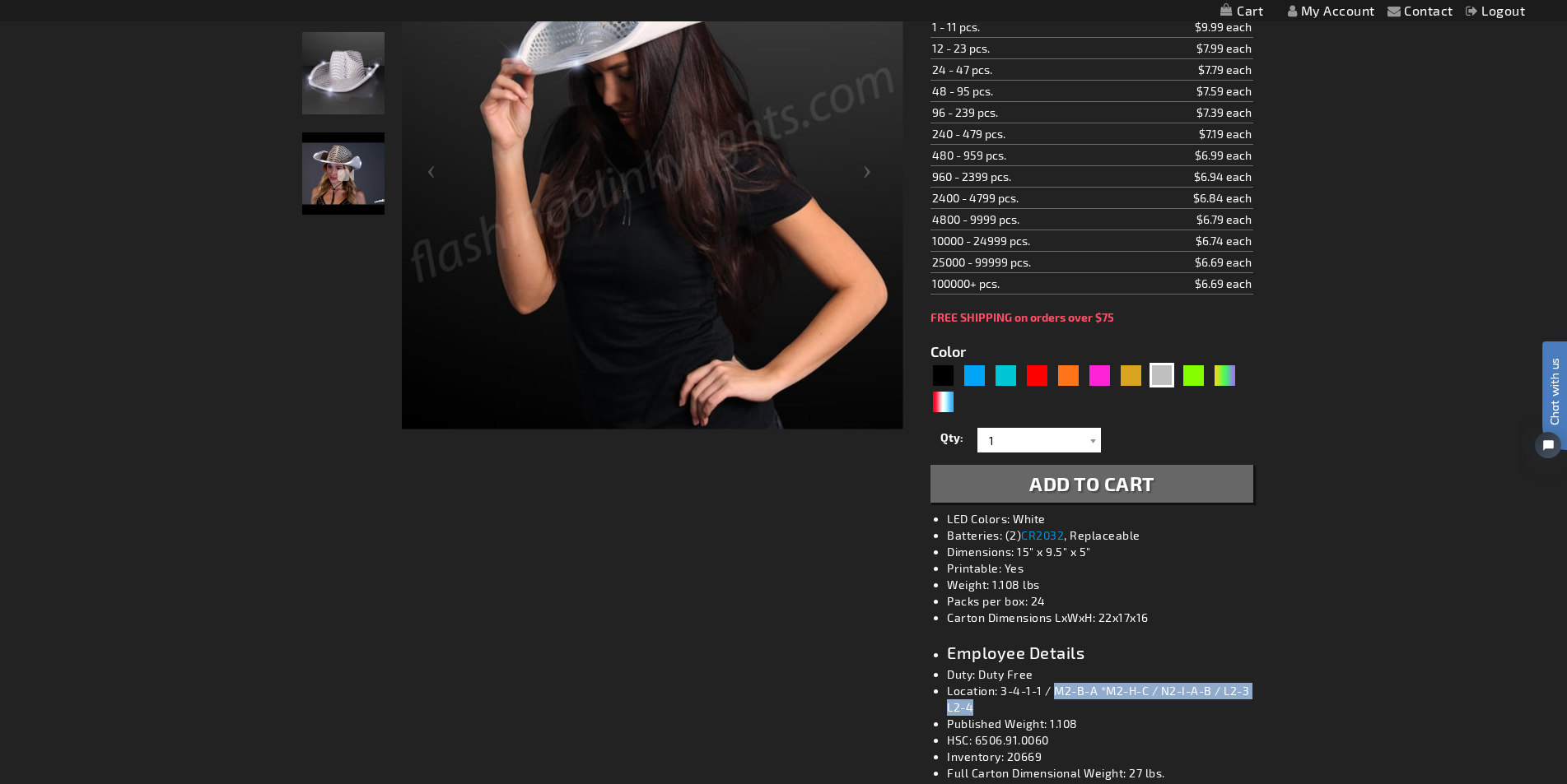
drag, startPoint x: 1055, startPoint y: 691, endPoint x: 1116, endPoint y: 702, distance: 62.0
click at [1116, 702] on li "Location: 3-4-1-1 / M2-B-A *M2-H-C / N2-I-A-B / L2-3 L2-4" at bounding box center [1108, 699] width 322 height 33
click at [1198, 375] on div "Green" at bounding box center [1192, 375] width 25 height 25
type input "5648"
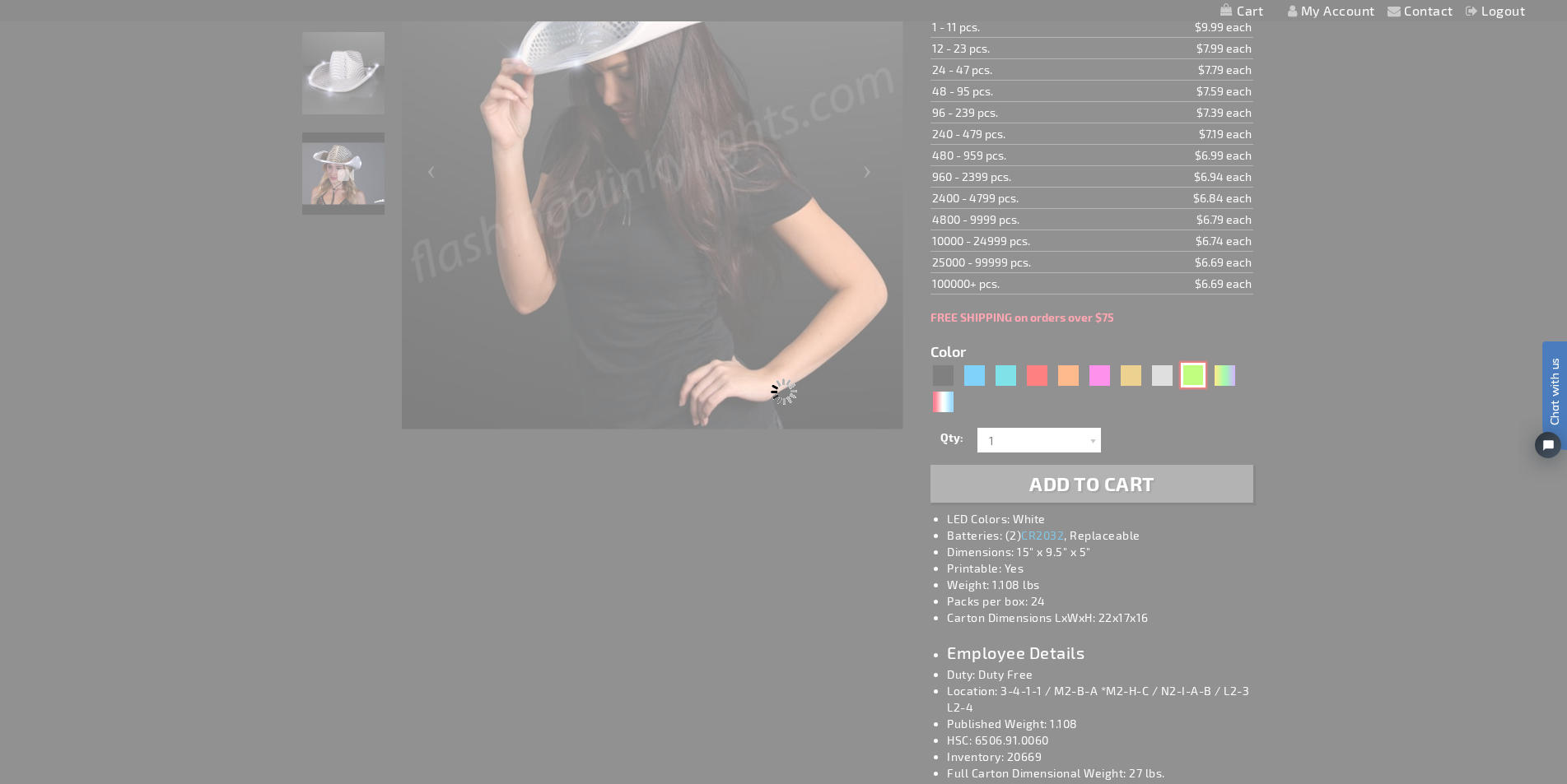
type input "11832-GN"
type input "Customize - Green Sequin Cowboy Hat with Jade LED Brim - ITEM NO: 11832-GN"
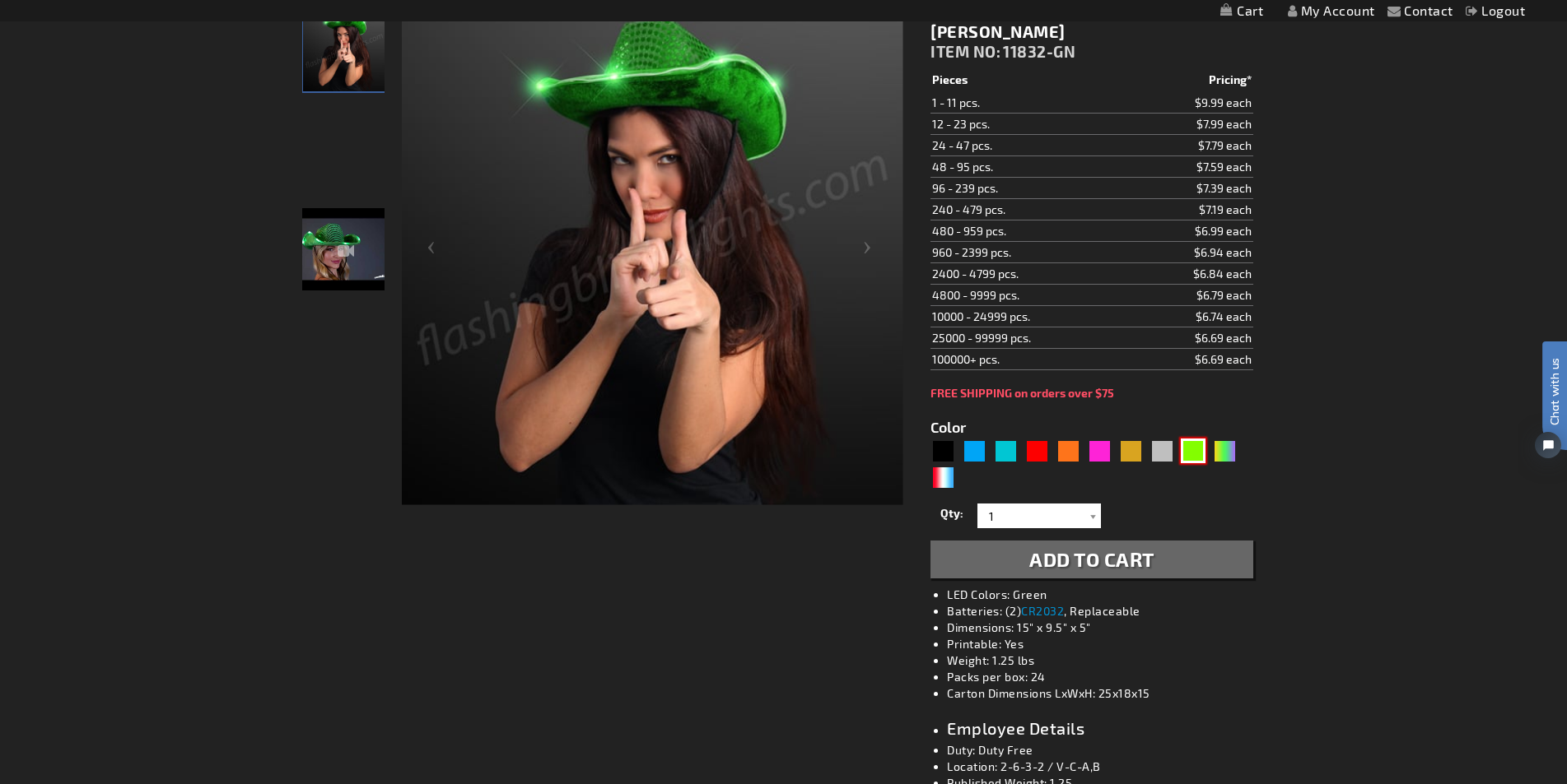
scroll to position [82, 0]
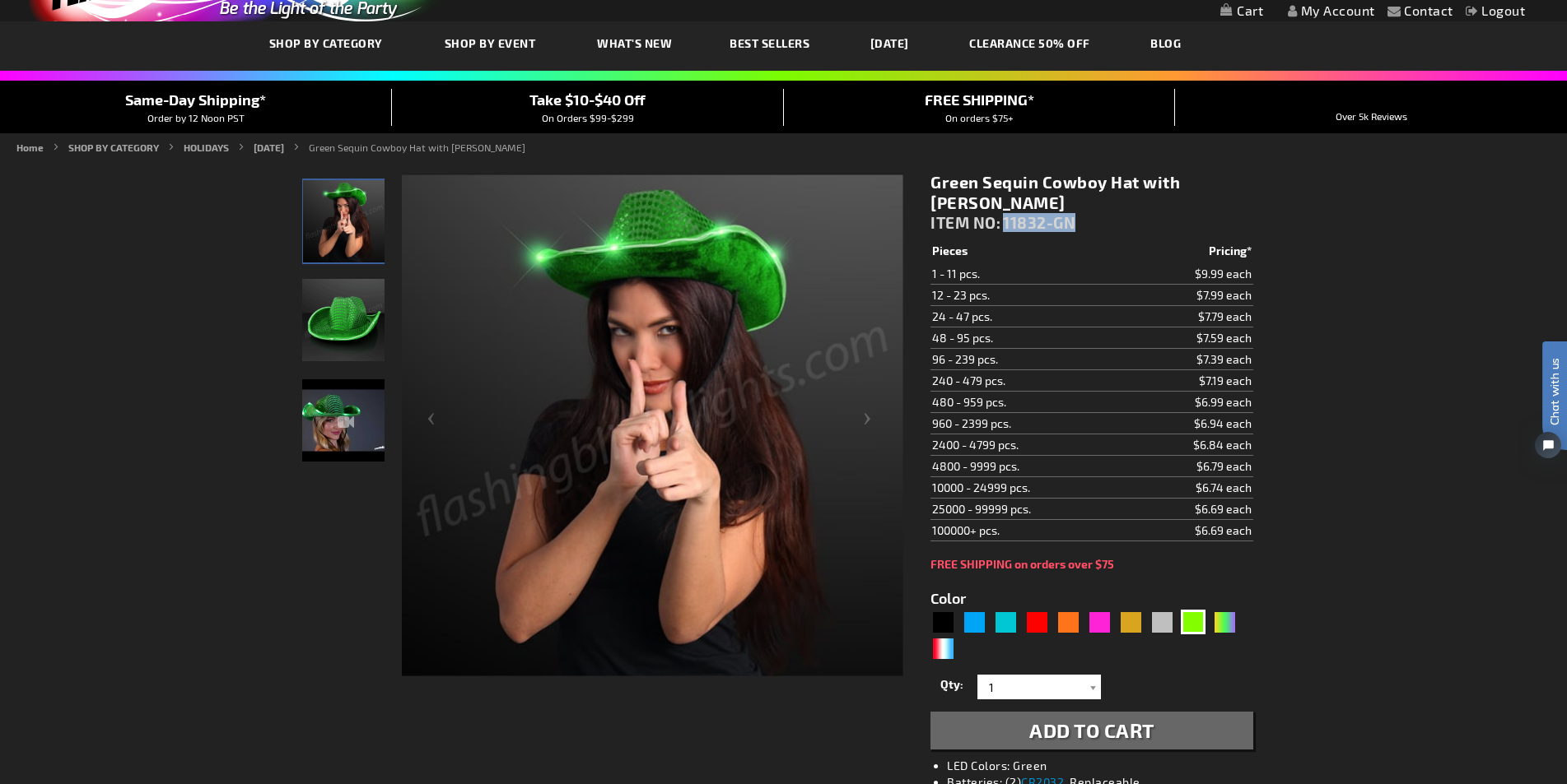
drag, startPoint x: 1005, startPoint y: 226, endPoint x: 1079, endPoint y: 226, distance: 74.0
click at [1079, 226] on div "Green Sequin Cowboy Hat with Jade LED Brim ITEM NO: 11832-GN" at bounding box center [1092, 206] width 322 height 69
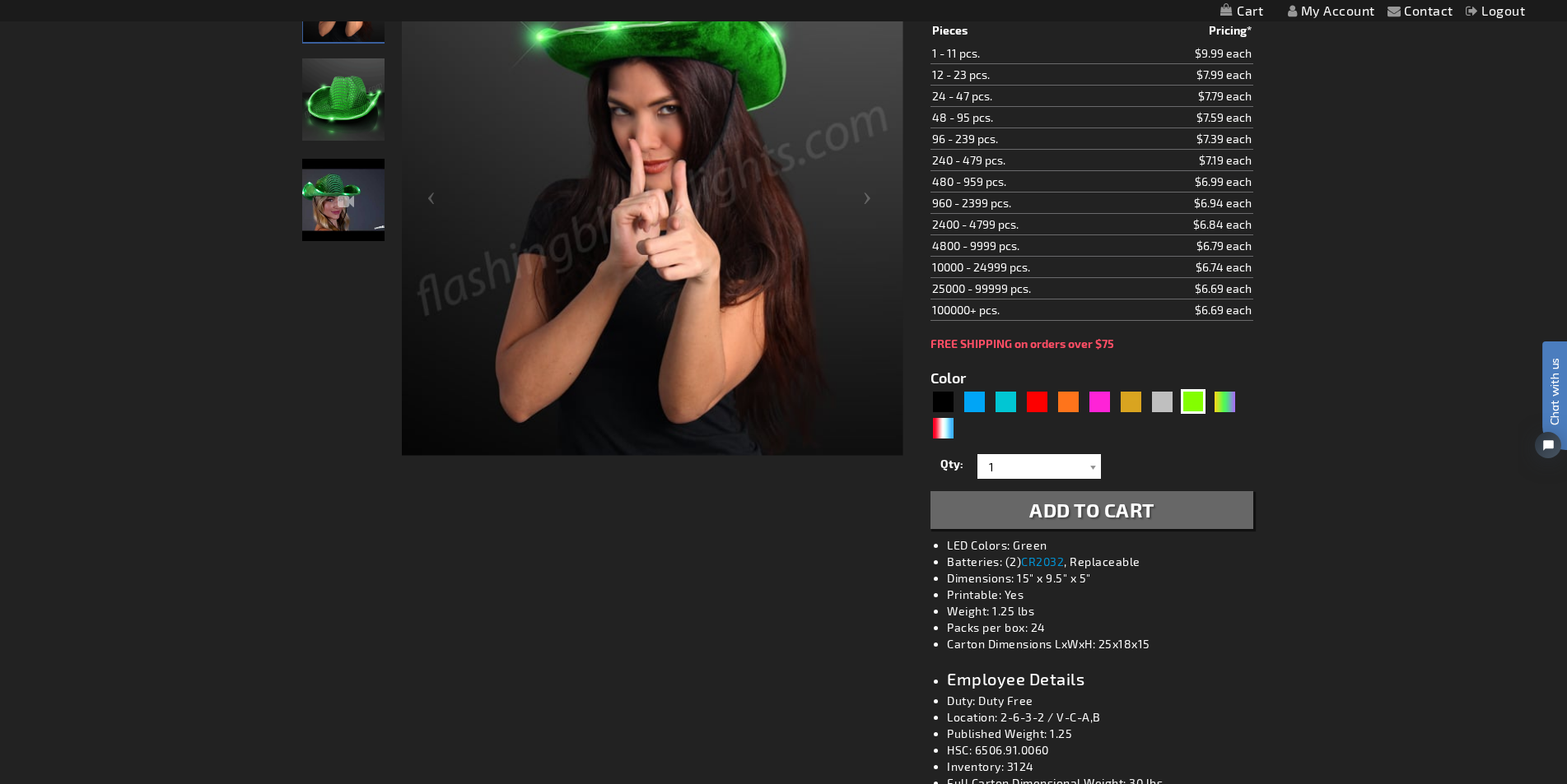
scroll to position [329, 0]
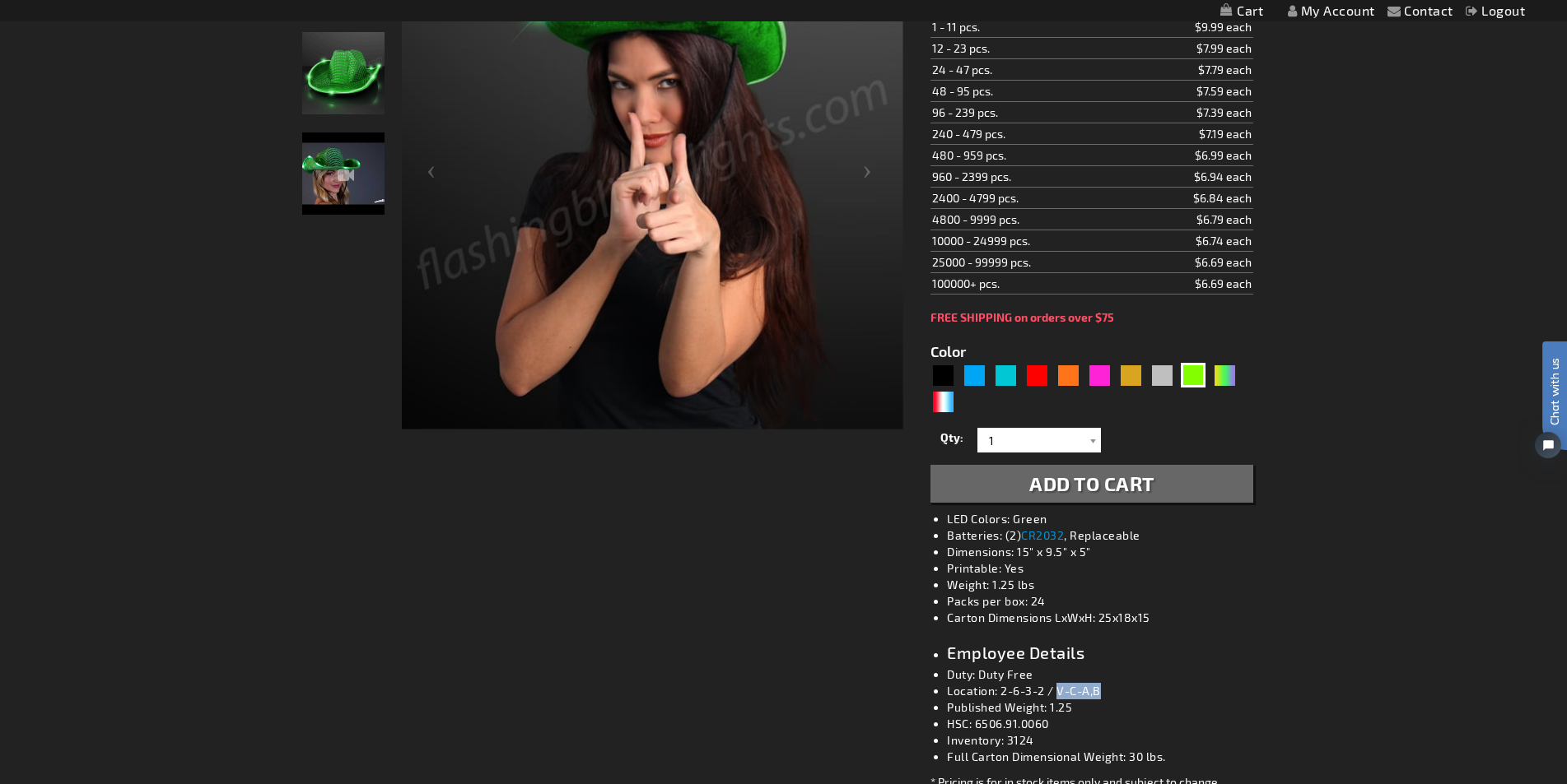
drag, startPoint x: 1059, startPoint y: 690, endPoint x: 1154, endPoint y: 689, distance: 95.0
click at [1154, 689] on li "Location: 2-6-3-2 / V-C-A,B" at bounding box center [1108, 691] width 322 height 16
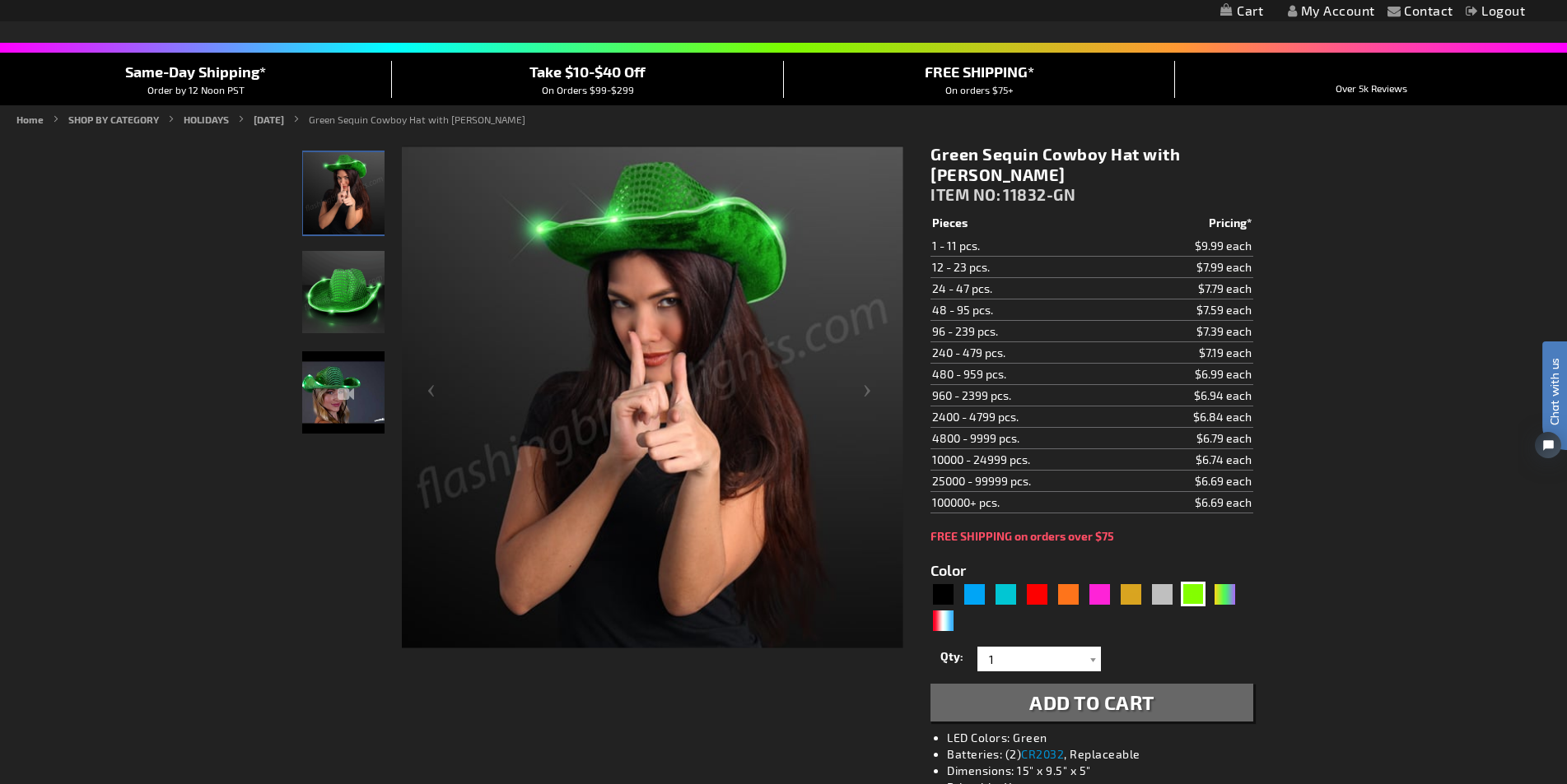
scroll to position [0, 0]
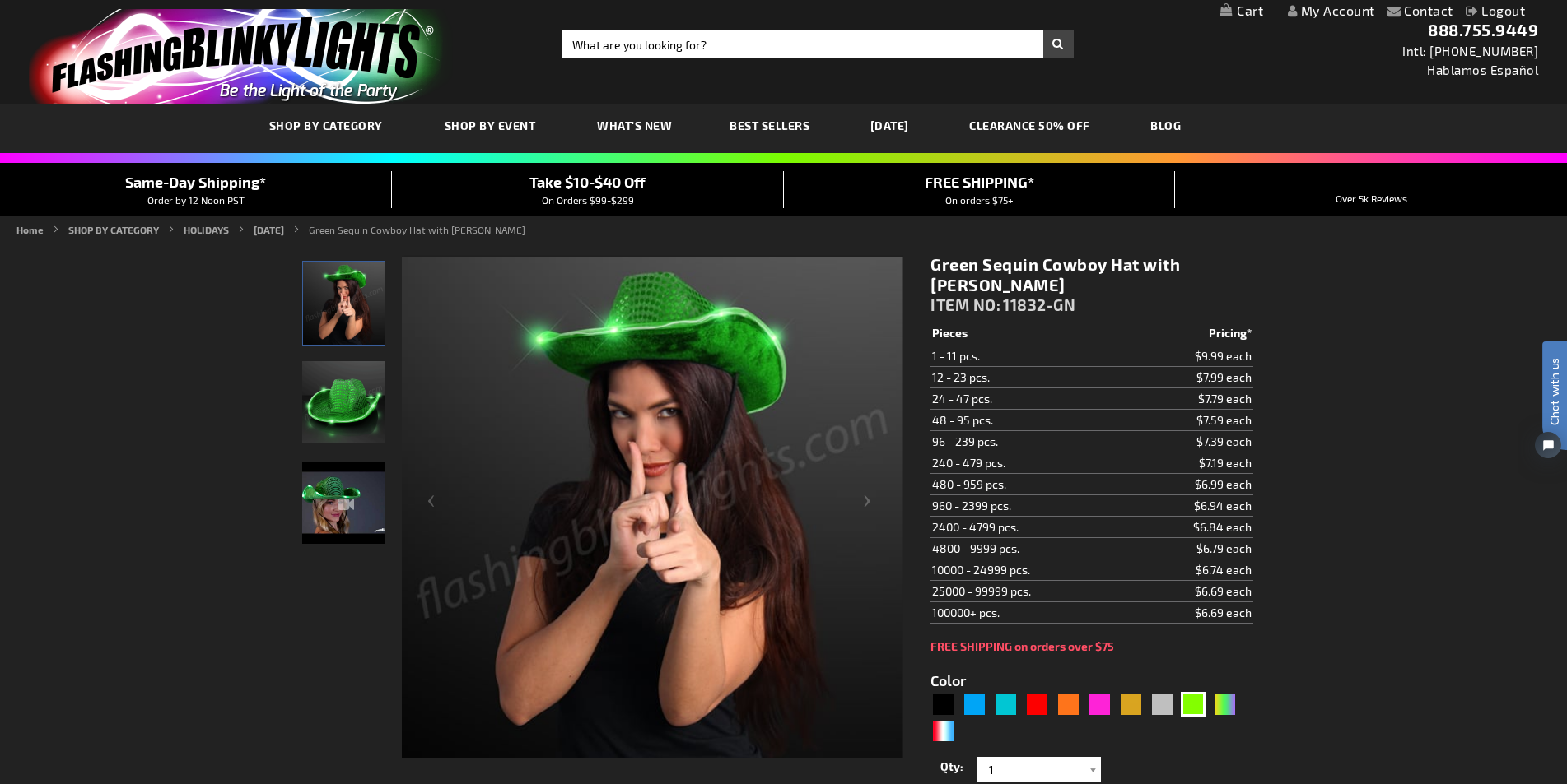
click at [780, 26] on div "Toggle Nav Search Search × Search 888.755.9449 Intl: 818-753-8303 Hablamos Espa…" at bounding box center [784, 51] width 1567 height 103
click at [774, 36] on input "Search" at bounding box center [817, 44] width 510 height 28
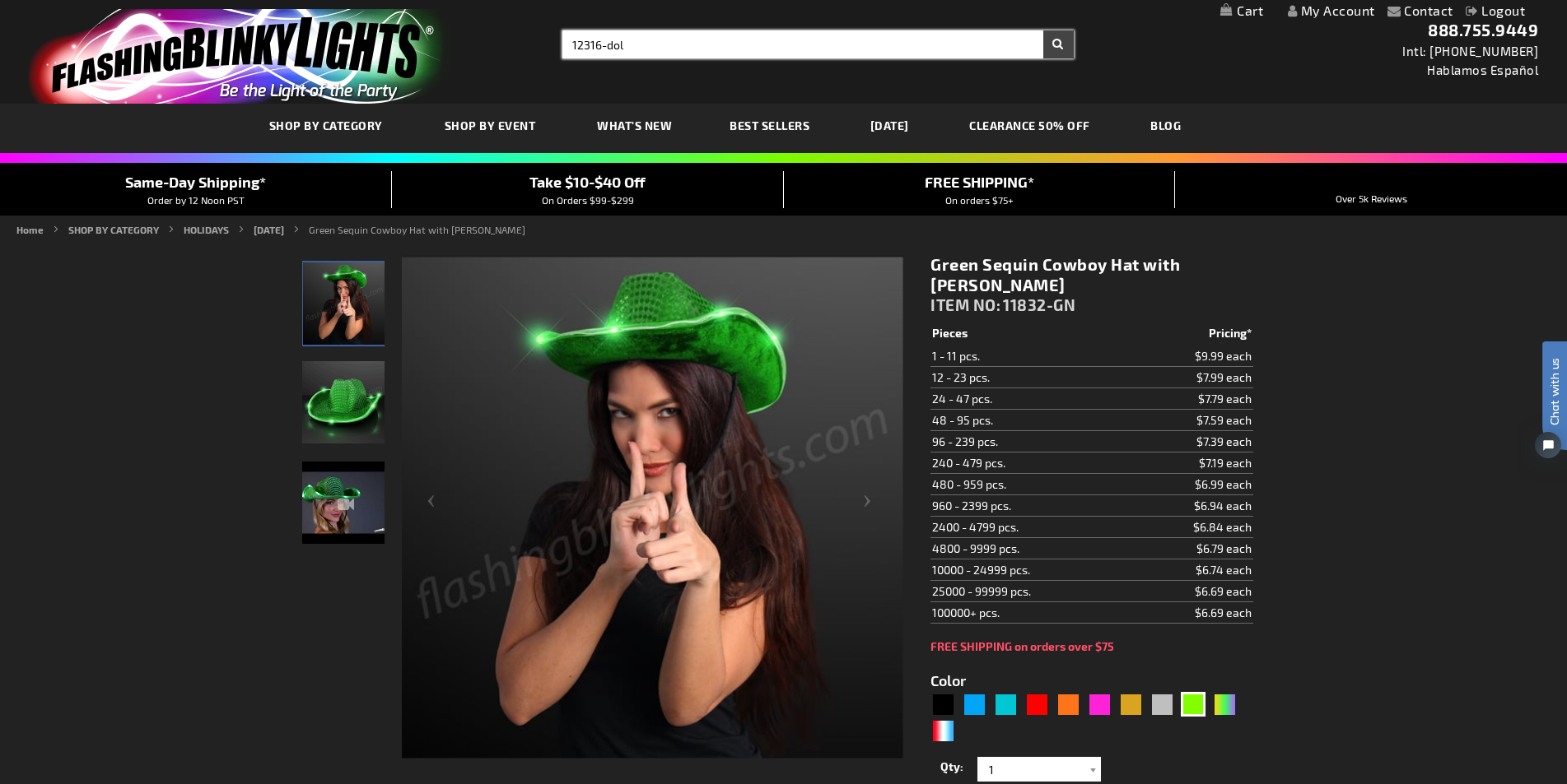
type input "12316-dol"
click at [1043, 30] on button "Search" at bounding box center [1058, 44] width 30 height 28
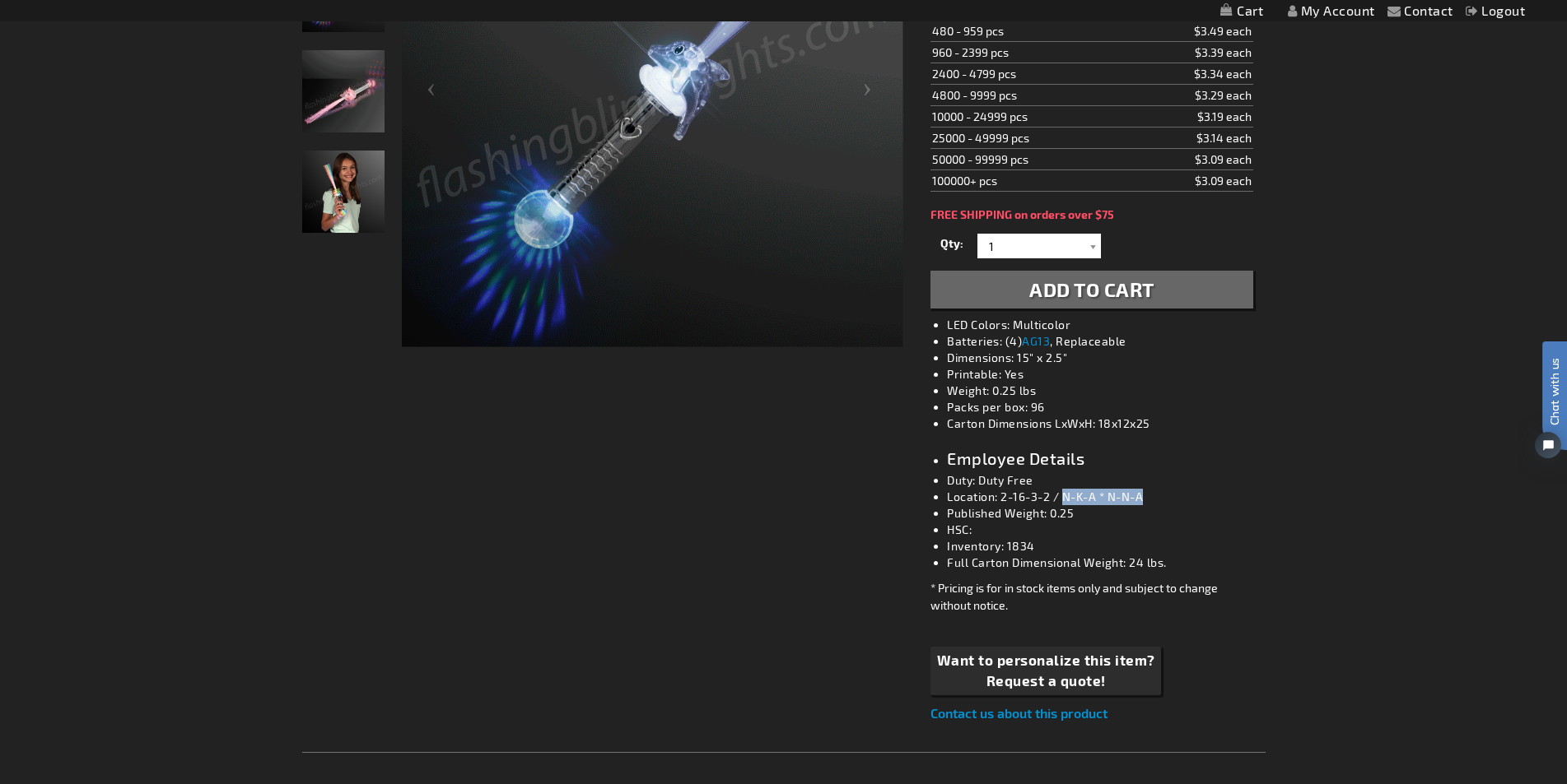
drag, startPoint x: 1063, startPoint y: 497, endPoint x: 1152, endPoint y: 495, distance: 89.0
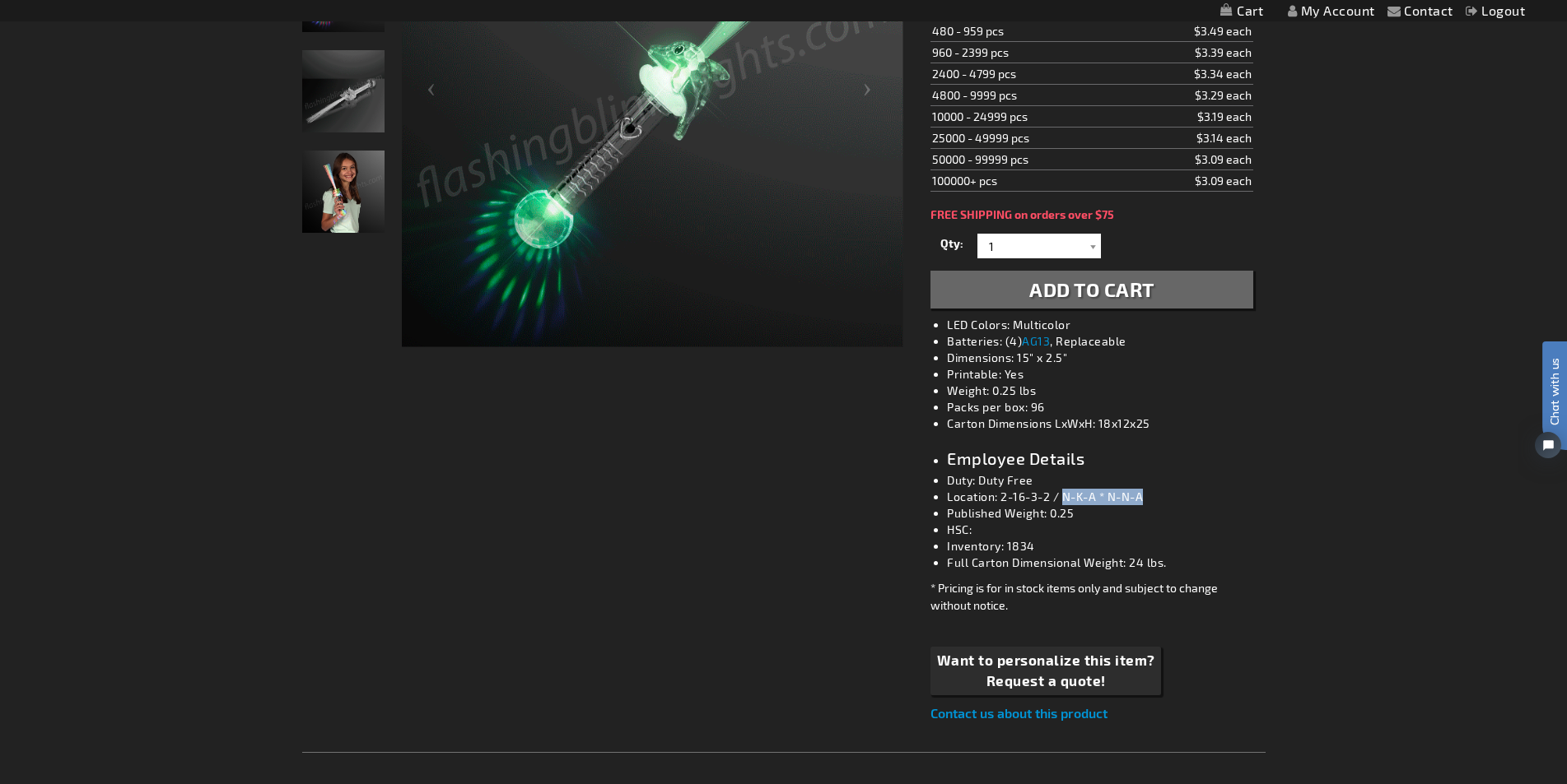
click at [1152, 495] on li "Location: 2-16-3-2 / N-K-A * N-N-A" at bounding box center [1108, 497] width 322 height 16
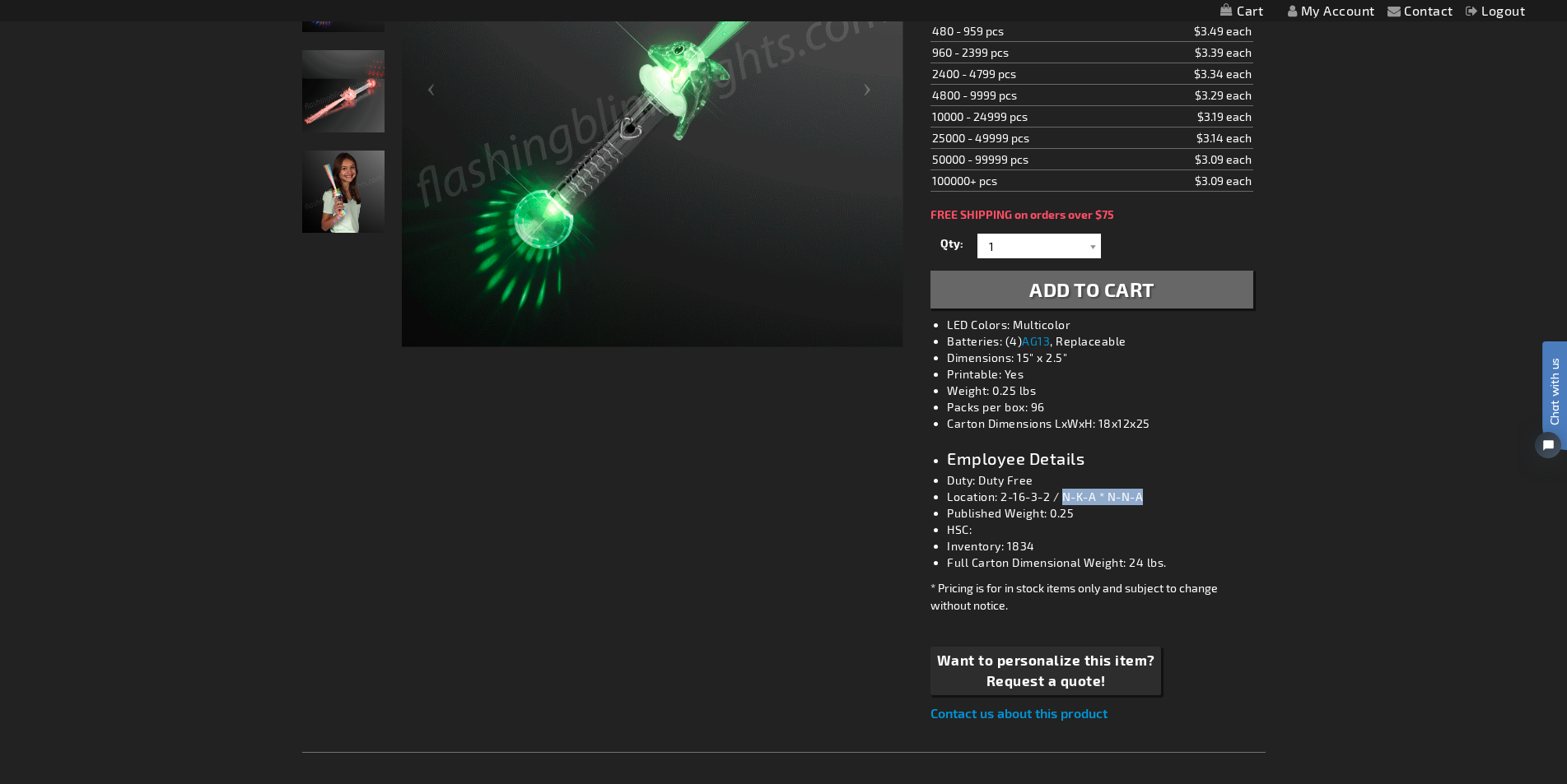
copy li "N-K-A * N-N-A"
click at [771, 488] on div "Checkout as a new customer Creating an account has many benefits: See order and…" at bounding box center [784, 661] width 964 height 1660
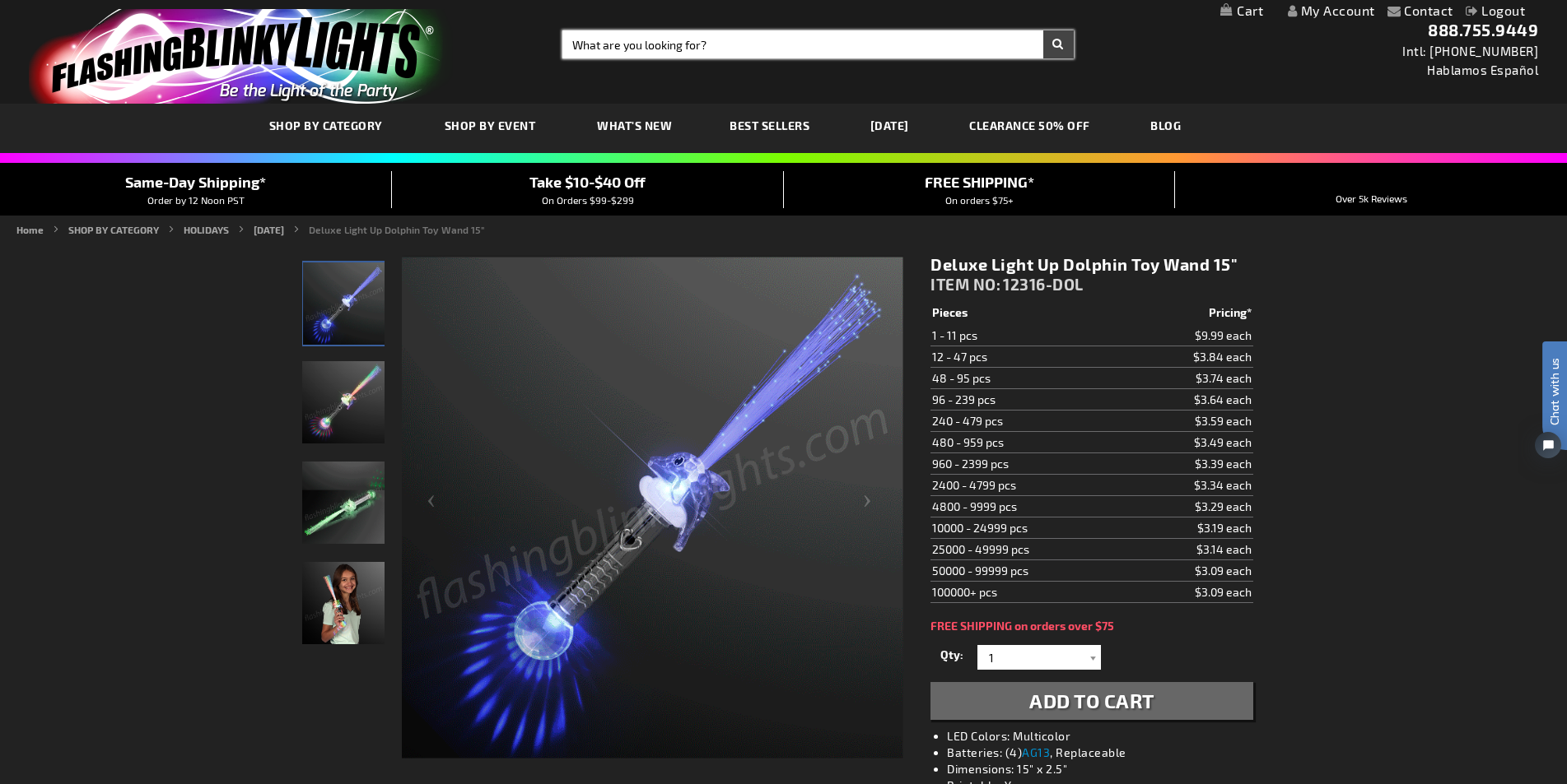
click at [683, 57] on input "Search" at bounding box center [817, 44] width 510 height 28
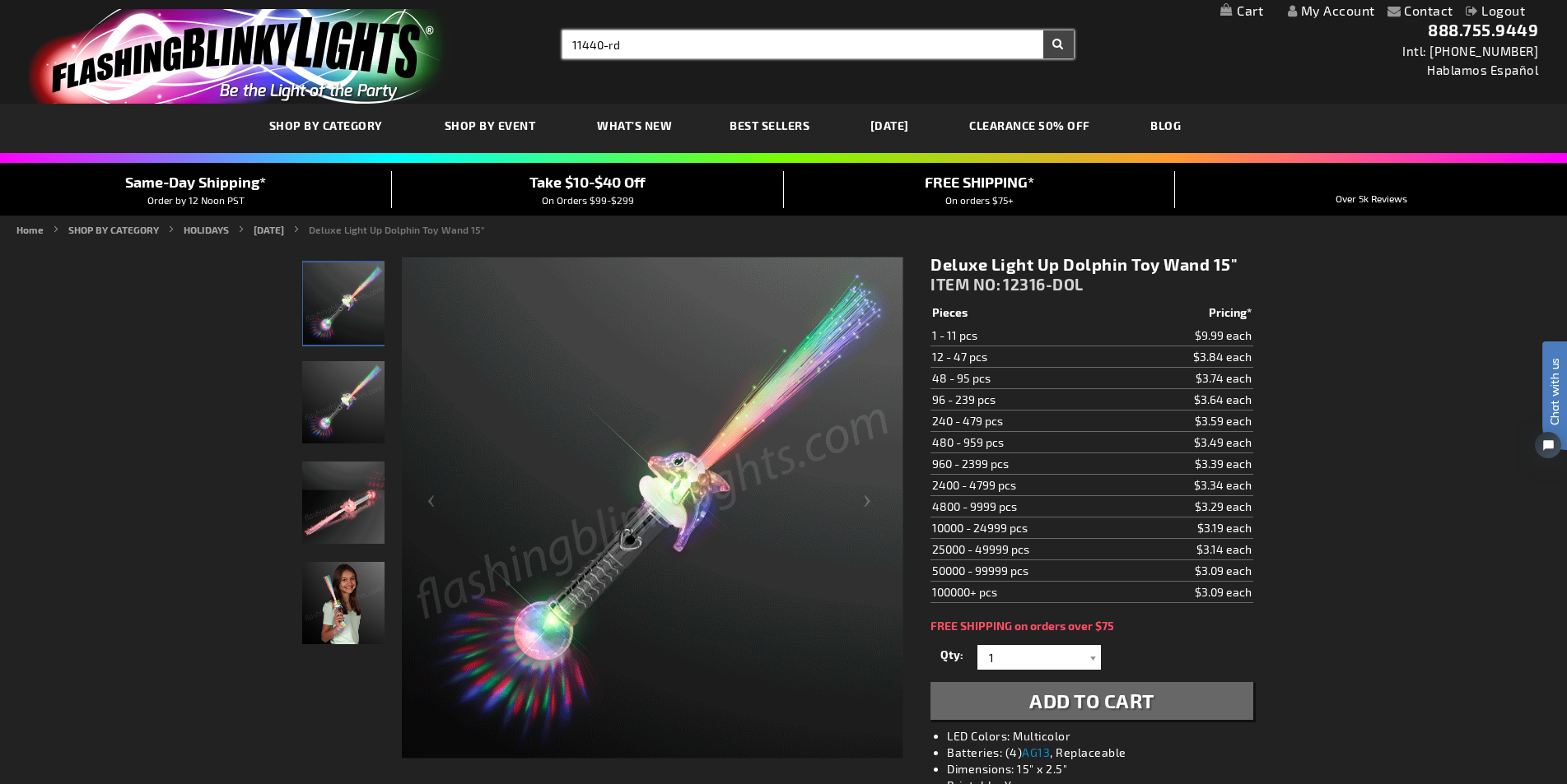
type input "11440-rd"
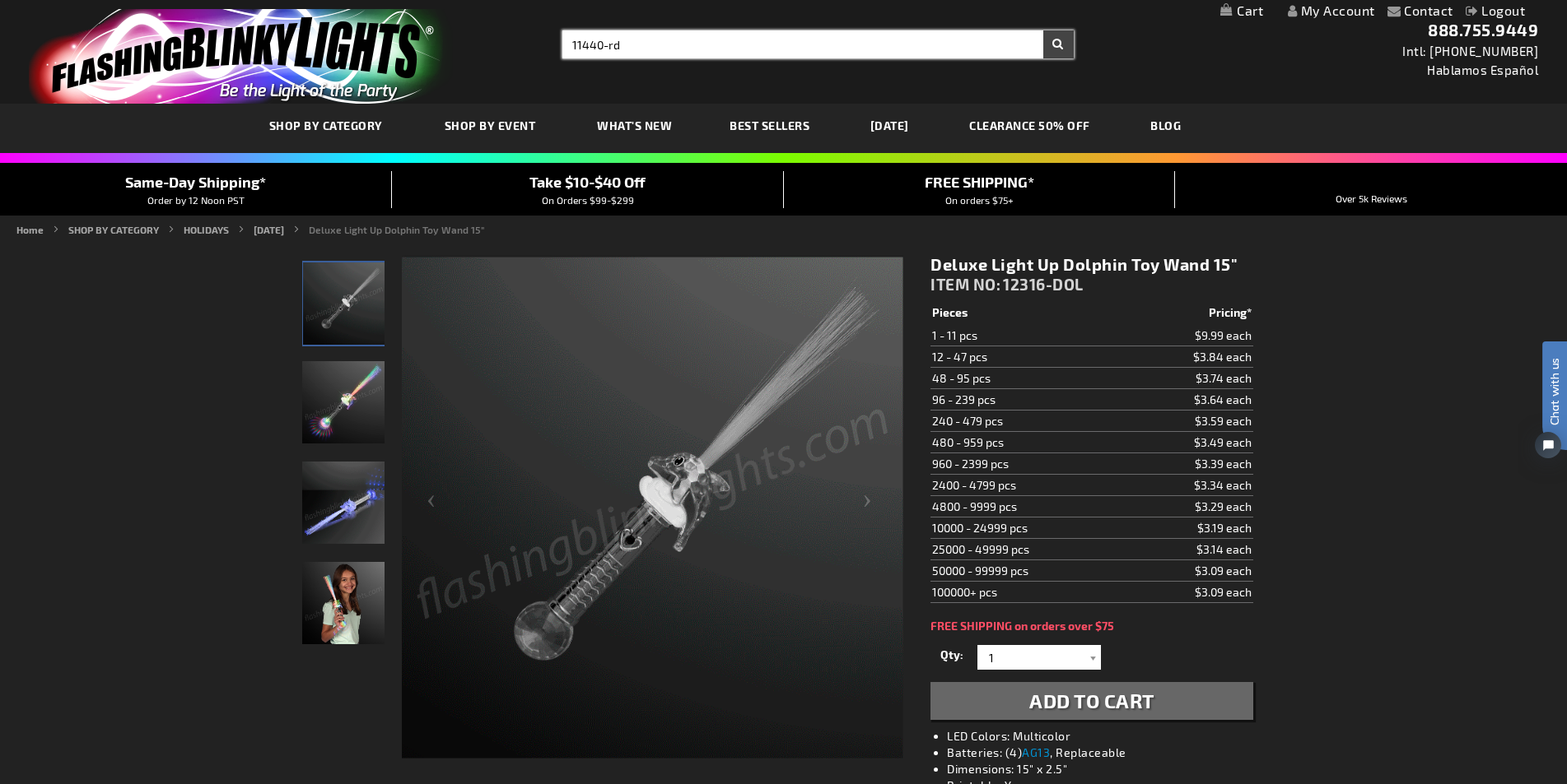
click at [1043, 30] on button "Search" at bounding box center [1058, 44] width 30 height 28
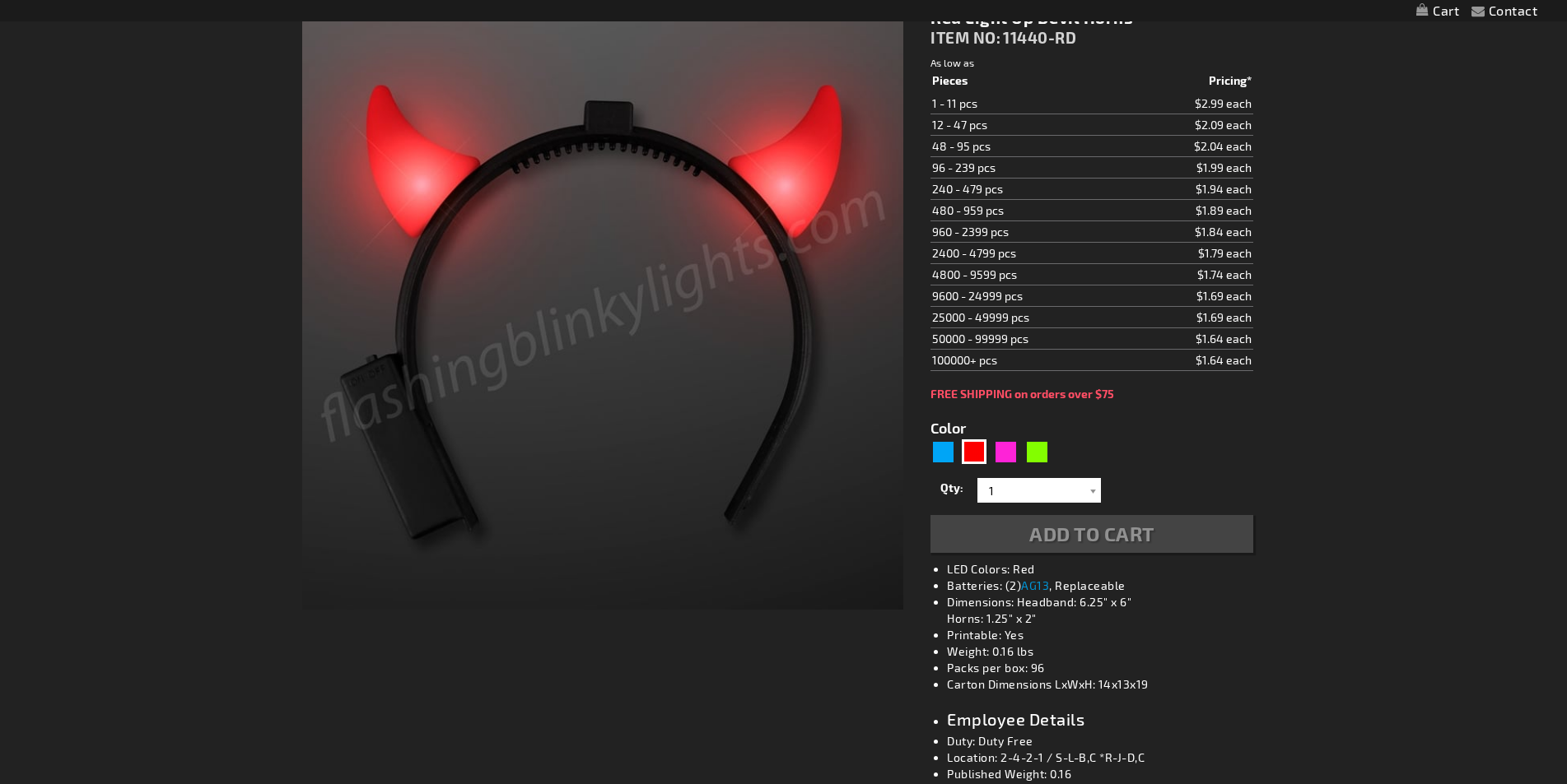
type input "5641"
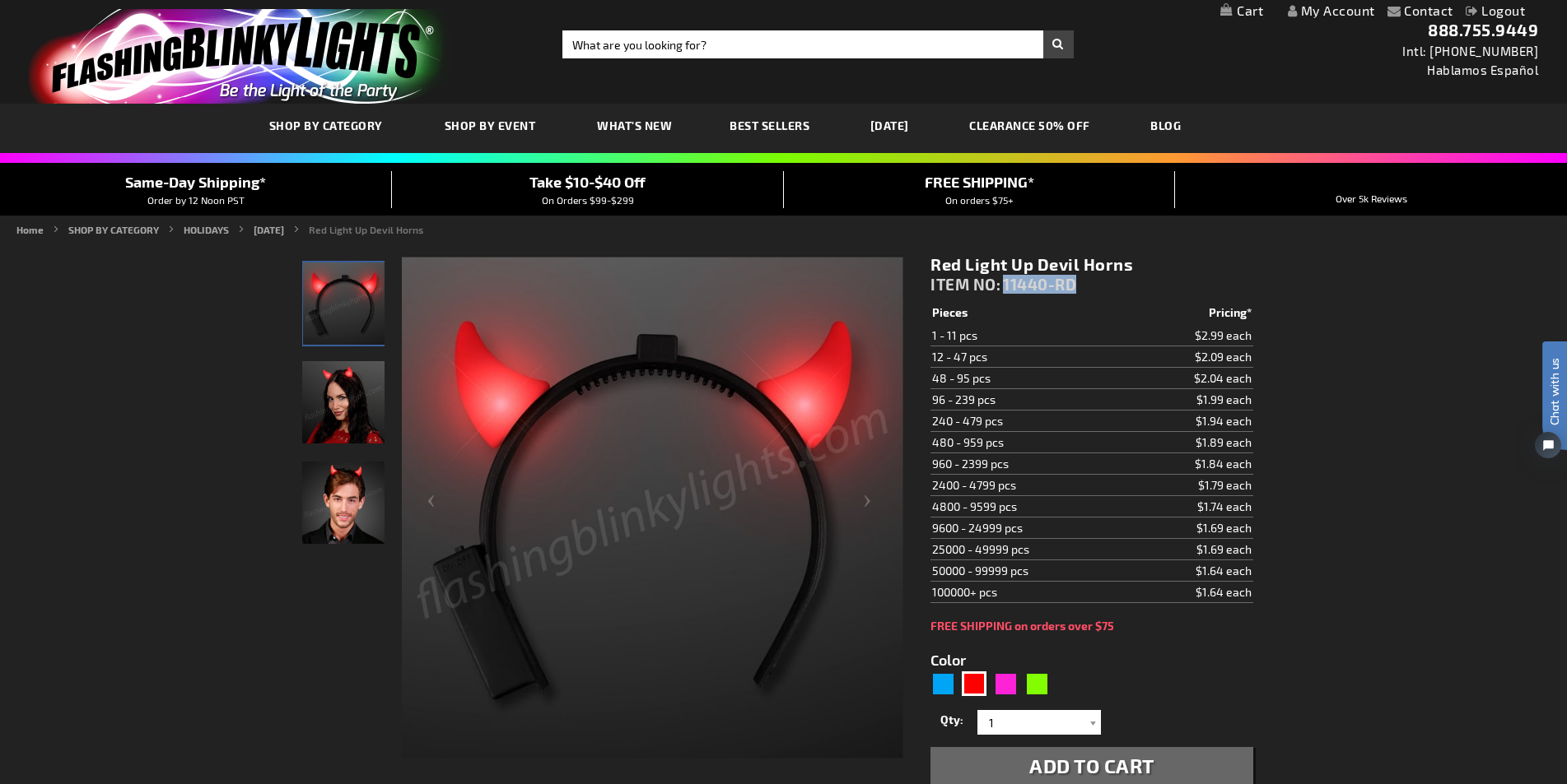
drag, startPoint x: 1084, startPoint y: 278, endPoint x: 1006, endPoint y: 284, distance: 78.2
click at [1006, 284] on div "Red Light Up Devil Horns ITEM NO: 11440-RD" at bounding box center [1092, 278] width 322 height 48
copy span "11440-RD"
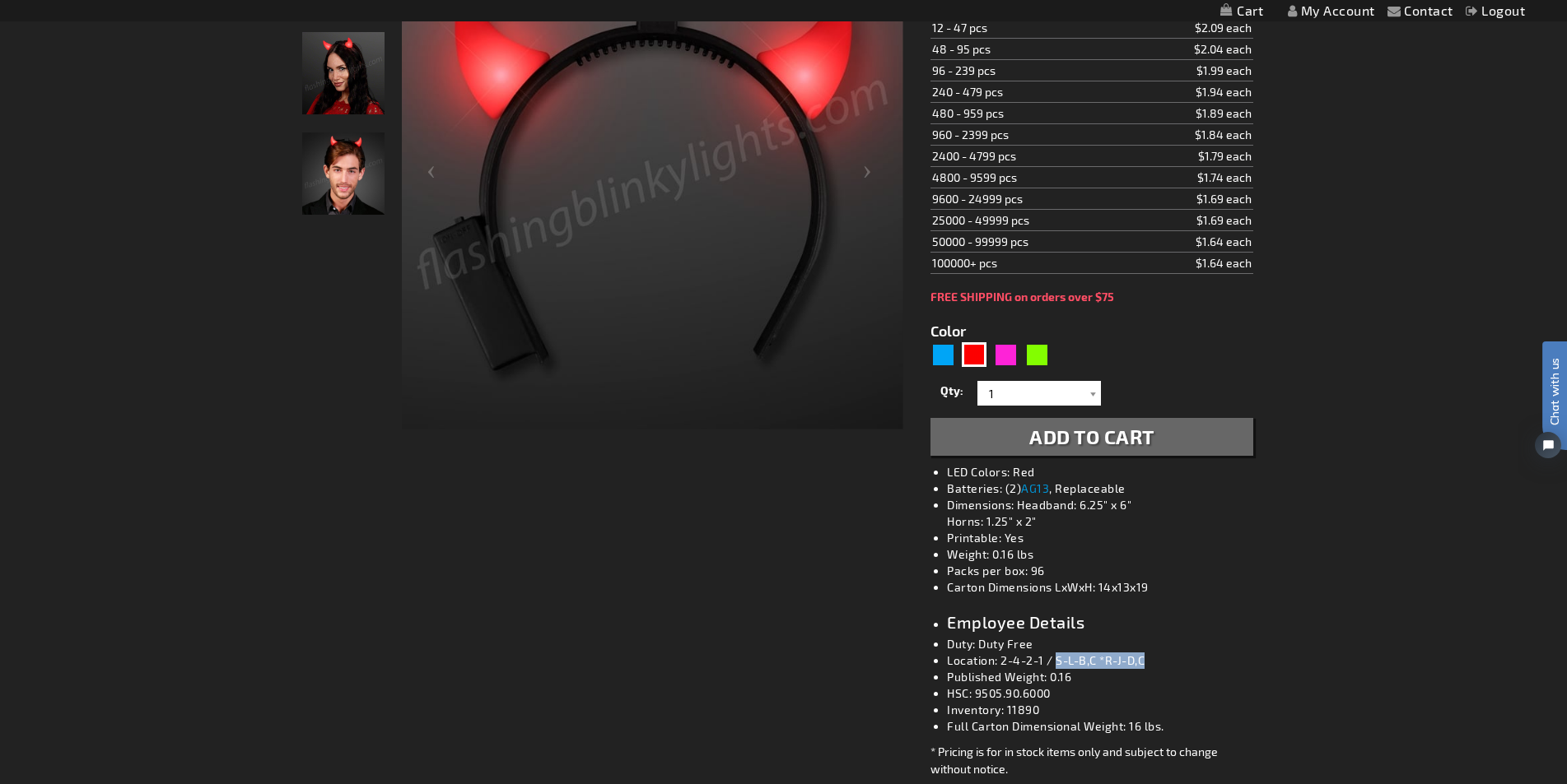
drag, startPoint x: 1056, startPoint y: 658, endPoint x: 1164, endPoint y: 661, distance: 108.0
click at [1164, 661] on li "Location: 2-4-2-1 / S-L-B,C *R-J-D,C" at bounding box center [1108, 661] width 322 height 16
copy li "S-L-B,C *R-J-D,C"
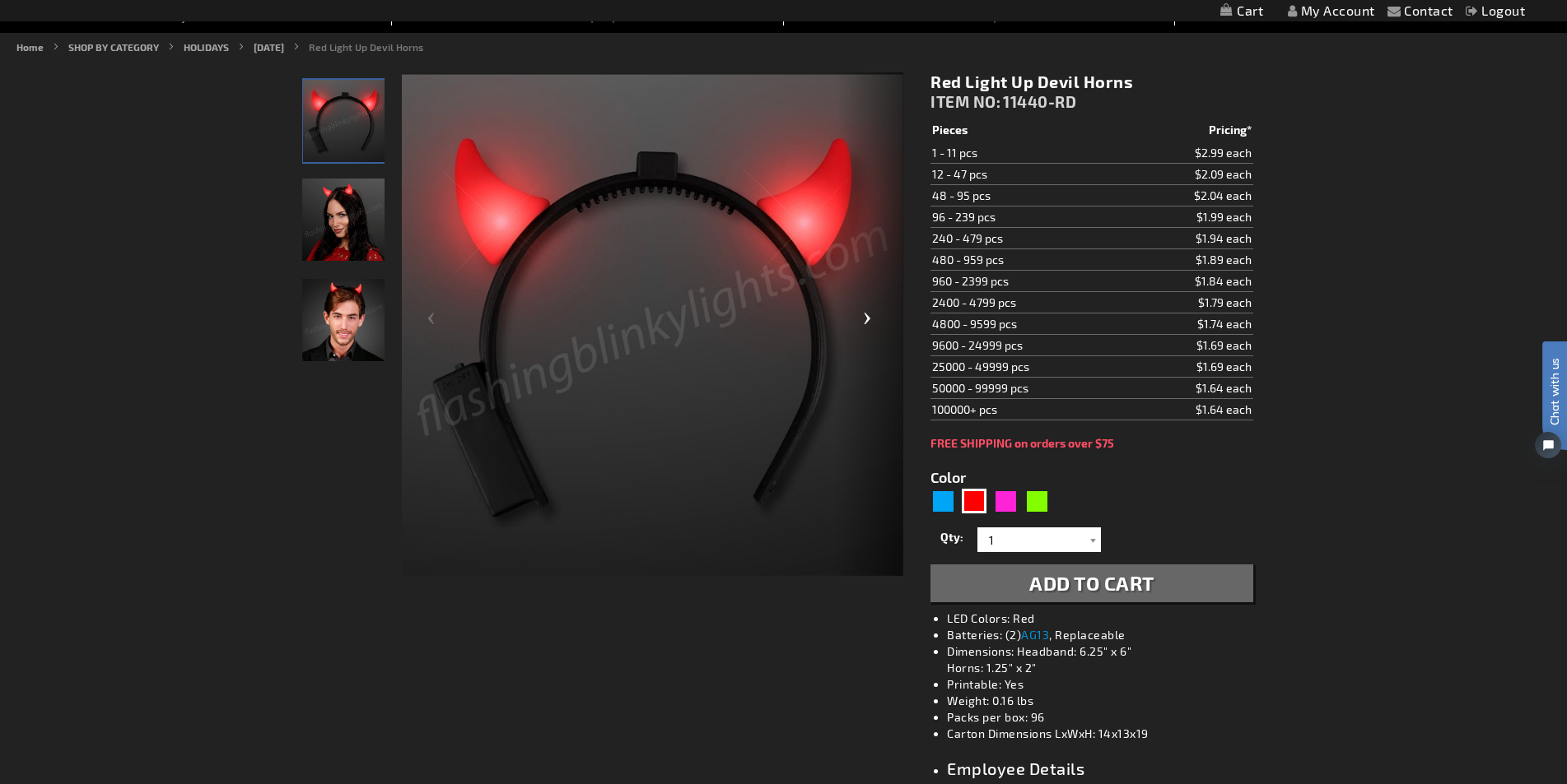
scroll to position [82, 0]
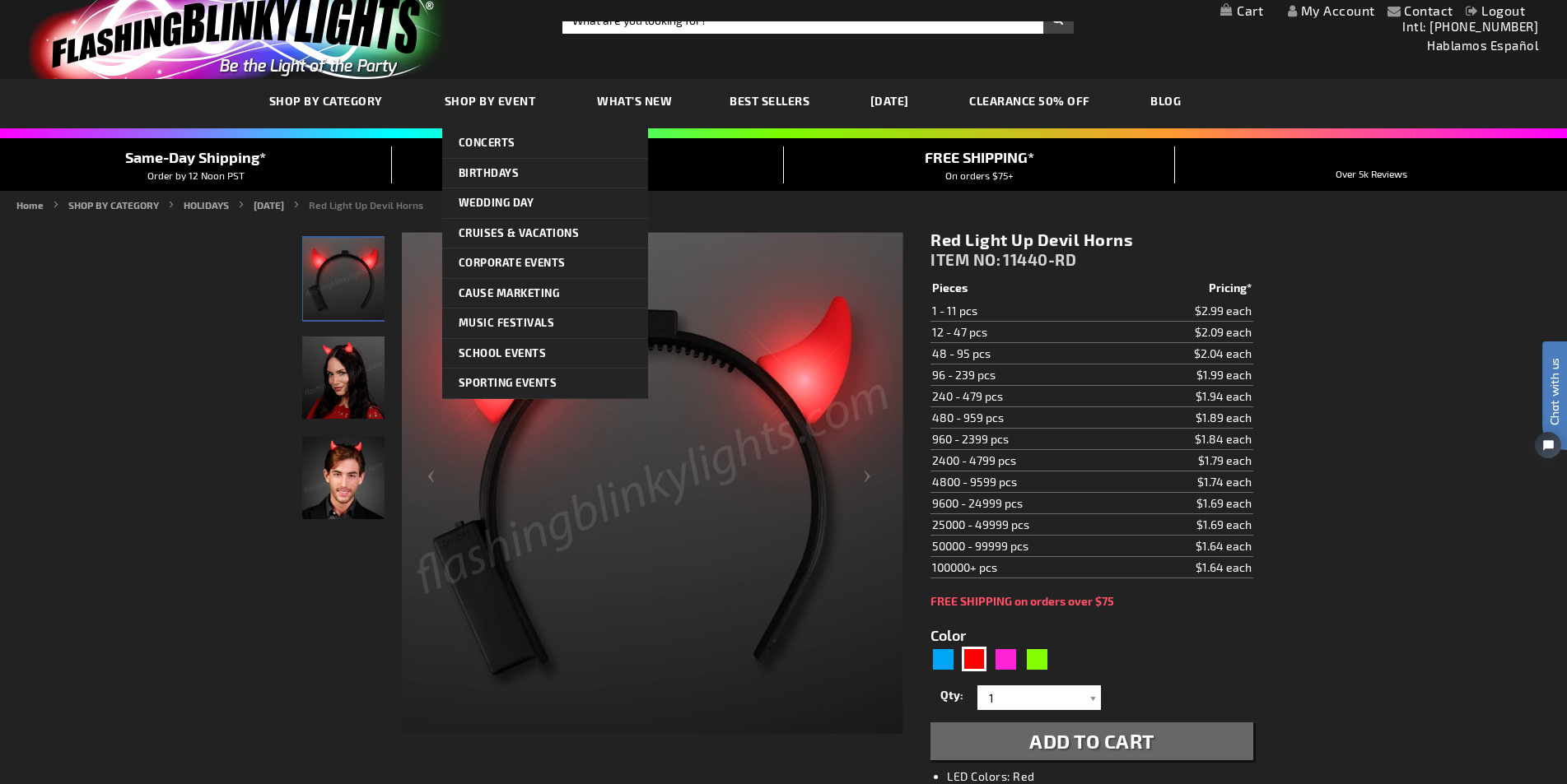
scroll to position [0, 0]
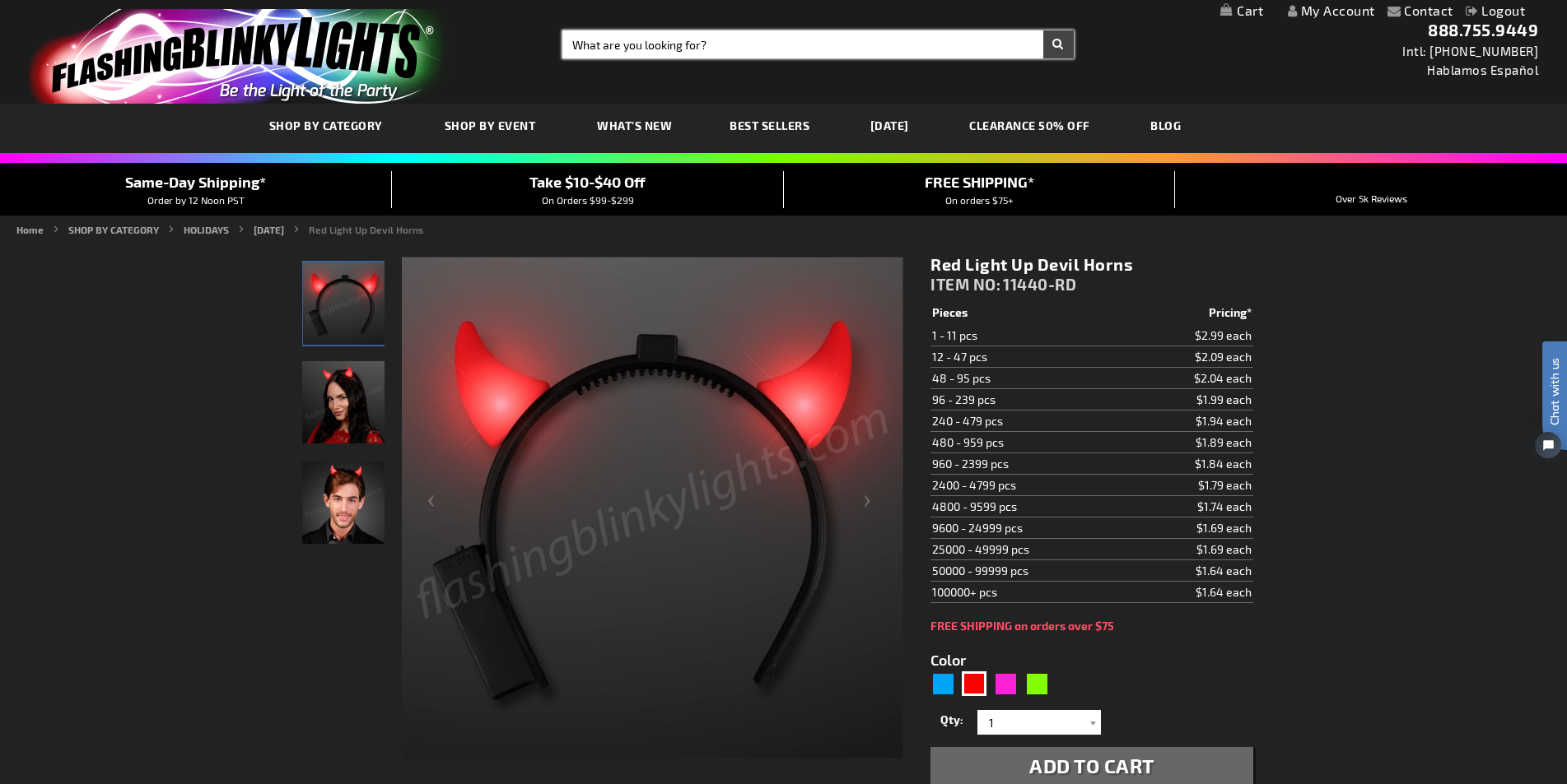
click at [682, 30] on input "Search" at bounding box center [817, 44] width 510 height 28
paste input "11315-RD"
type input "11315-RD"
drag, startPoint x: 1048, startPoint y: 53, endPoint x: 931, endPoint y: 88, distance: 122.1
click at [1048, 52] on button "Search" at bounding box center [1058, 44] width 30 height 28
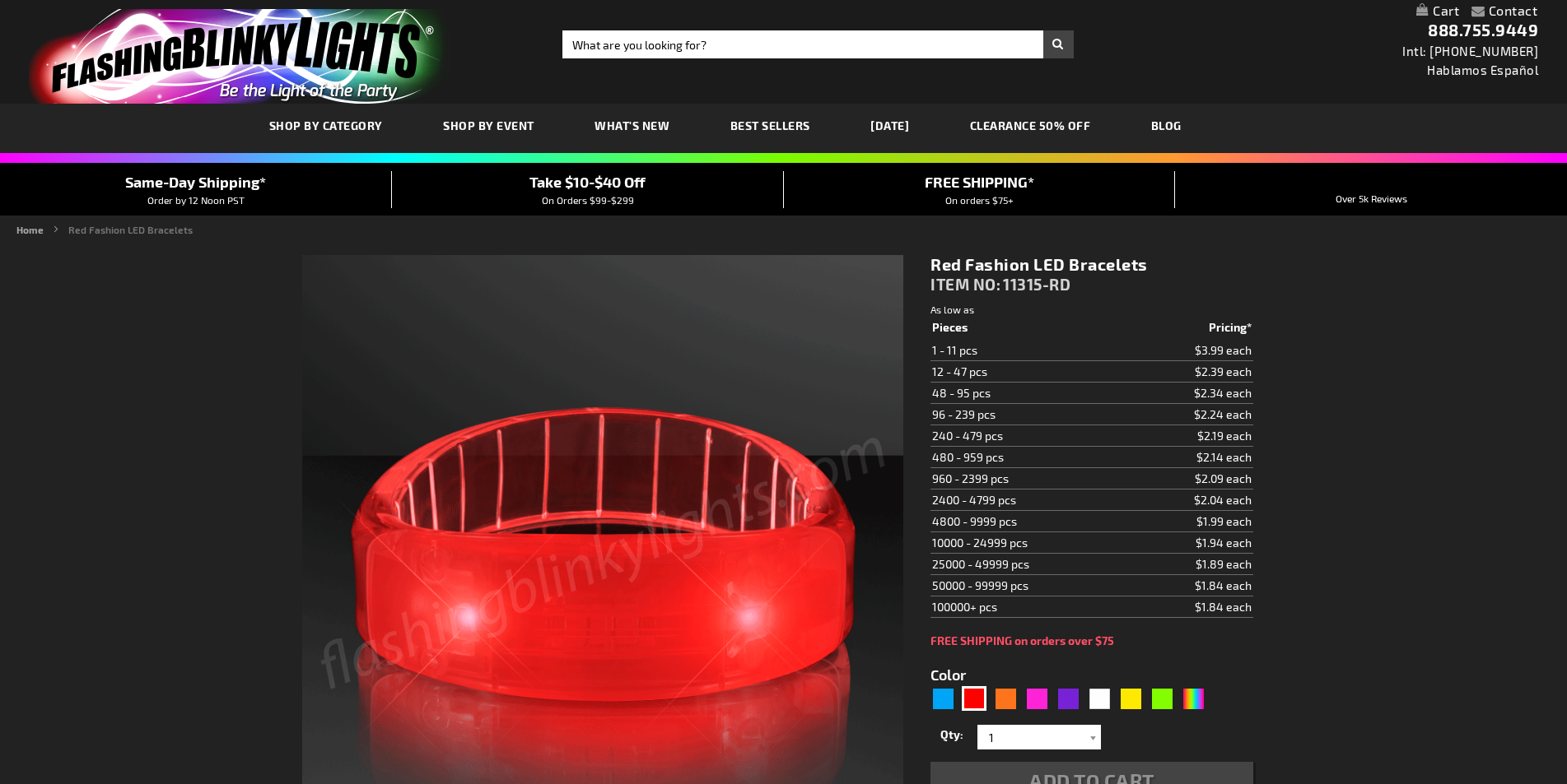
type input "5641"
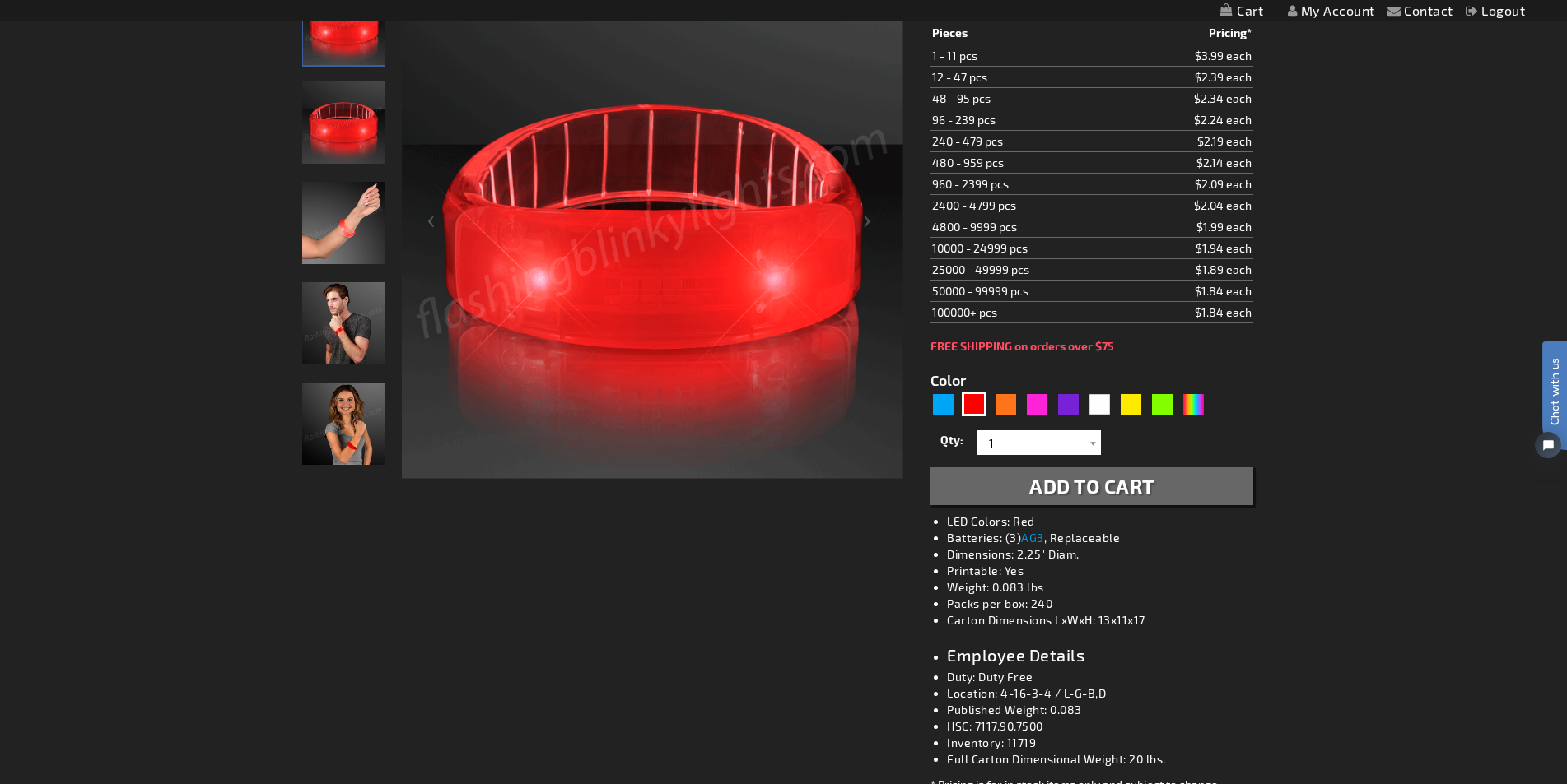
scroll to position [329, 0]
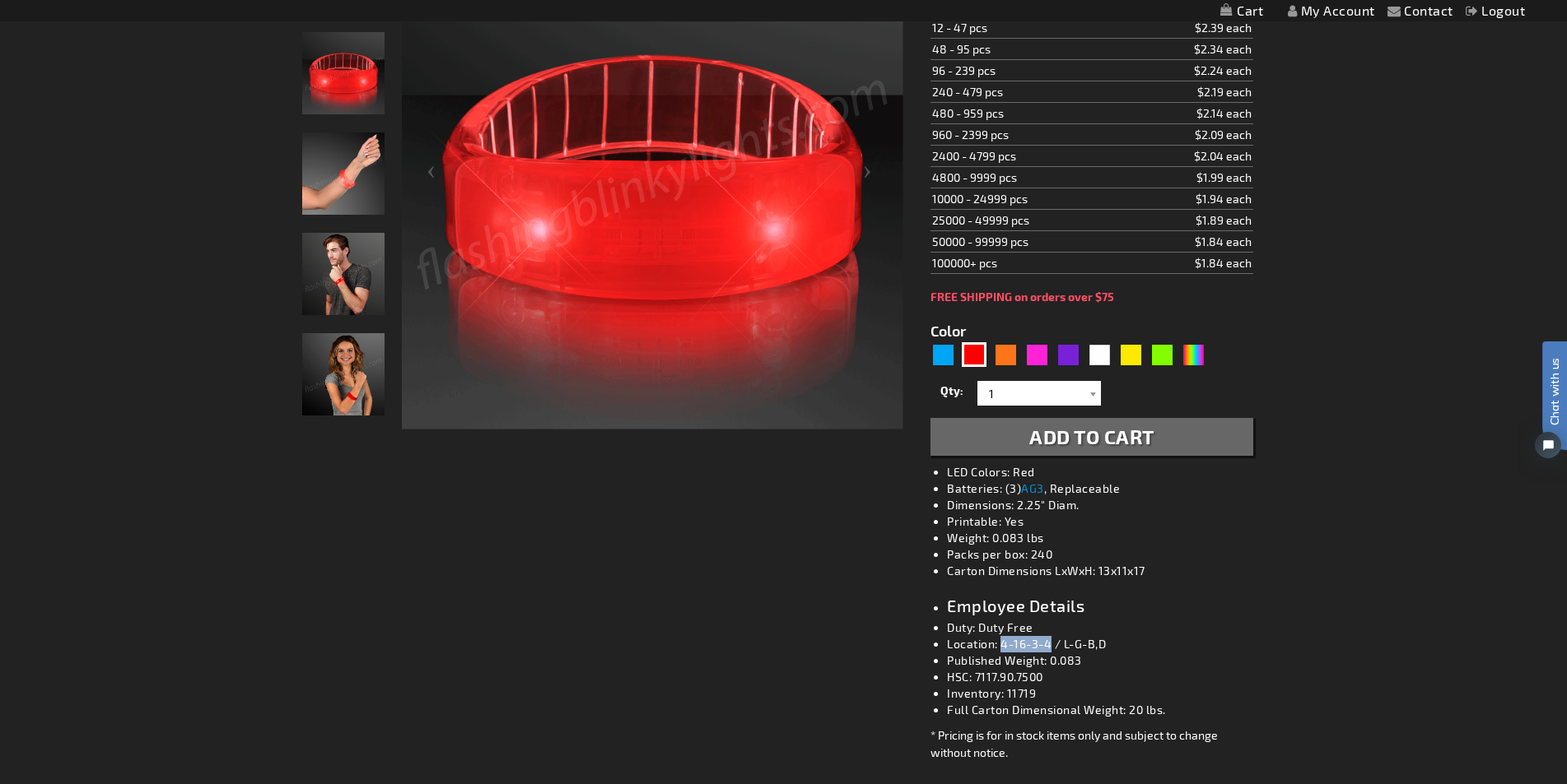
drag, startPoint x: 1050, startPoint y: 646, endPoint x: 1002, endPoint y: 645, distance: 48.0
click at [1002, 645] on li "Location: 4-16-3-4 / L-G-B,D" at bounding box center [1108, 644] width 322 height 16
click at [1051, 645] on li "Location: 4-16-3-4 / L-G-B,D" at bounding box center [1108, 644] width 322 height 16
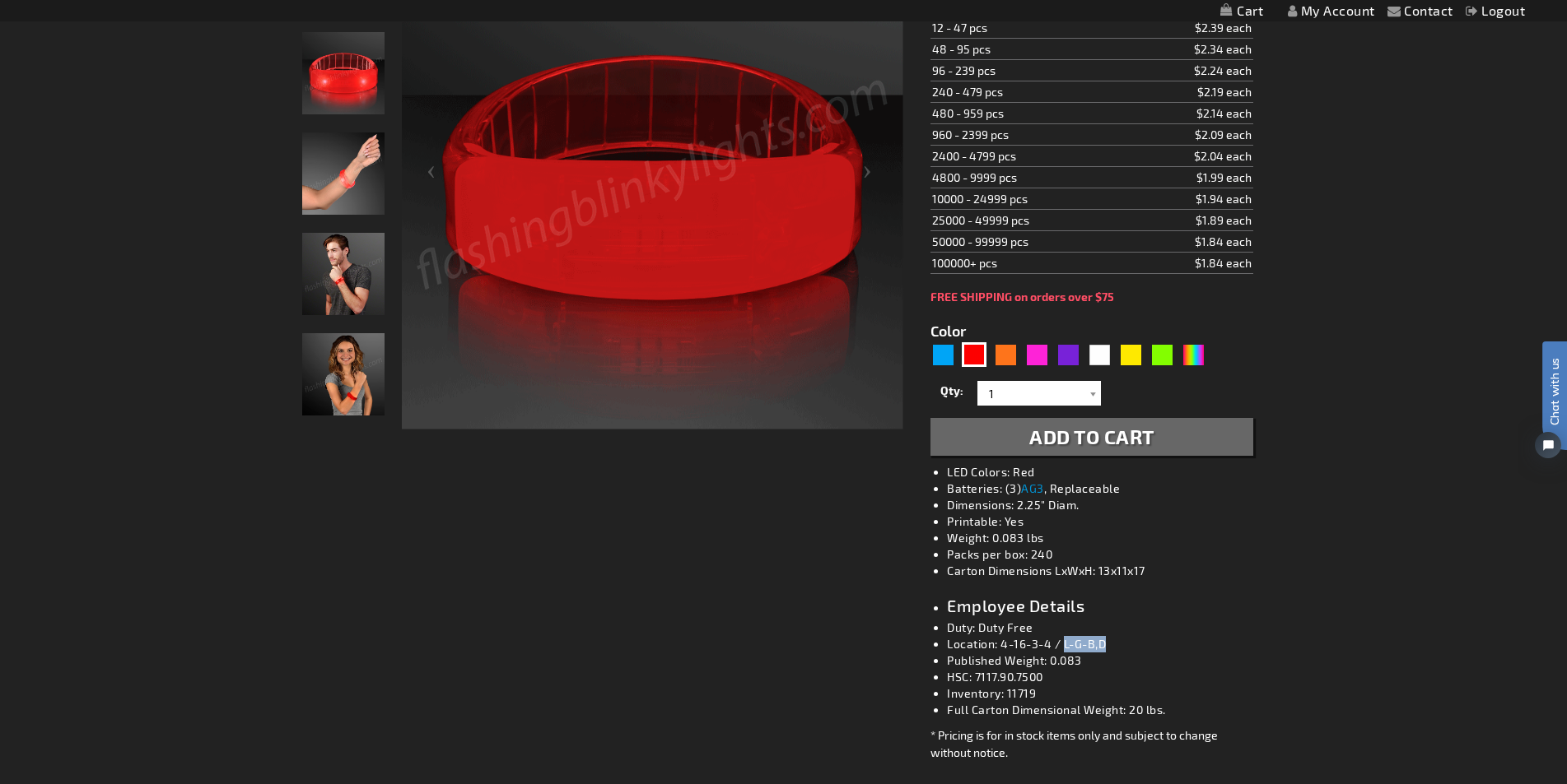
drag, startPoint x: 1064, startPoint y: 644, endPoint x: 1114, endPoint y: 639, distance: 50.2
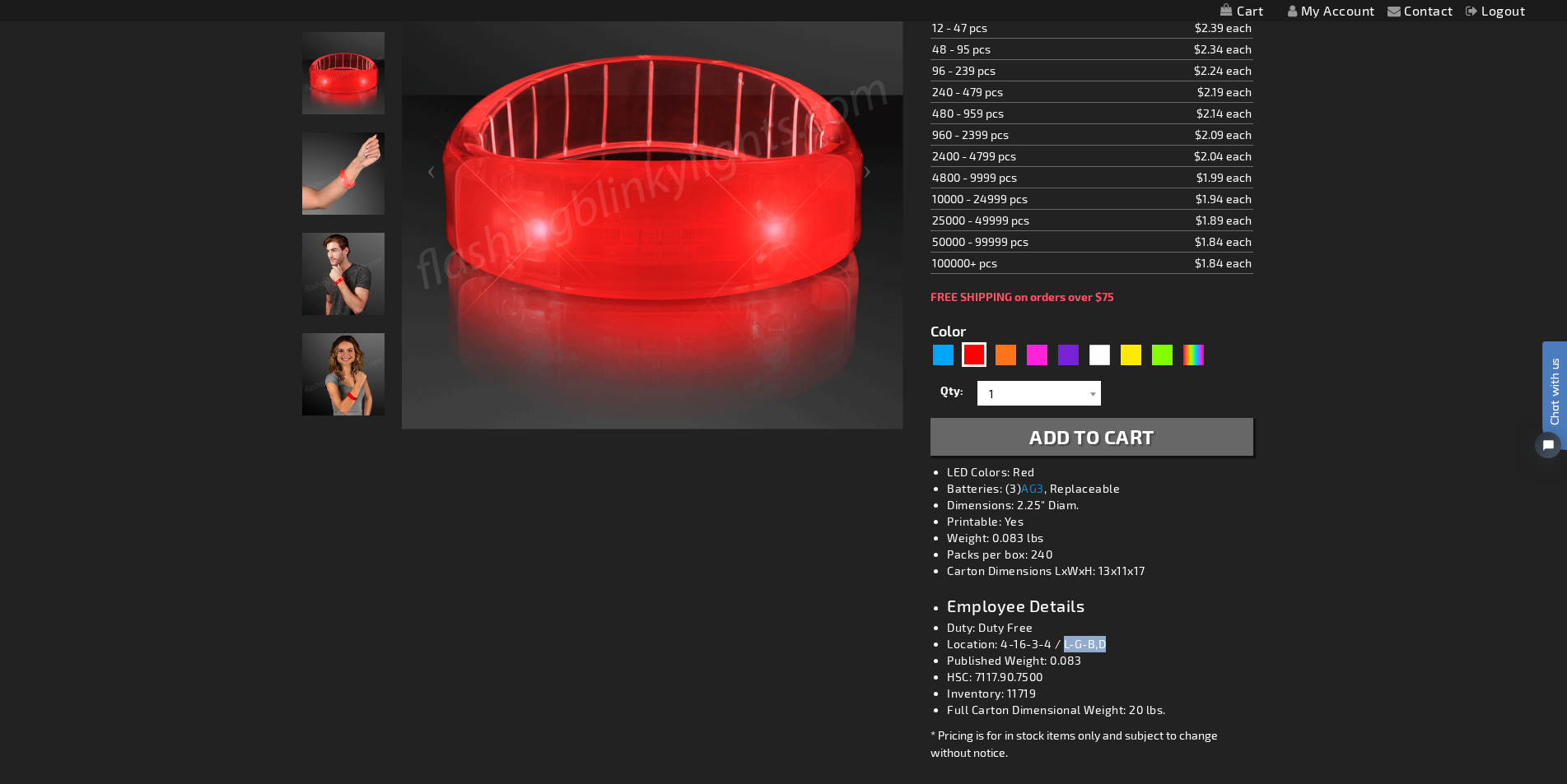
click at [1114, 639] on li "Location: 4-16-3-4 / L-G-B,D" at bounding box center [1108, 644] width 322 height 16
copy li "L-G-B,D"
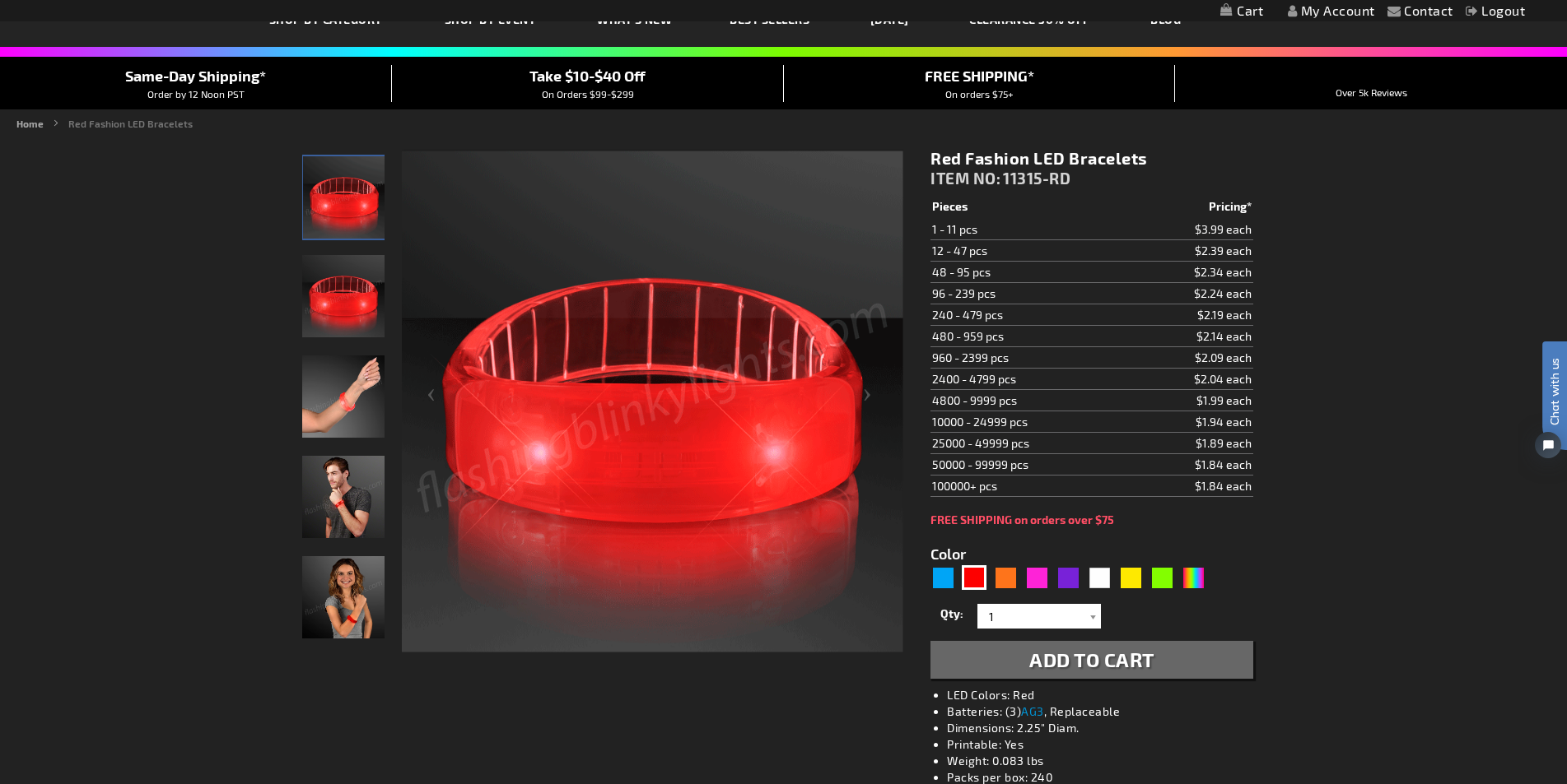
scroll to position [82, 0]
